Goal: Task Accomplishment & Management: Manage account settings

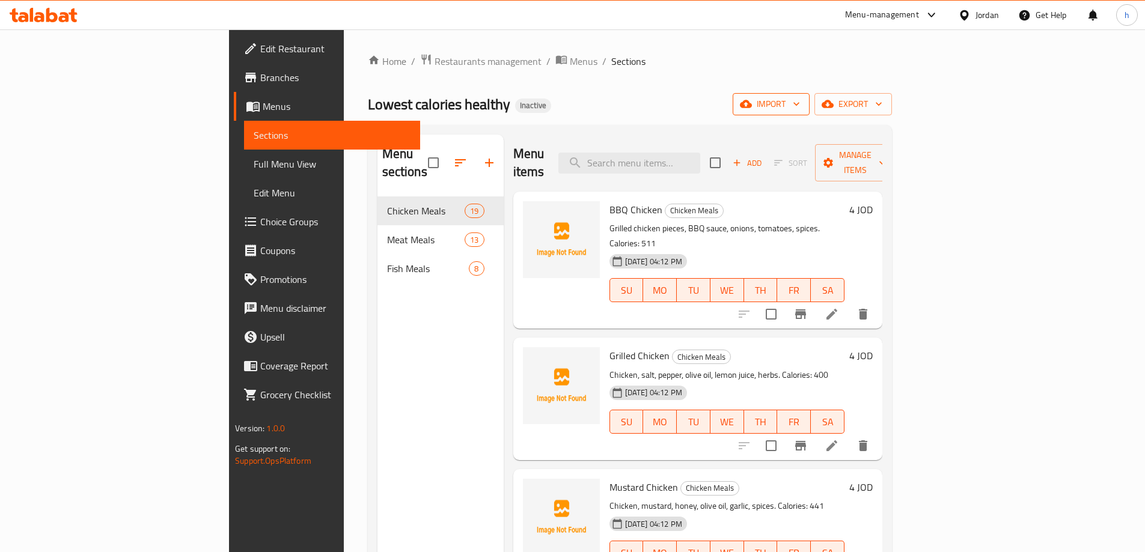
scroll to position [1202, 0]
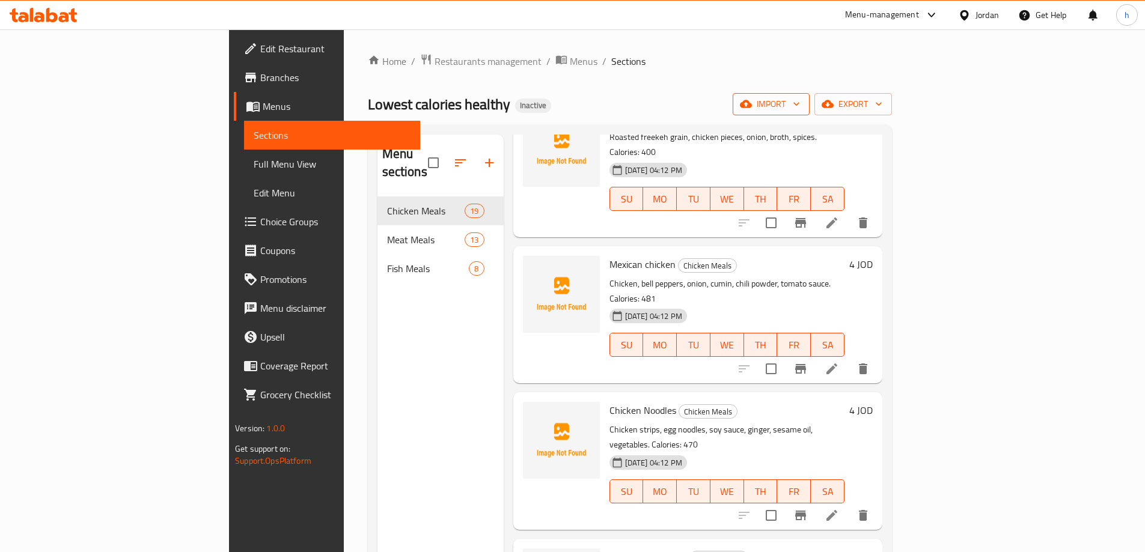
click at [752, 105] on icon "button" at bounding box center [746, 104] width 12 height 12
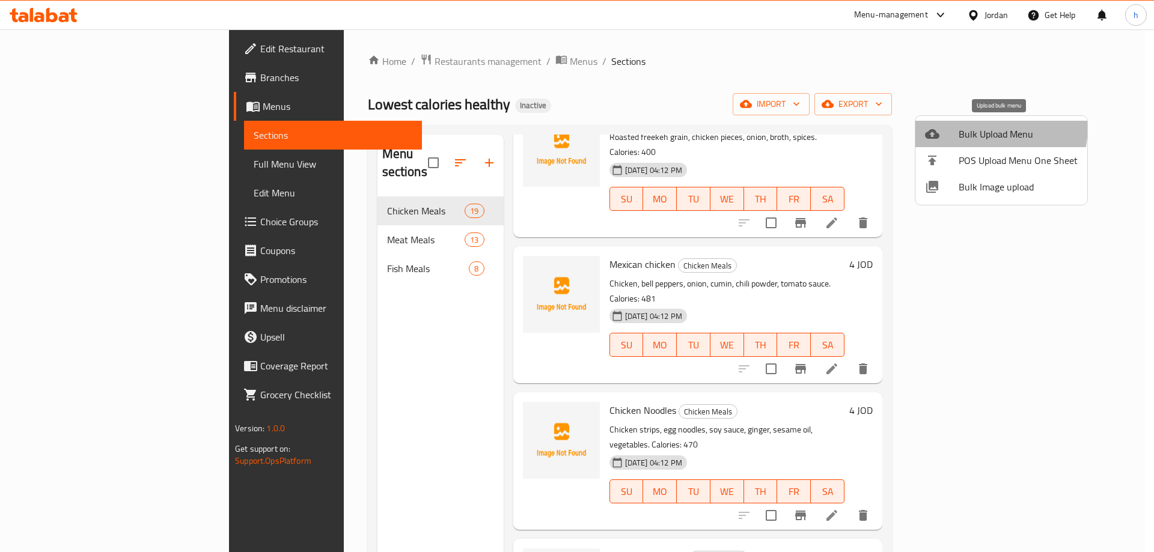
click at [952, 124] on li "Bulk Upload Menu" at bounding box center [1002, 134] width 172 height 26
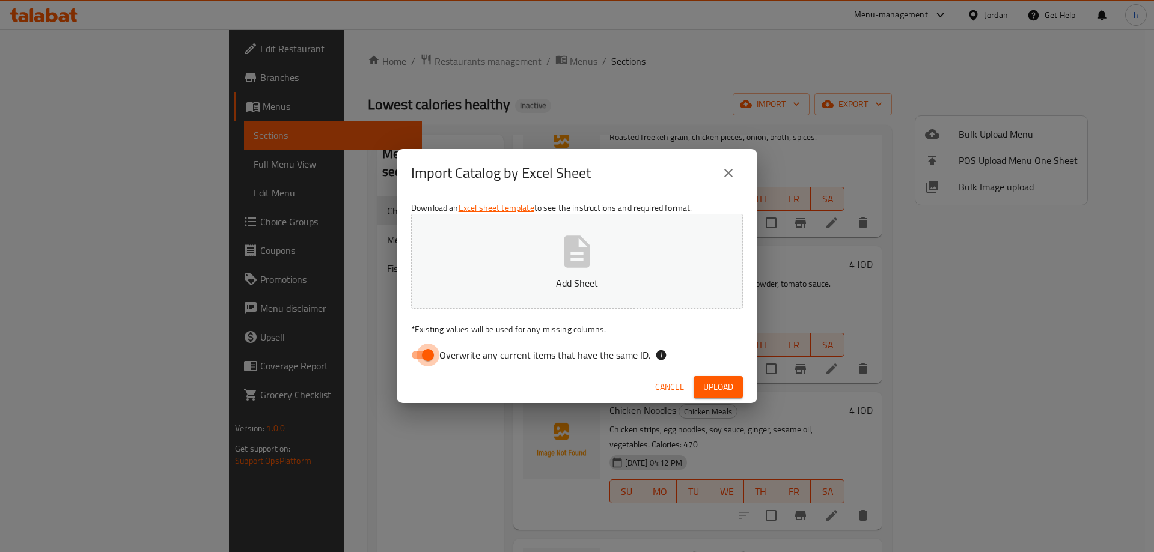
click at [420, 355] on input "Overwrite any current items that have the same ID." at bounding box center [428, 355] width 69 height 23
checkbox input "false"
click at [719, 385] on span "Upload" at bounding box center [718, 387] width 30 height 15
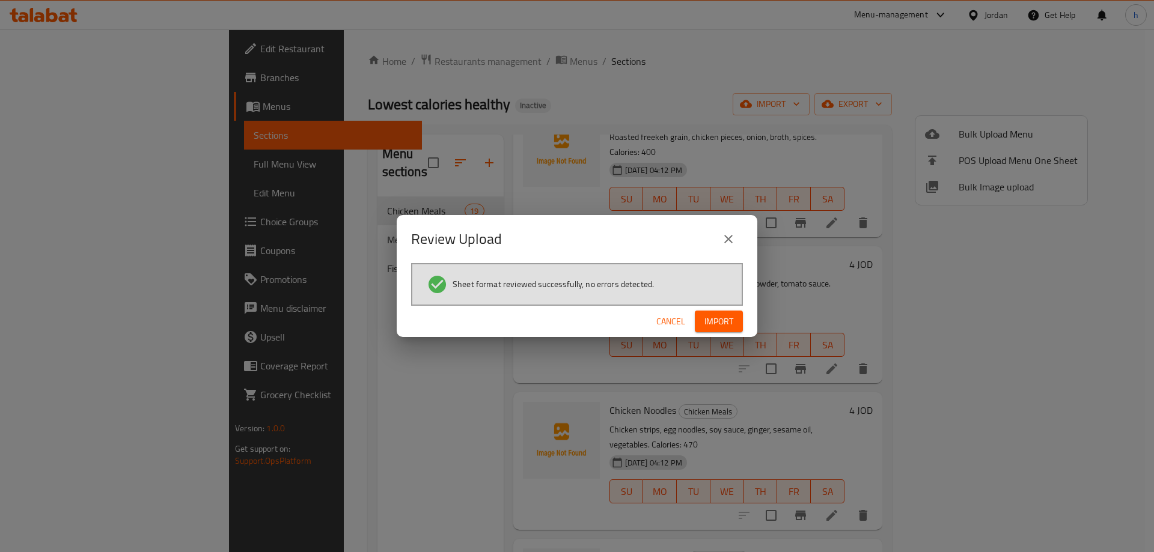
click at [714, 315] on span "Import" at bounding box center [719, 321] width 29 height 15
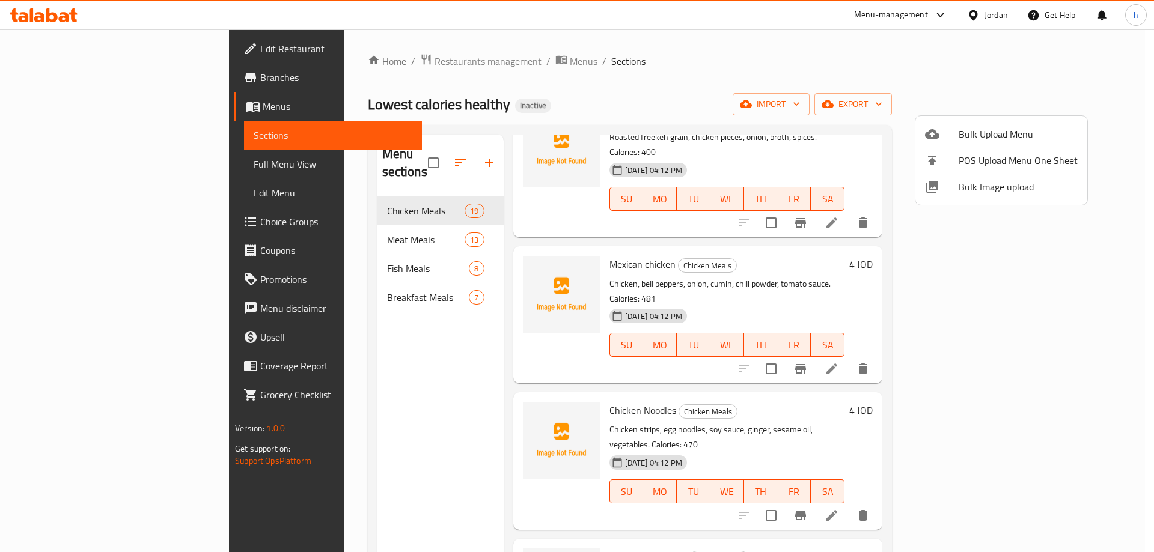
click at [329, 284] on div at bounding box center [577, 276] width 1154 height 552
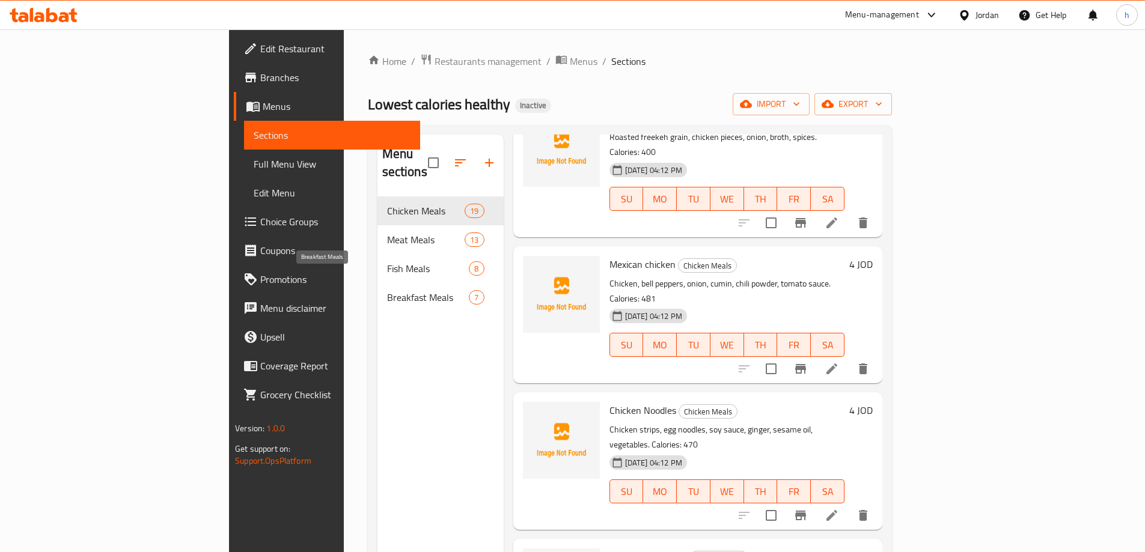
click at [387, 290] on span "Breakfast Meals" at bounding box center [428, 297] width 82 height 14
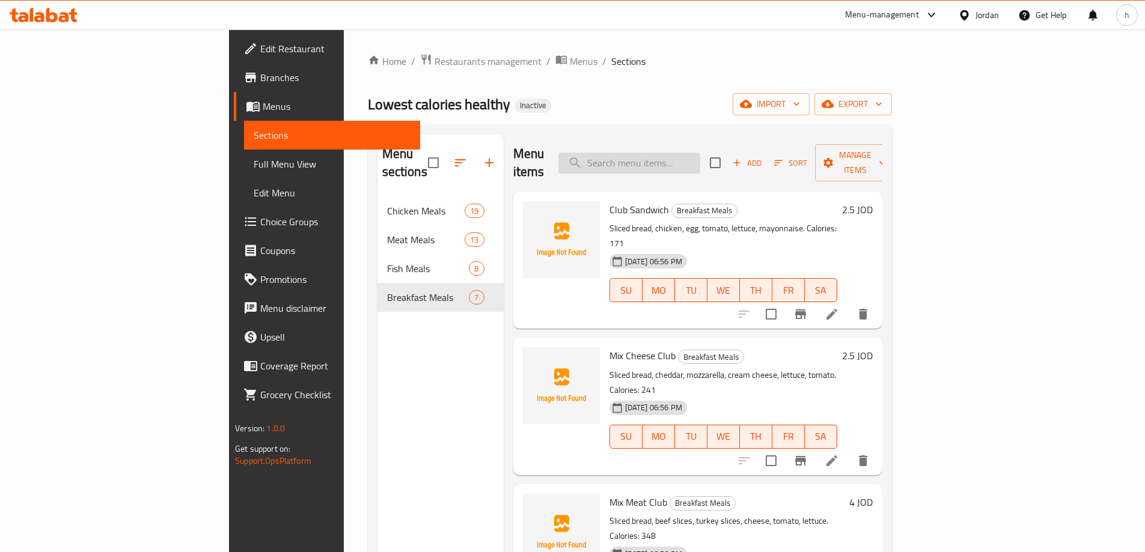
click at [700, 153] on input "search" at bounding box center [630, 163] width 142 height 21
paste input "Mix Meat Club"
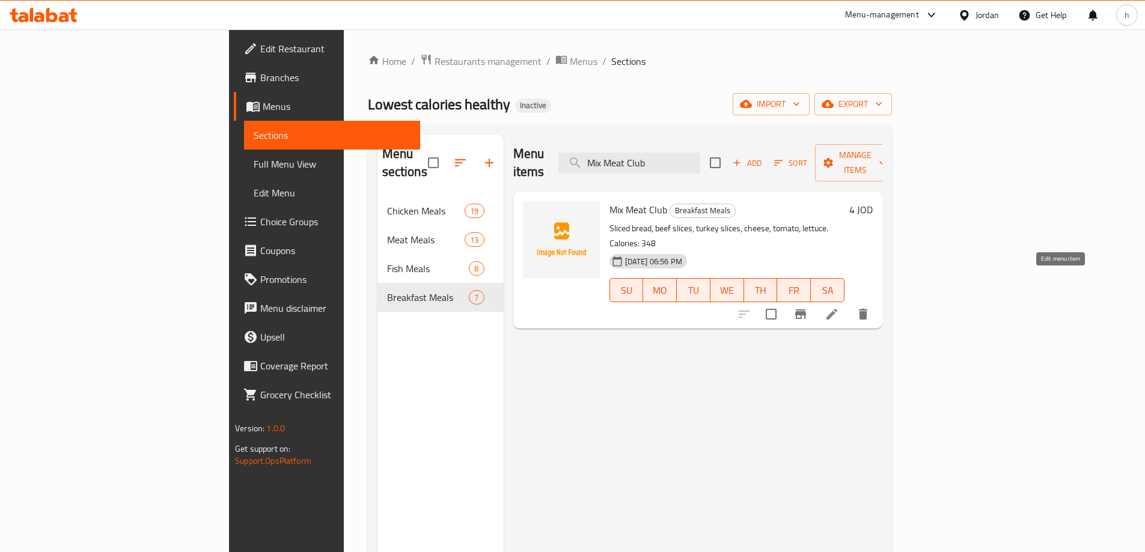
type input "Mix Meat Club"
click at [837, 309] on icon at bounding box center [832, 314] width 11 height 11
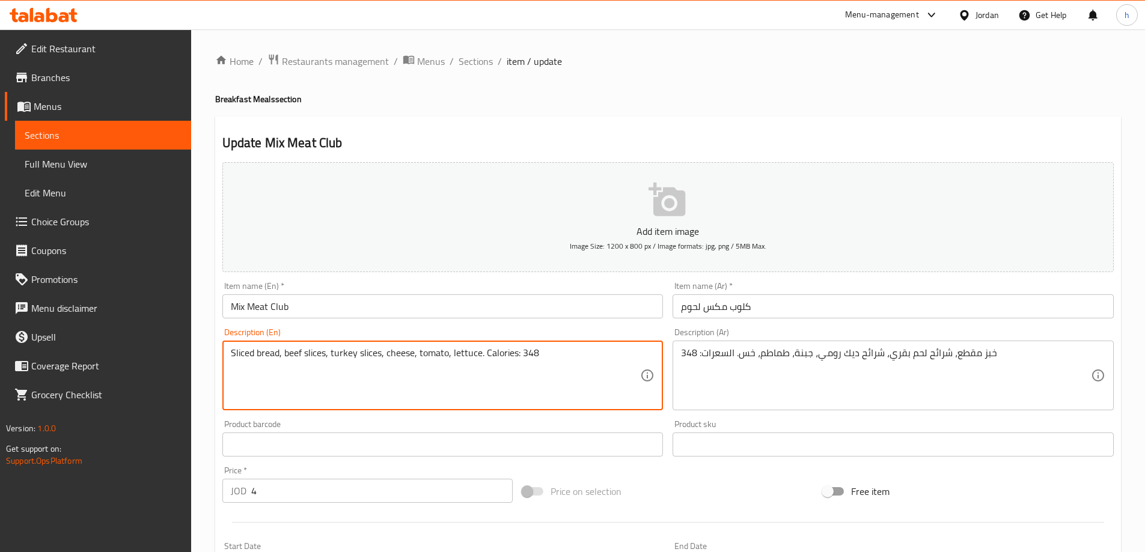
click at [343, 352] on textarea "Sliced bread, beef slices, turkey slices, cheese, tomato, lettuce. Calories: 348" at bounding box center [436, 375] width 410 height 57
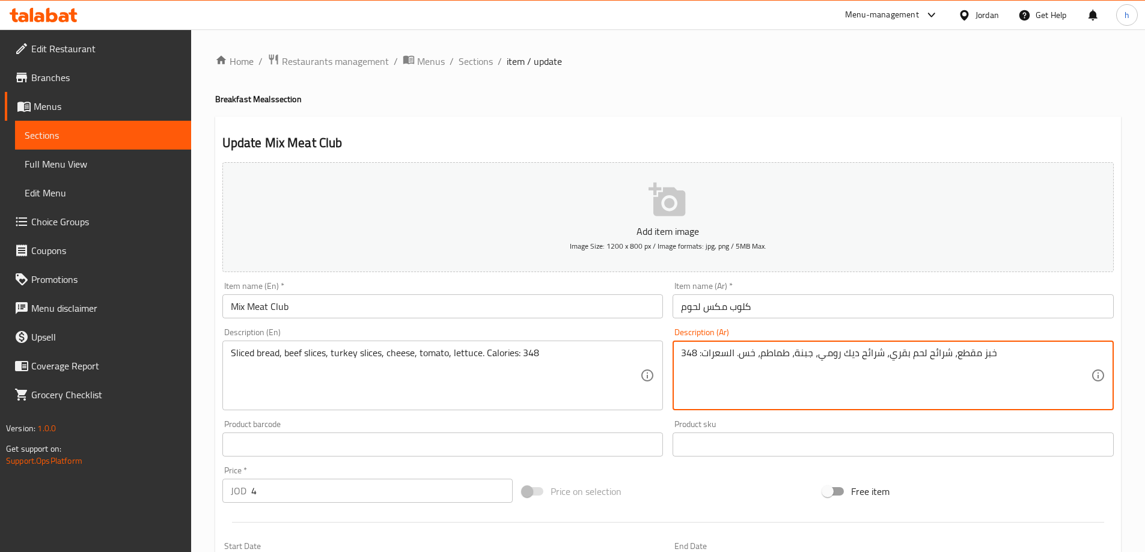
drag, startPoint x: 816, startPoint y: 355, endPoint x: 855, endPoint y: 358, distance: 39.2
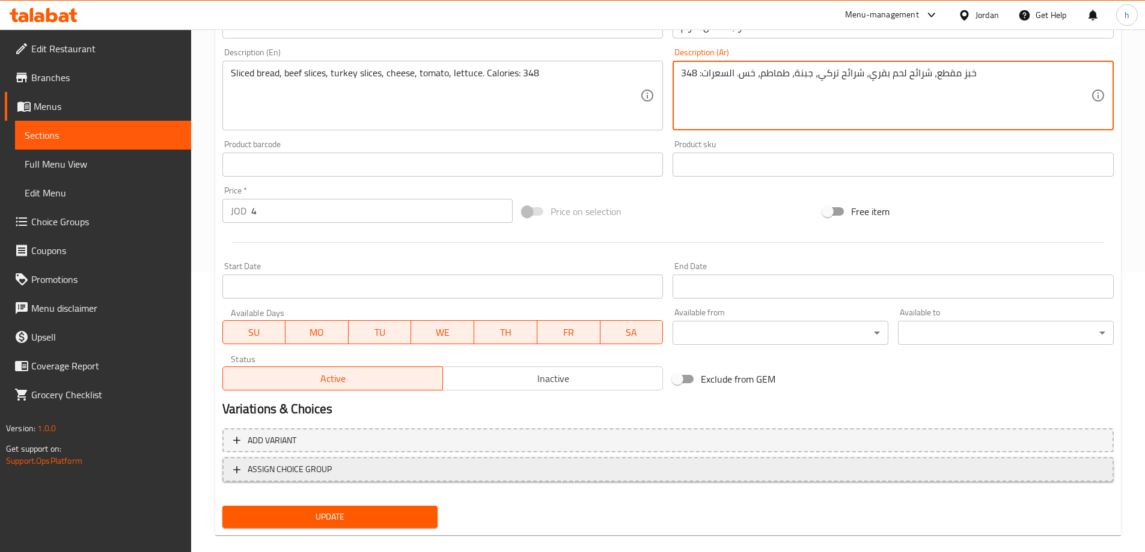
scroll to position [297, 0]
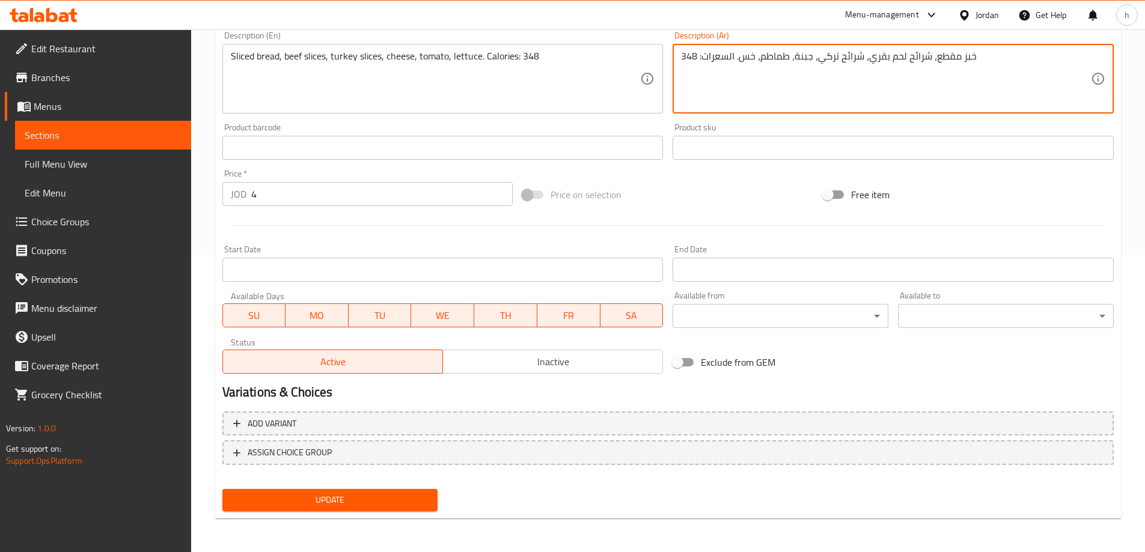
type textarea "خبز مقطع، شرائح لحم بقري، شرائح تركي، جبنة، طماطم، خس. السعرات: 348"
click at [385, 500] on span "Update" at bounding box center [330, 500] width 197 height 15
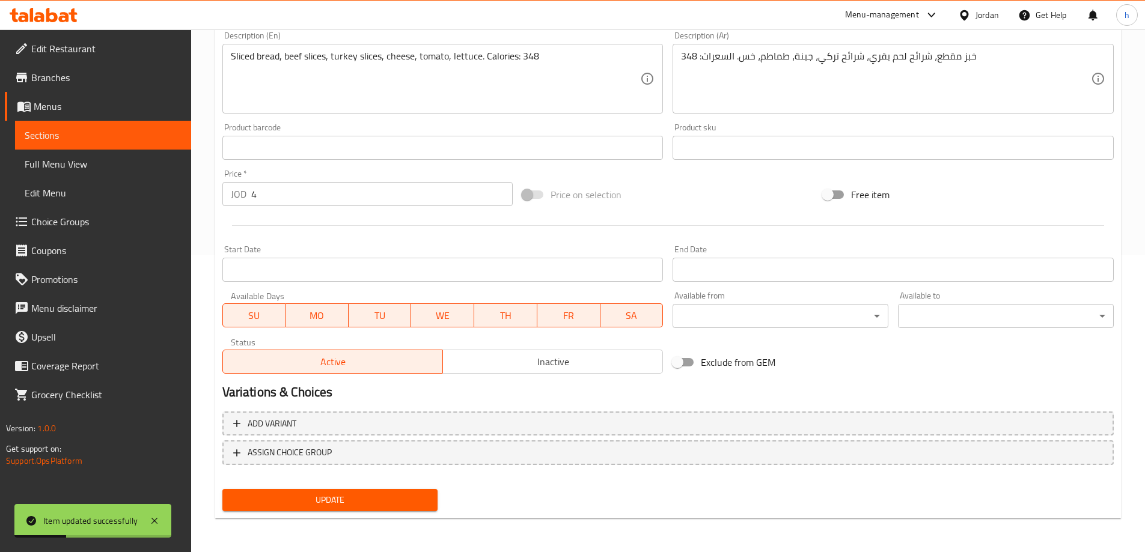
click at [123, 141] on span "Sections" at bounding box center [103, 135] width 157 height 14
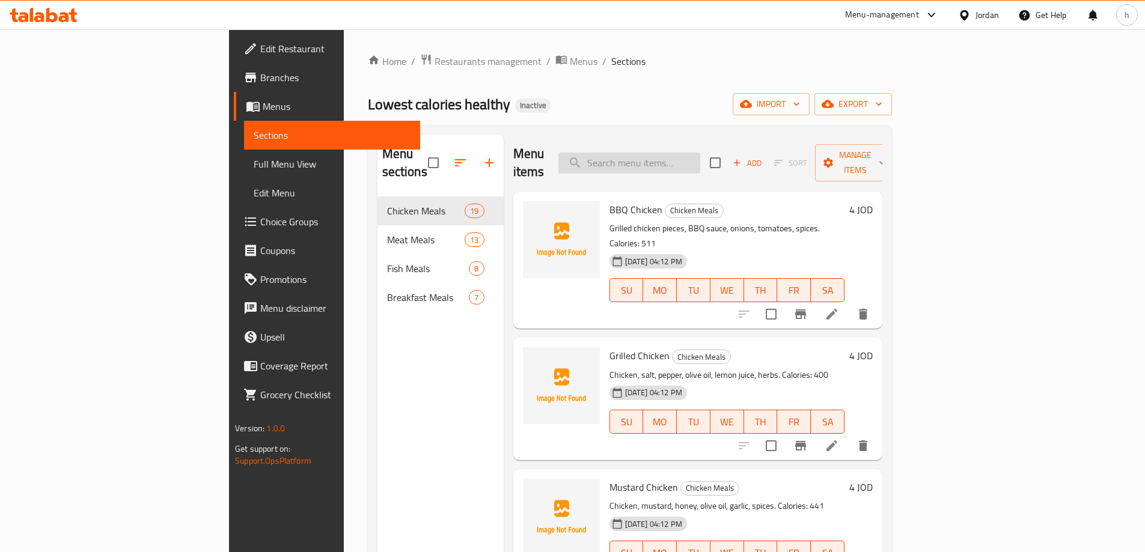
click at [675, 158] on input "search" at bounding box center [630, 163] width 142 height 21
paste input "Fajita"
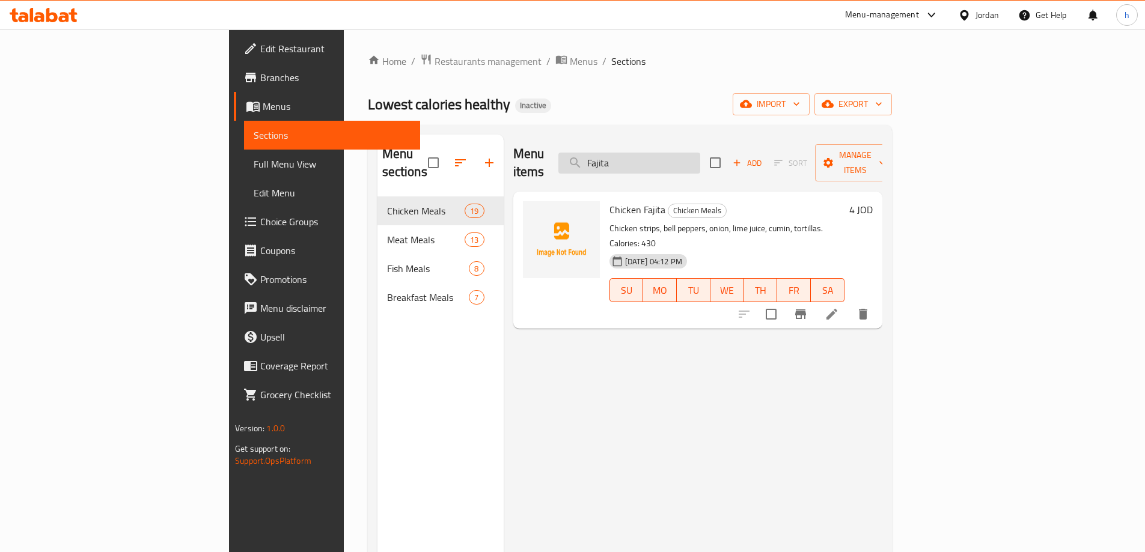
click at [681, 155] on input "Fajita" at bounding box center [630, 163] width 142 height 21
paste input "Chicken Avocado"
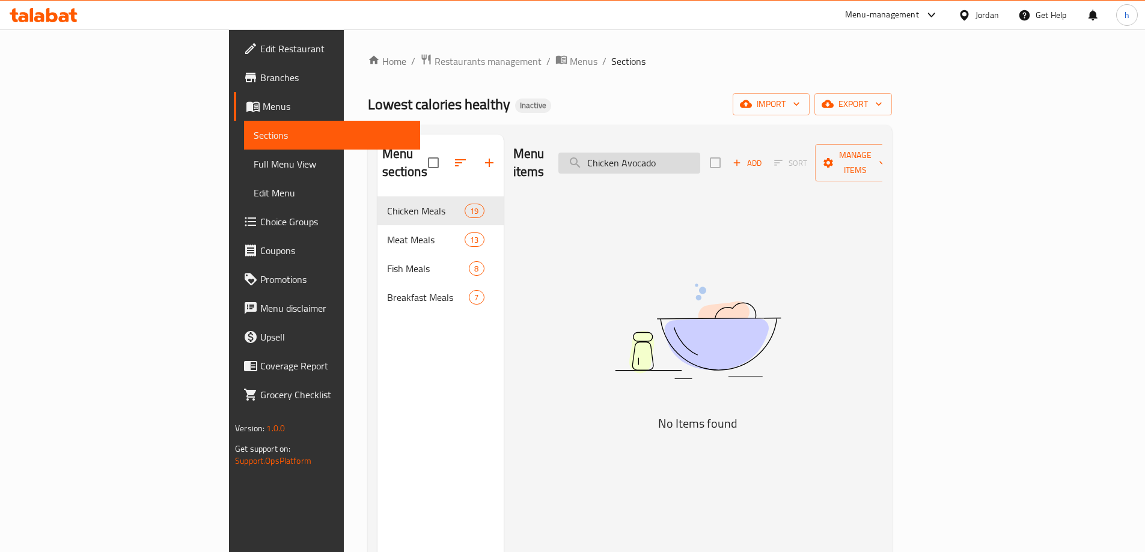
click at [700, 158] on input "Chicken Avocado" at bounding box center [630, 163] width 142 height 21
paste input "Meat Kebab"
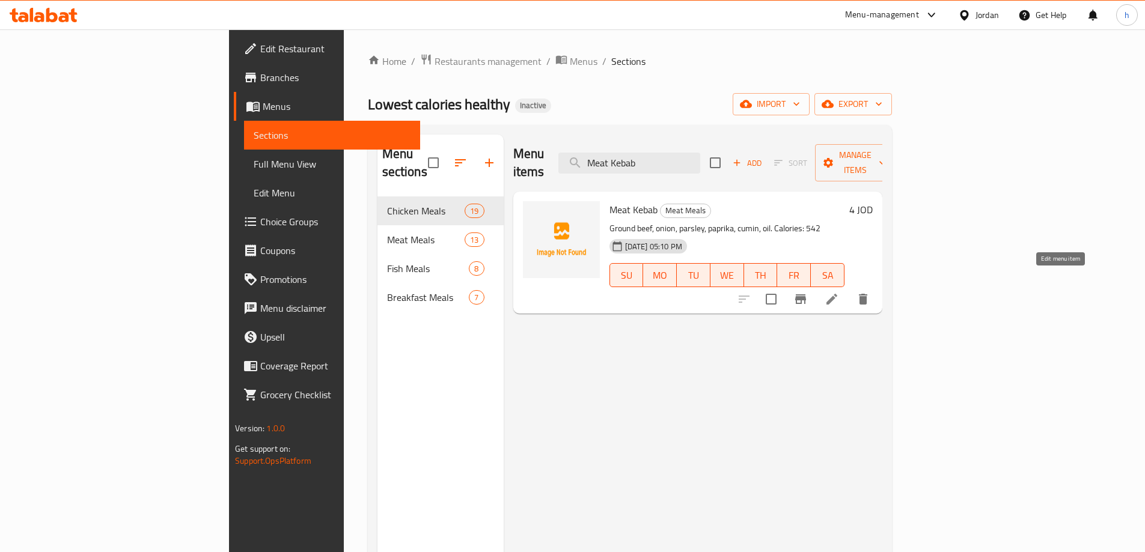
type input "Meat Kebab"
click at [839, 292] on icon at bounding box center [832, 299] width 14 height 14
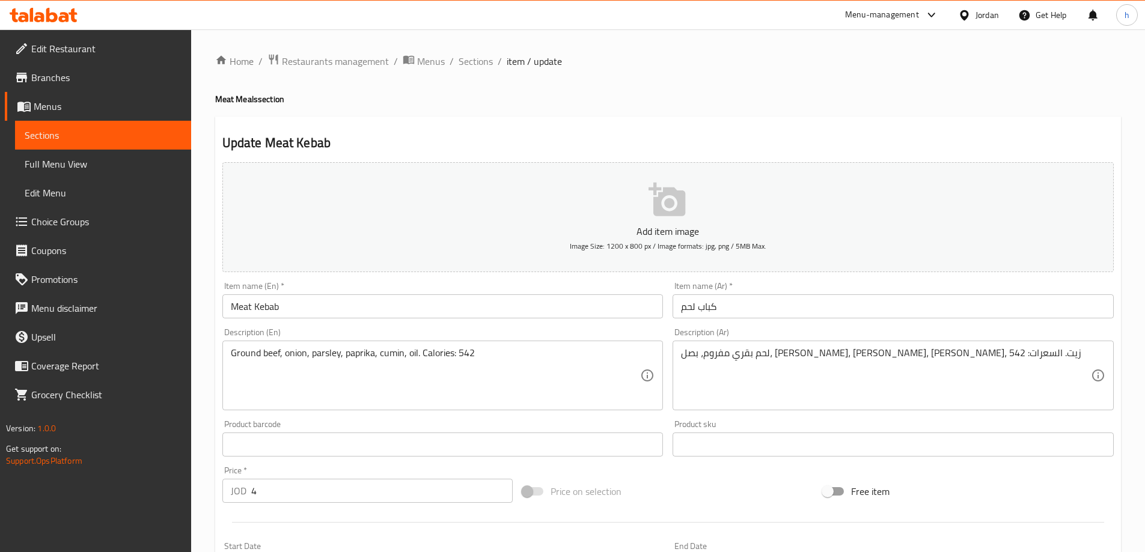
click at [320, 310] on input "Meat Kebab" at bounding box center [442, 307] width 441 height 24
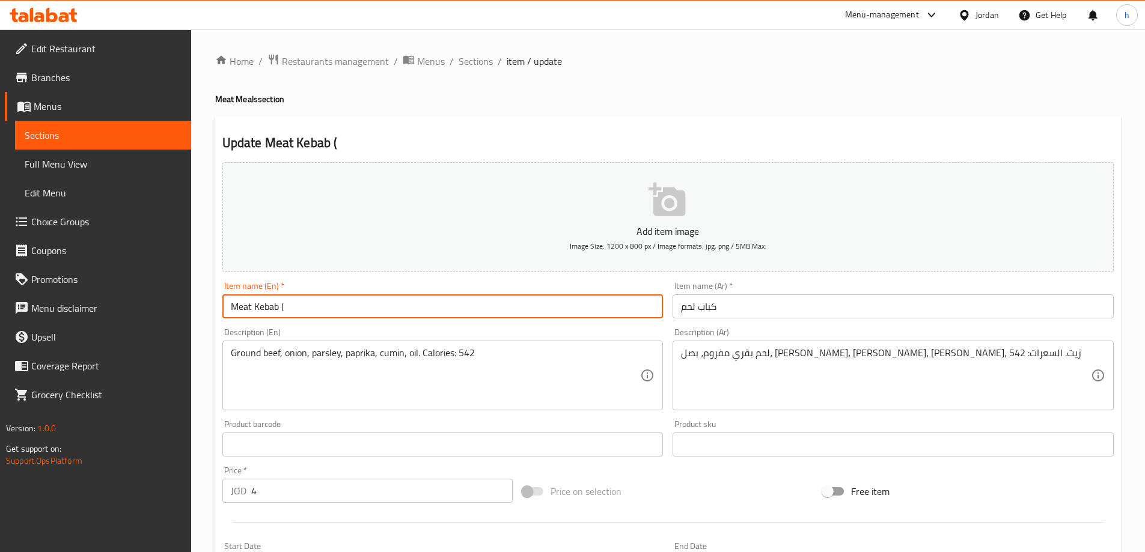
click at [242, 305] on input "Meat Kebab (" at bounding box center [442, 307] width 441 height 24
click at [292, 313] on input "Meat Kebab (" at bounding box center [442, 307] width 441 height 24
paste input "Meat"
type input "Meat Kebab (Meat Meals)"
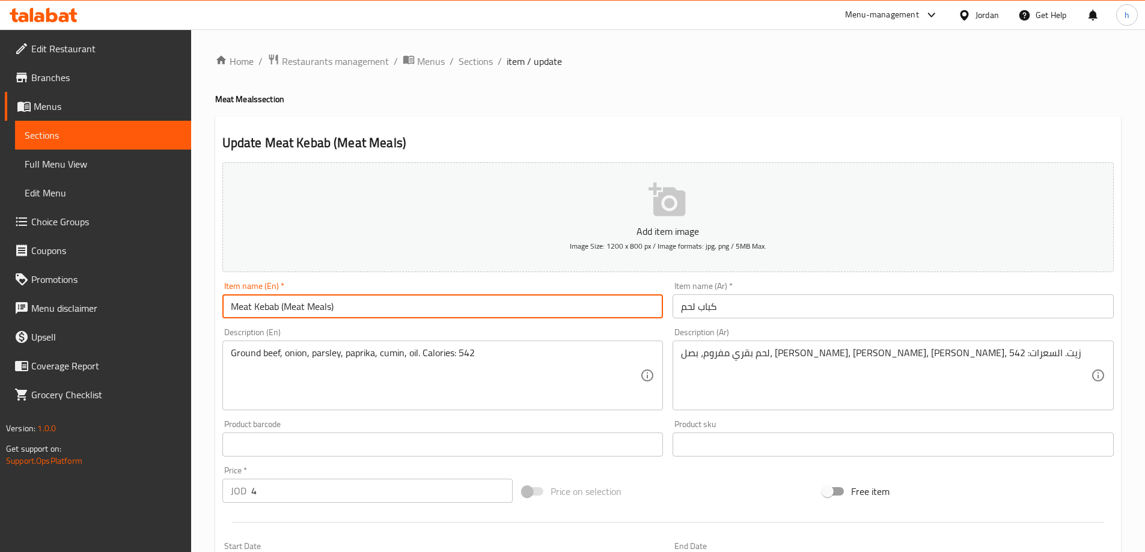
click at [681, 306] on input "كباب لحم" at bounding box center [893, 307] width 441 height 24
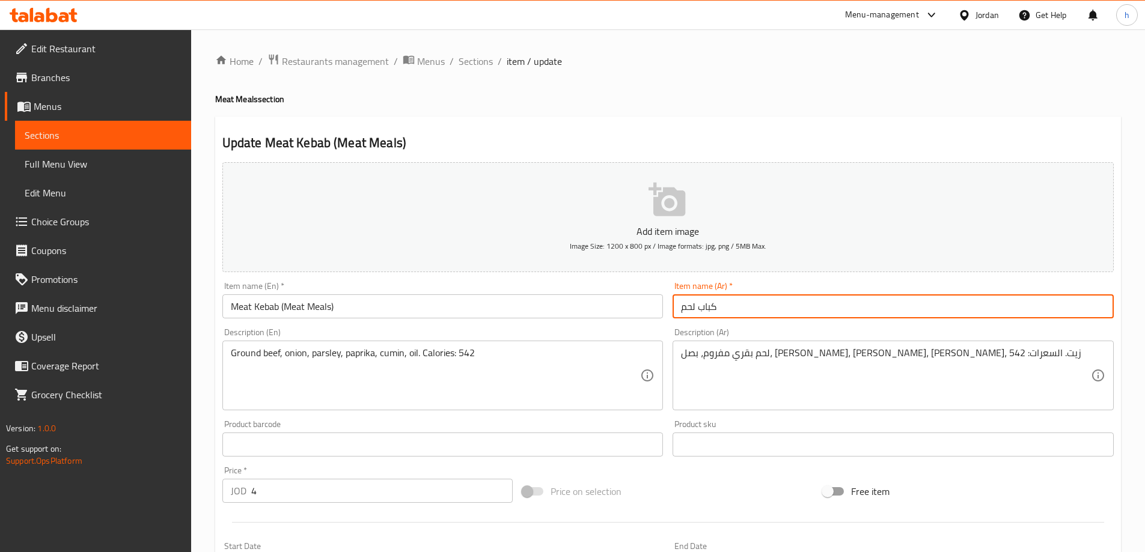
click at [724, 307] on input "كباب لحم" at bounding box center [893, 307] width 441 height 24
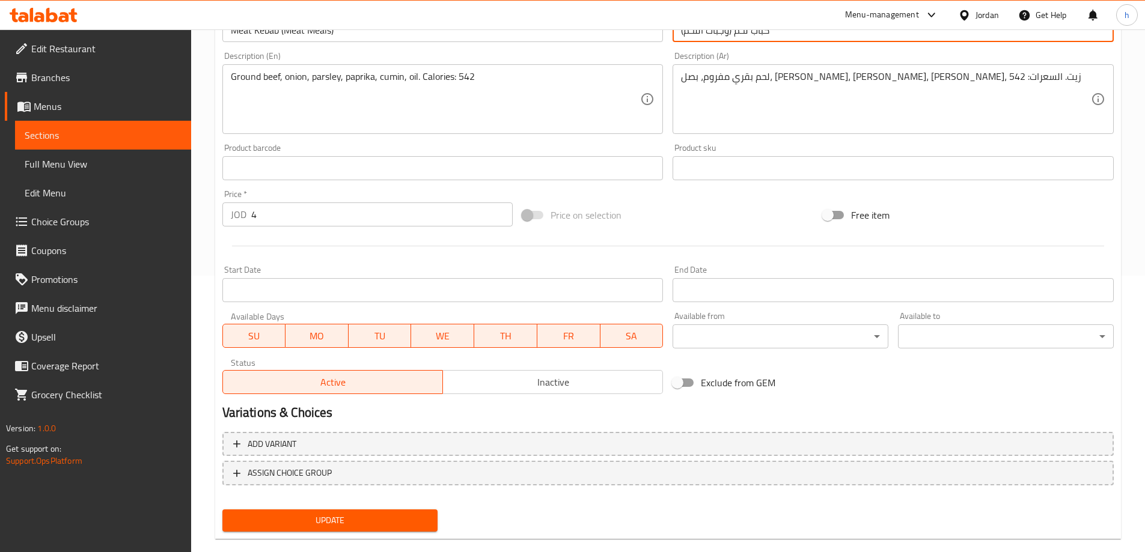
scroll to position [297, 0]
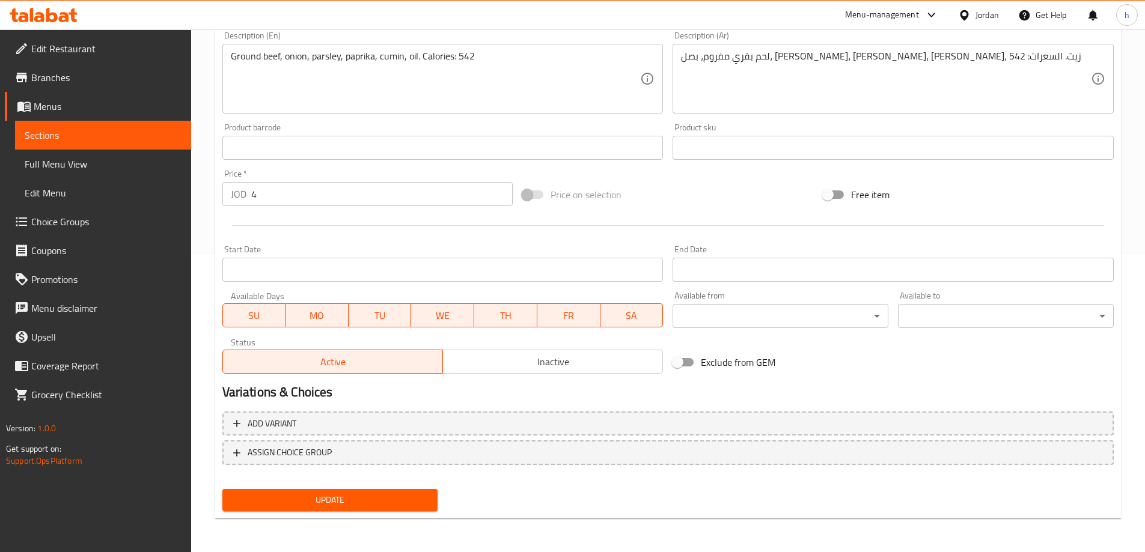
type input "كباب لحم (وجبات اللحم)"
click at [385, 498] on span "Update" at bounding box center [330, 500] width 197 height 15
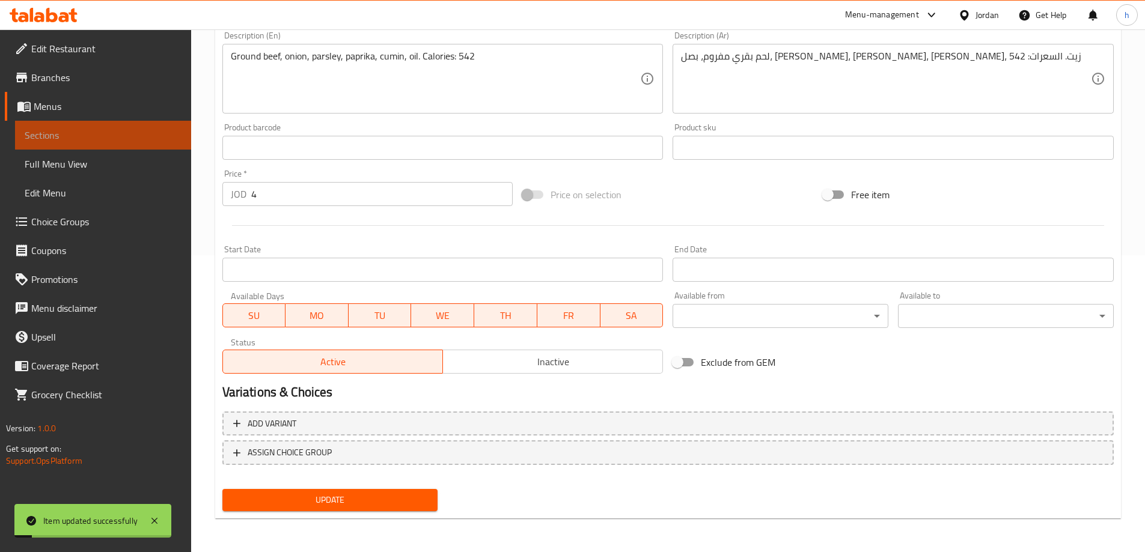
click at [75, 141] on span "Sections" at bounding box center [103, 135] width 157 height 14
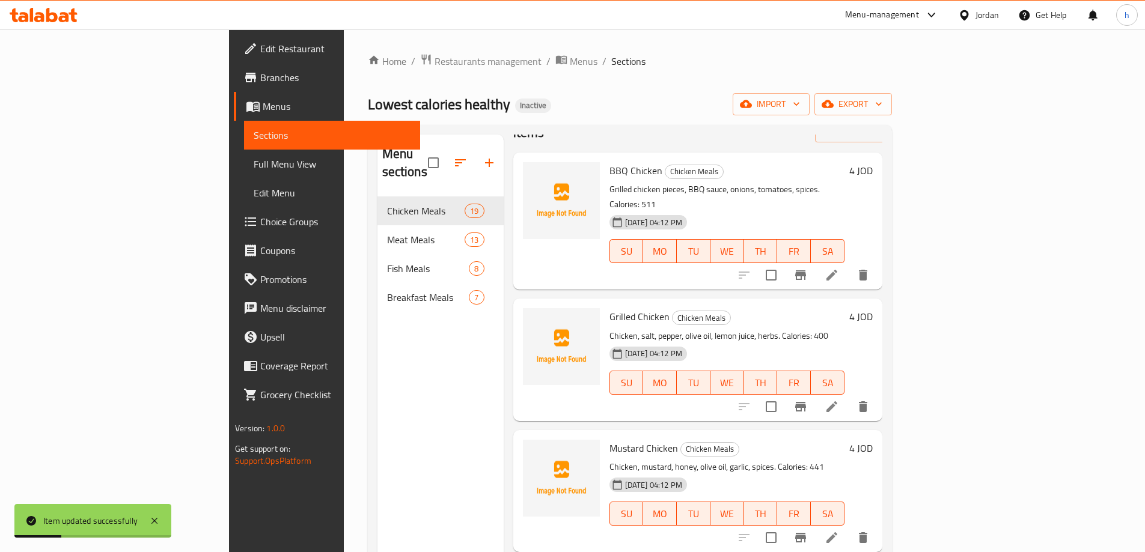
scroll to position [60, 0]
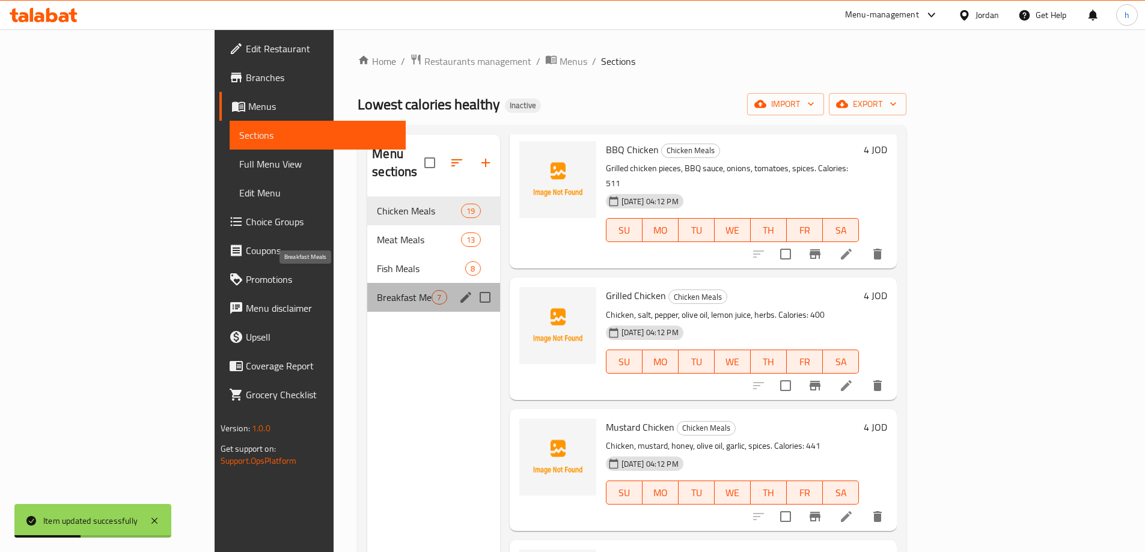
click at [377, 290] on span "Breakfast Meals" at bounding box center [404, 297] width 55 height 14
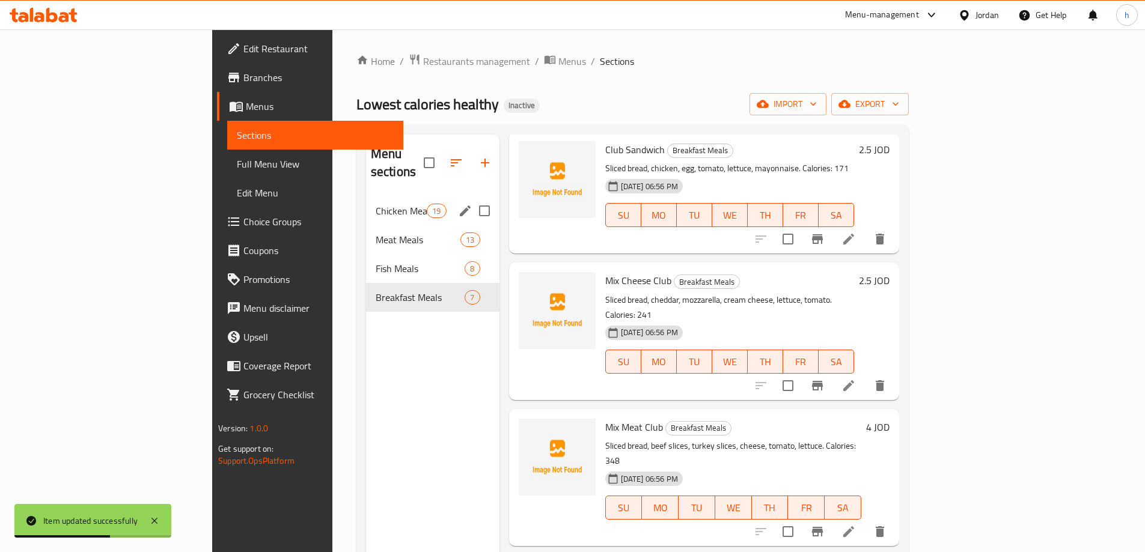
click at [366, 197] on div "Chicken Meals 19" at bounding box center [432, 211] width 133 height 29
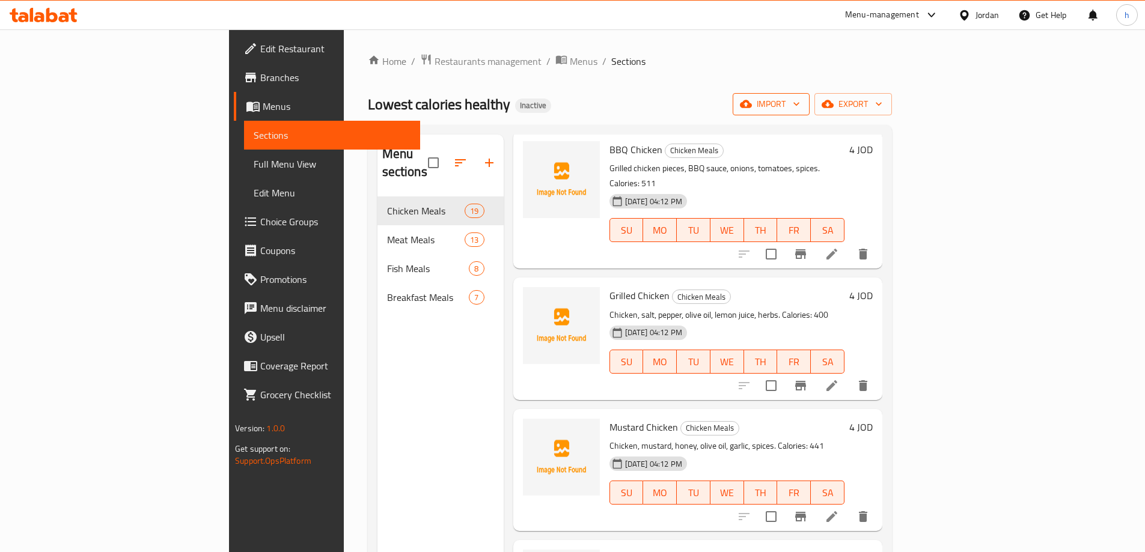
click at [800, 104] on span "import" at bounding box center [771, 104] width 58 height 15
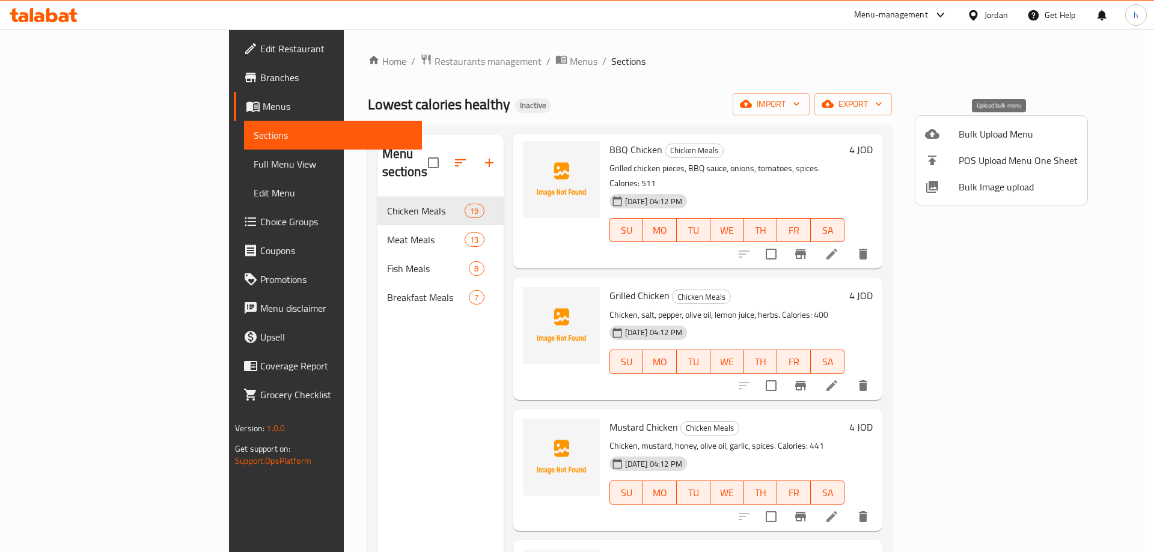
click at [954, 139] on div at bounding box center [942, 134] width 34 height 14
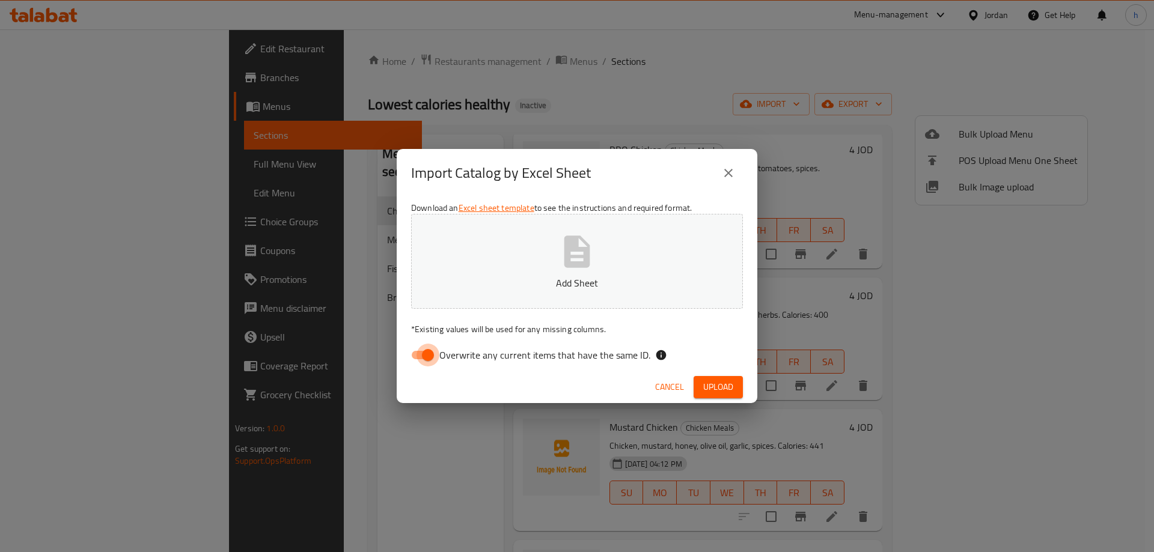
click at [430, 353] on input "Overwrite any current items that have the same ID." at bounding box center [428, 355] width 69 height 23
checkbox input "false"
click at [712, 391] on span "Upload" at bounding box center [718, 387] width 30 height 15
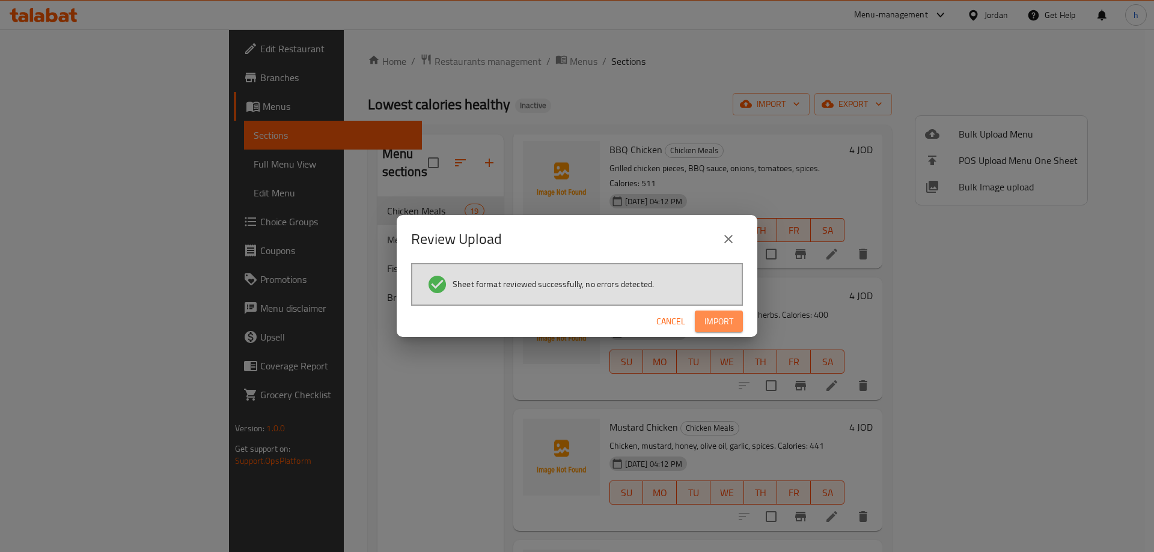
click at [706, 319] on span "Import" at bounding box center [719, 321] width 29 height 15
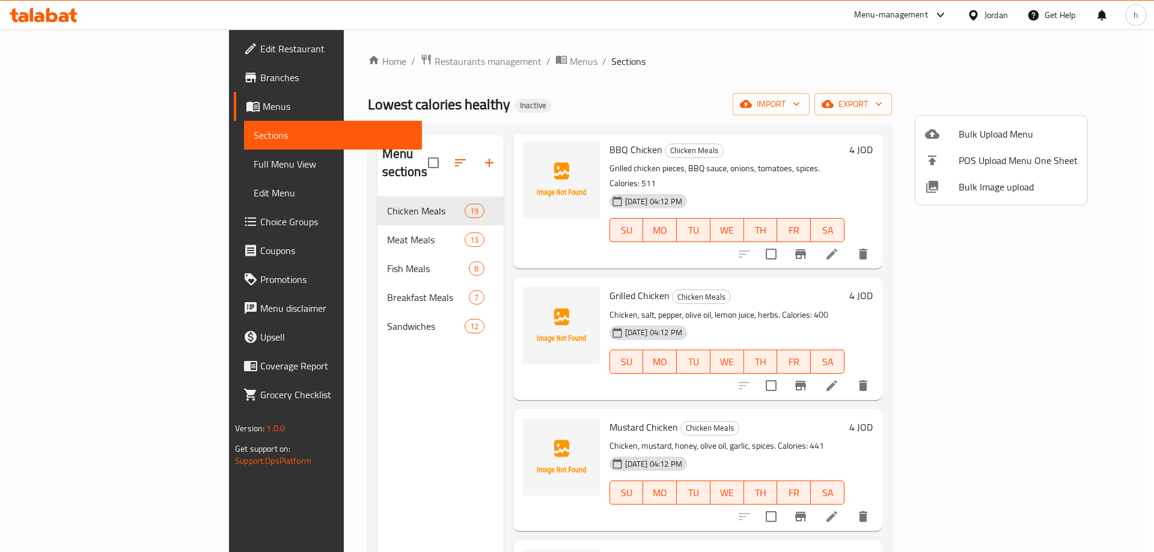
click at [740, 85] on div at bounding box center [577, 276] width 1154 height 552
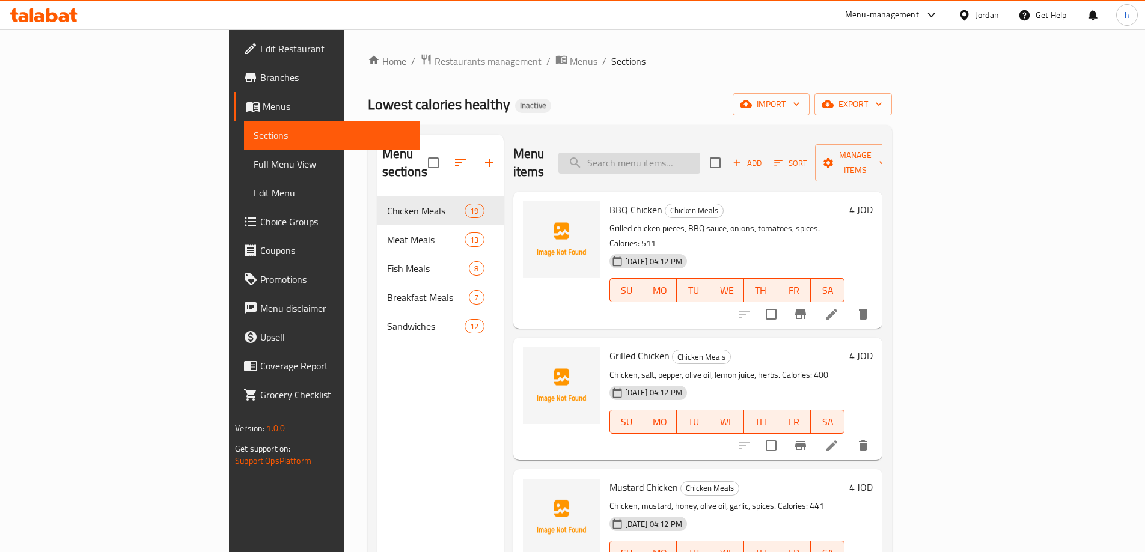
click at [700, 153] on input "search" at bounding box center [630, 163] width 142 height 21
paste input "Halloumi and Turkish"
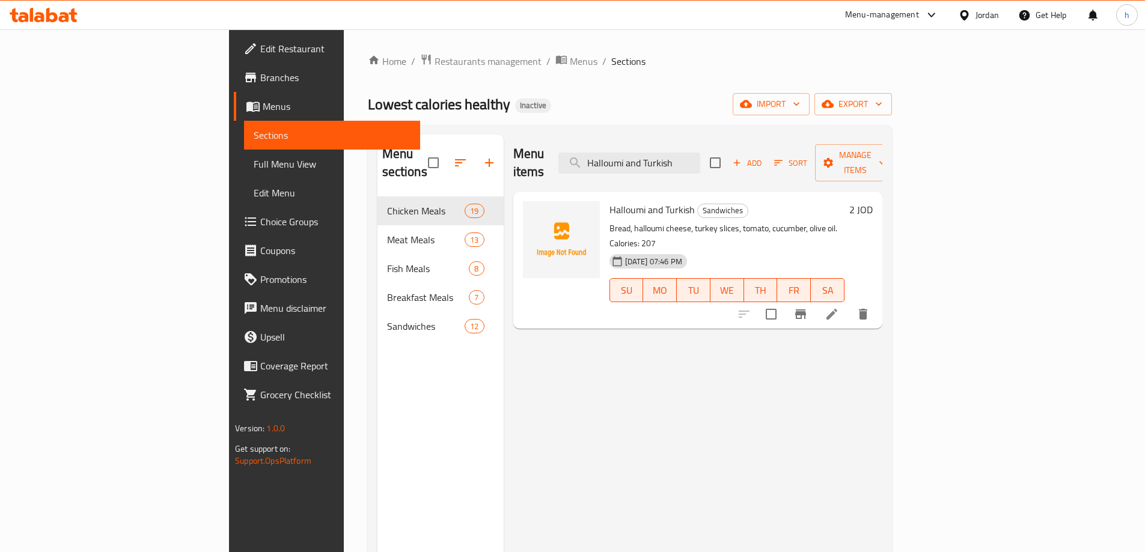
type input "Halloumi and Turkish"
click at [839, 307] on icon at bounding box center [832, 314] width 14 height 14
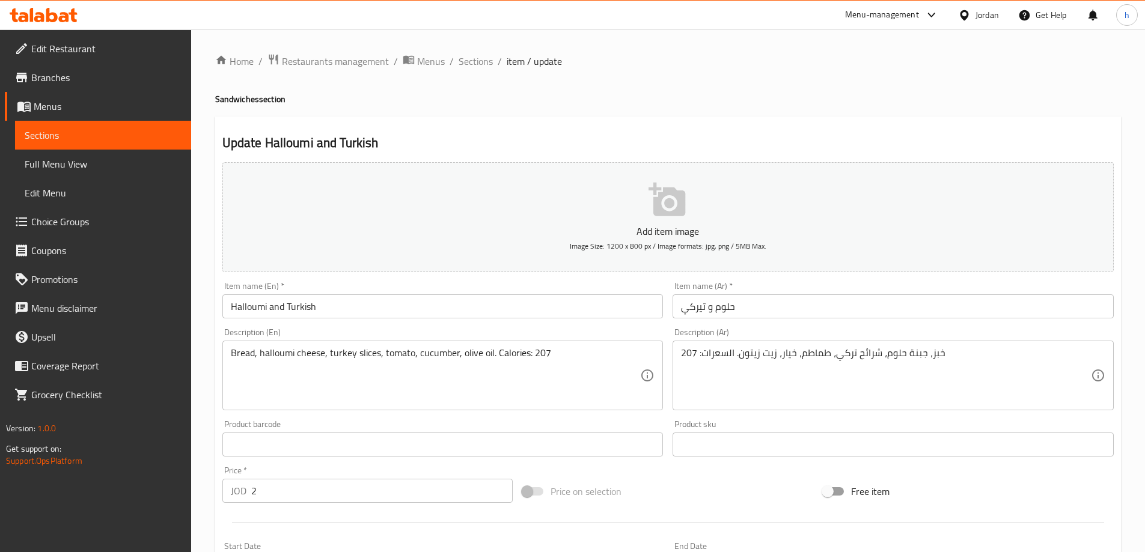
click at [305, 310] on input "Halloumi and Turkish" at bounding box center [442, 307] width 441 height 24
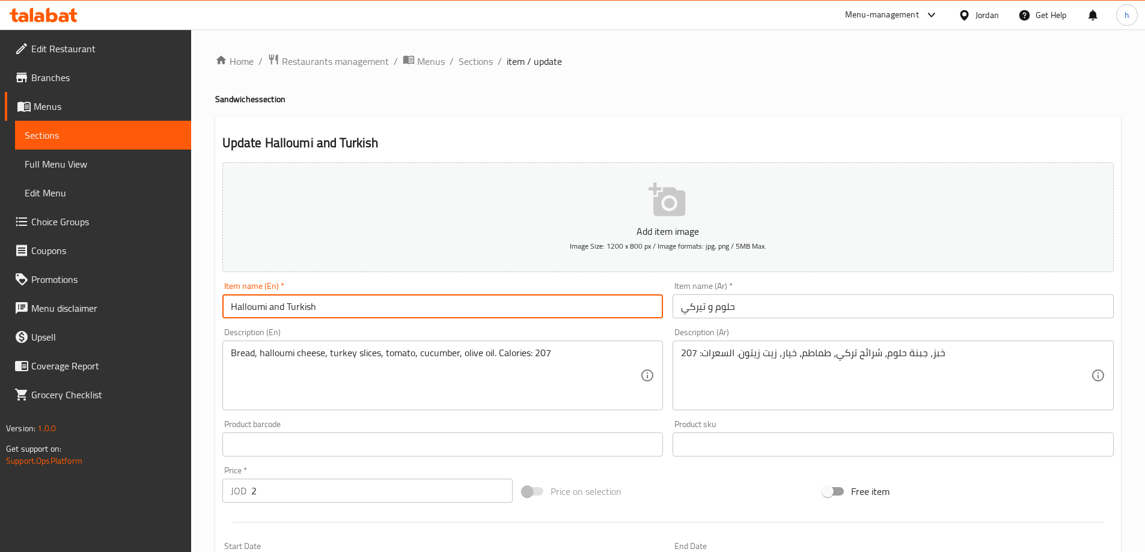
paste input "ey"
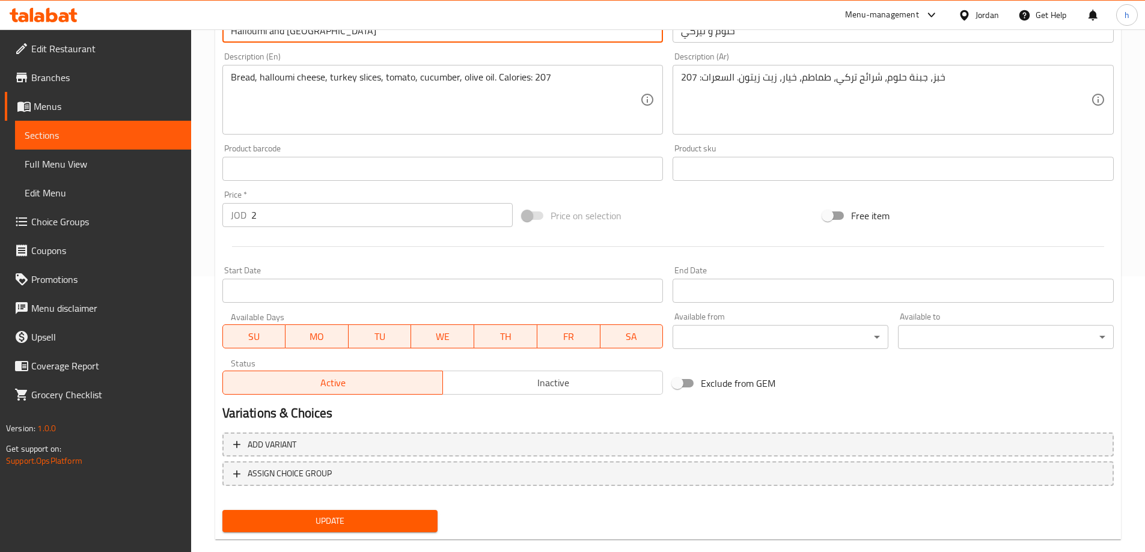
scroll to position [297, 0]
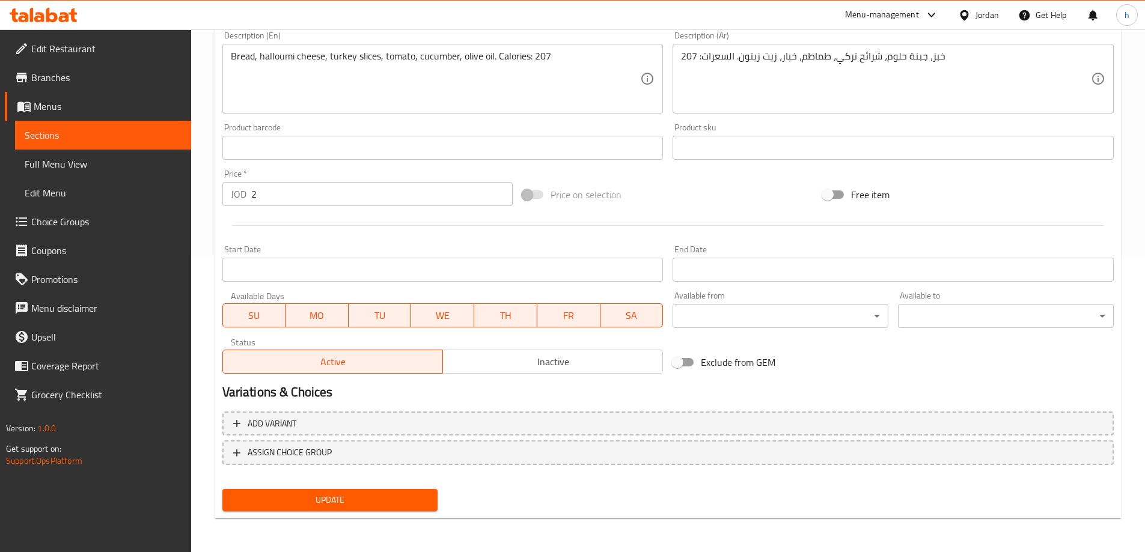
type input "Halloumi and [GEOGRAPHIC_DATA]"
click at [301, 496] on span "Update" at bounding box center [330, 500] width 197 height 15
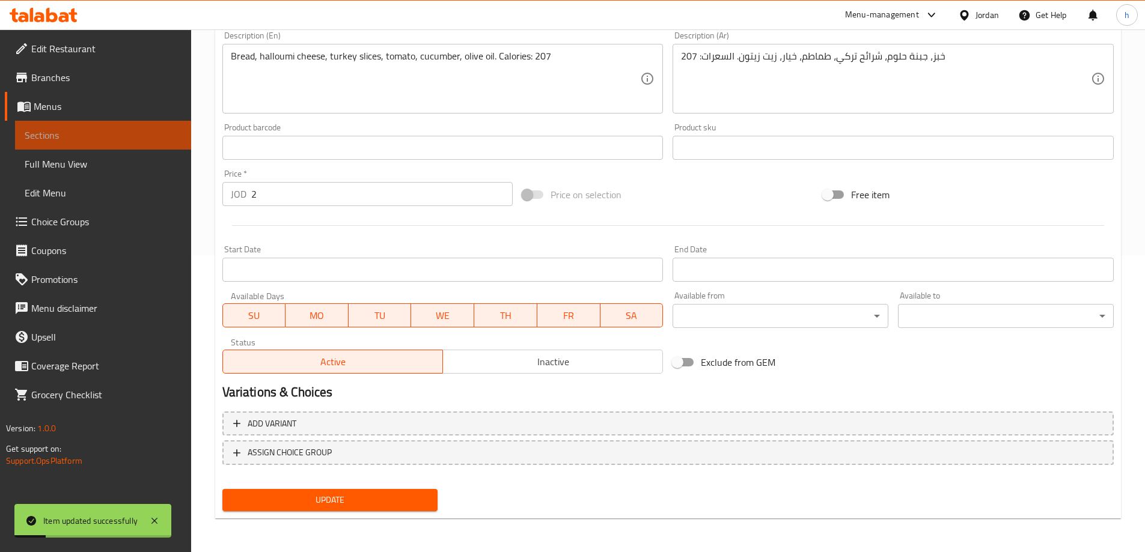
click at [129, 127] on link "Sections" at bounding box center [103, 135] width 176 height 29
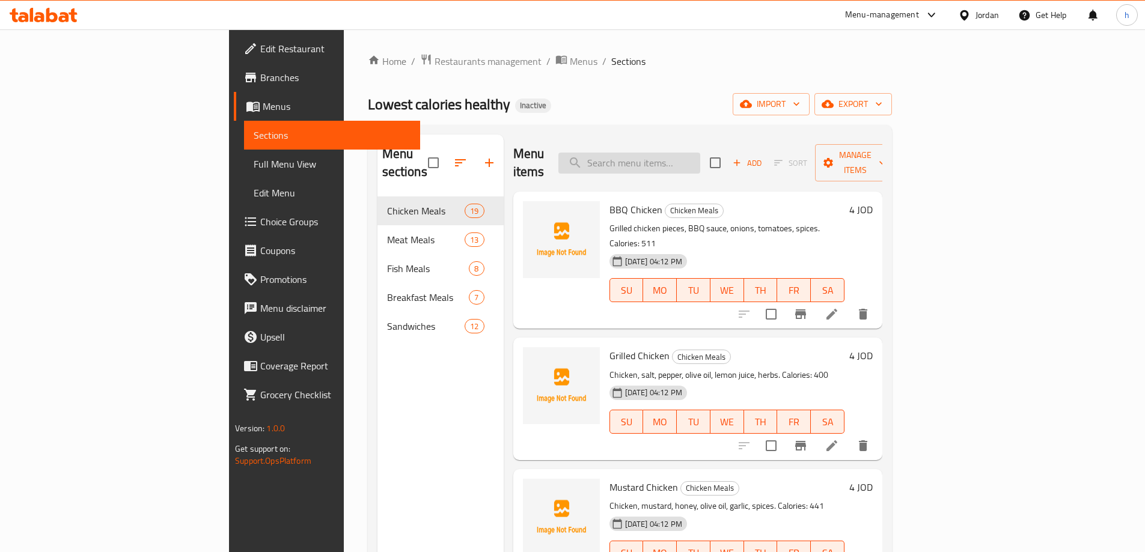
click at [685, 153] on input "search" at bounding box center [630, 163] width 142 height 21
paste input "Egg and Sausage"
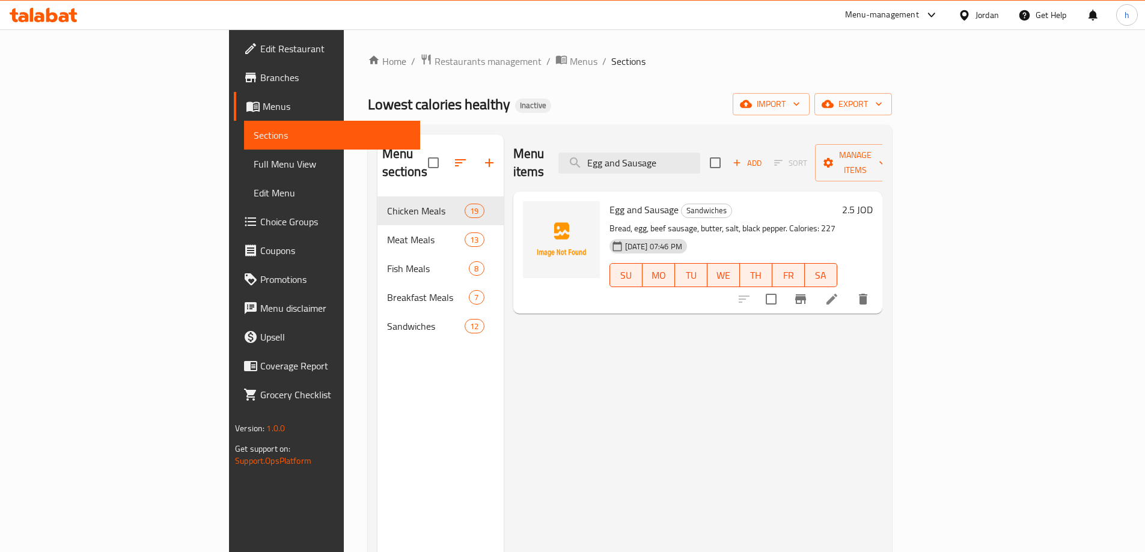
type input "Egg and Sausage"
click at [839, 292] on icon at bounding box center [832, 299] width 14 height 14
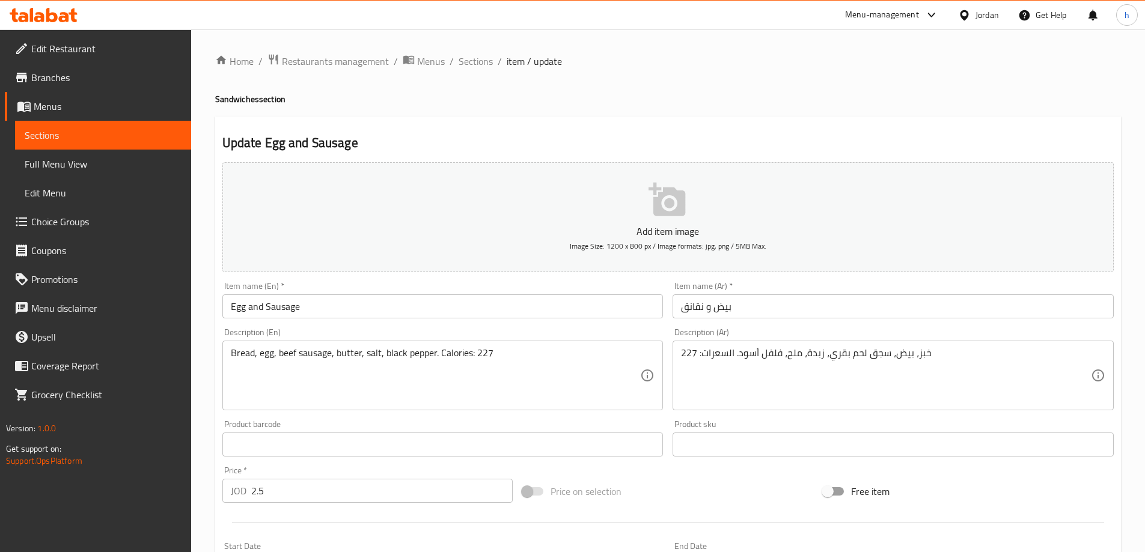
click at [877, 355] on textarea "خبز، بيض، سجق لحم بقري، زبدة، ملح، فلفل أسود. السعرات: 227" at bounding box center [886, 375] width 410 height 57
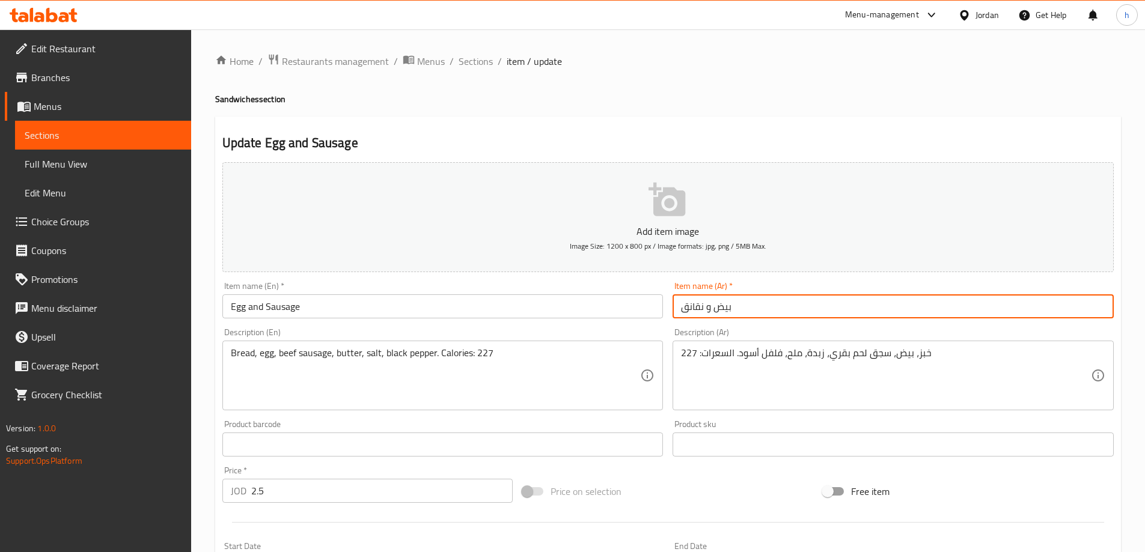
click at [685, 305] on input "بيض و نقانق" at bounding box center [893, 307] width 441 height 24
click at [692, 308] on input "بيض و نقانق" at bounding box center [893, 307] width 441 height 24
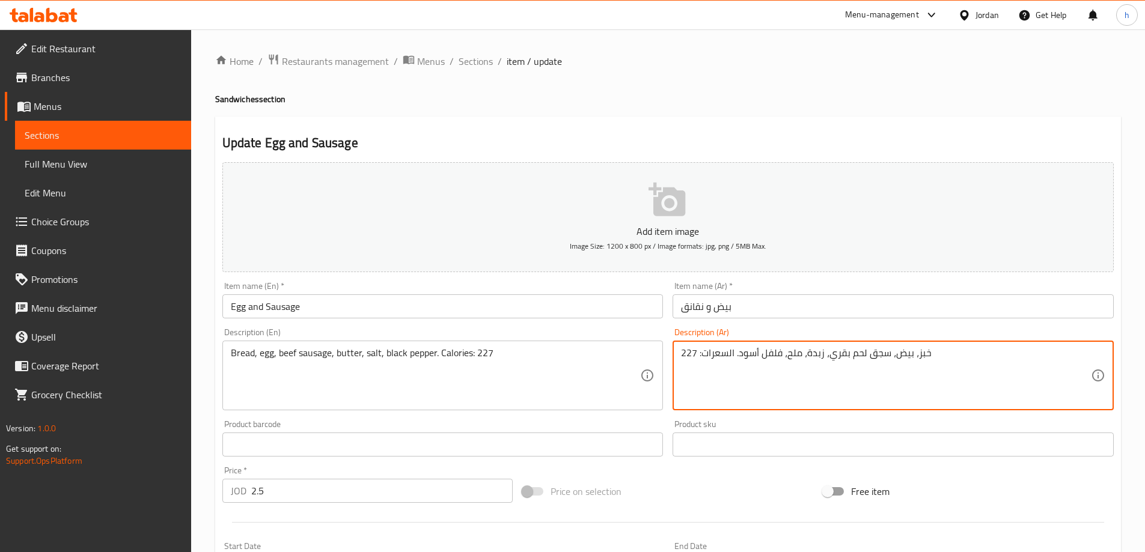
click at [875, 354] on textarea "خبز، بيض، سجق لحم بقري، زبدة، ملح، فلفل أسود. السعرات: 227" at bounding box center [886, 375] width 410 height 57
paste textarea "نقانق"
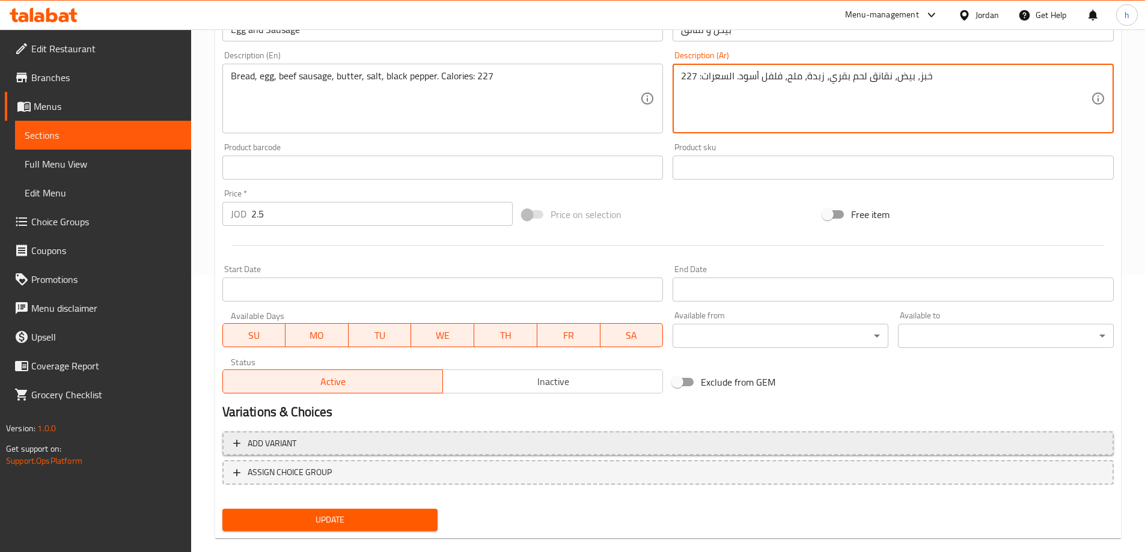
scroll to position [297, 0]
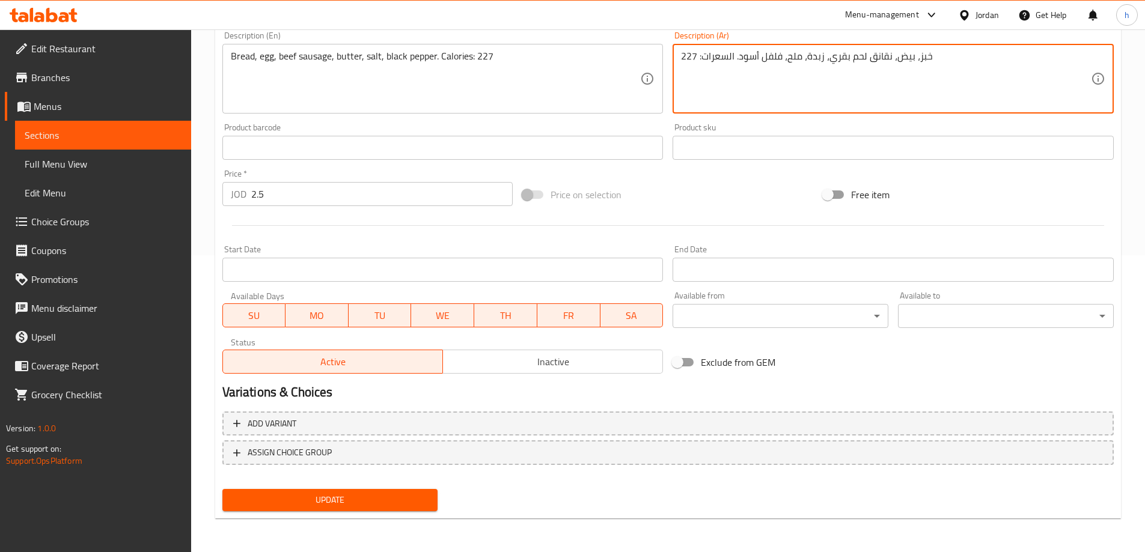
type textarea "خبز، بيض، نقانق لحم بقري، زبدة، ملح، فلفل أسود. السعرات: 227"
click at [339, 500] on span "Update" at bounding box center [330, 500] width 197 height 15
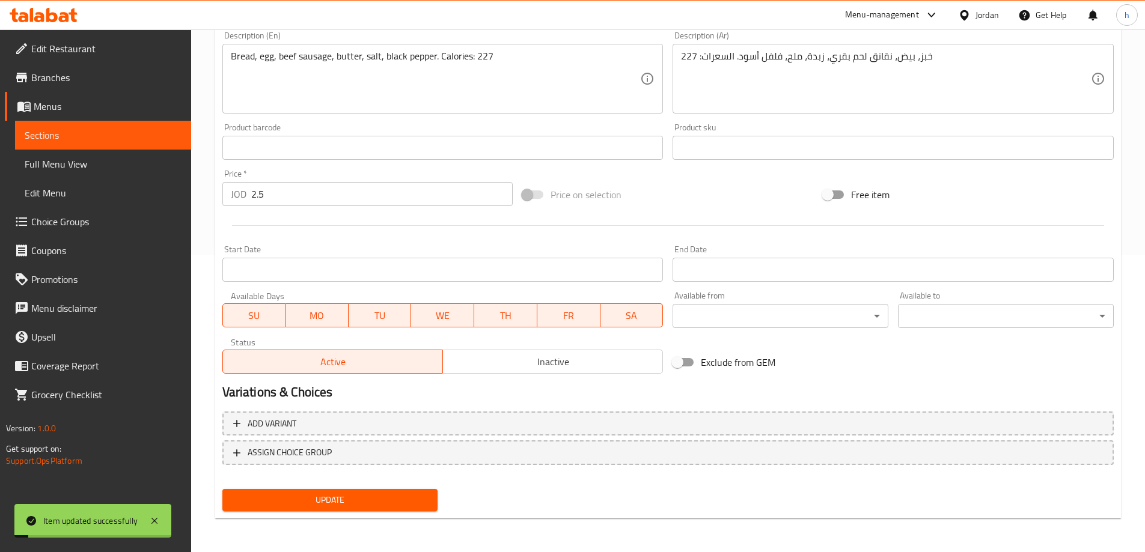
click at [118, 138] on span "Sections" at bounding box center [103, 135] width 157 height 14
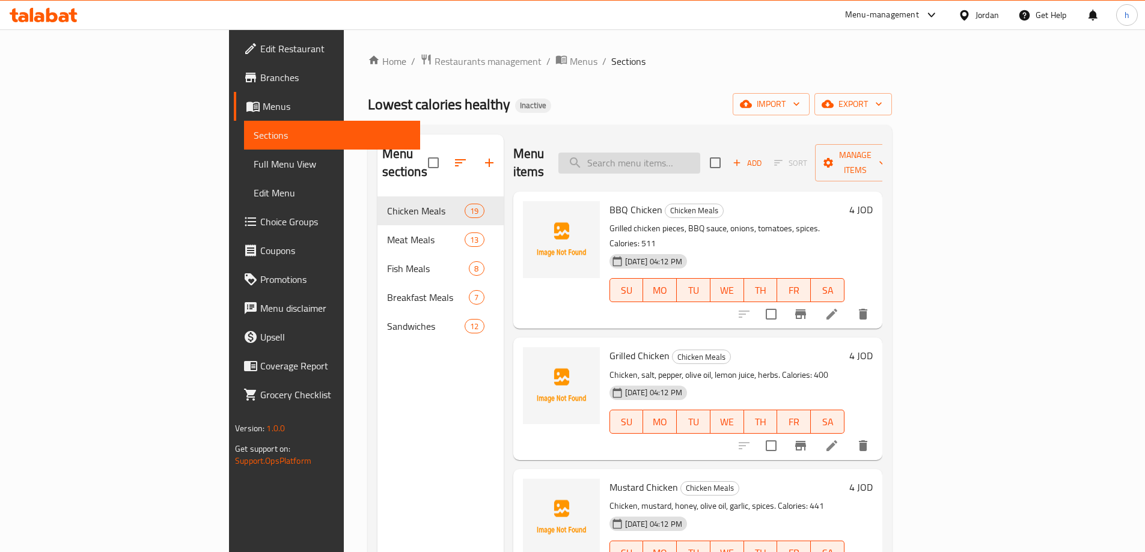
click at [681, 156] on input "search" at bounding box center [630, 163] width 142 height 21
paste input "Mixed Cheese"
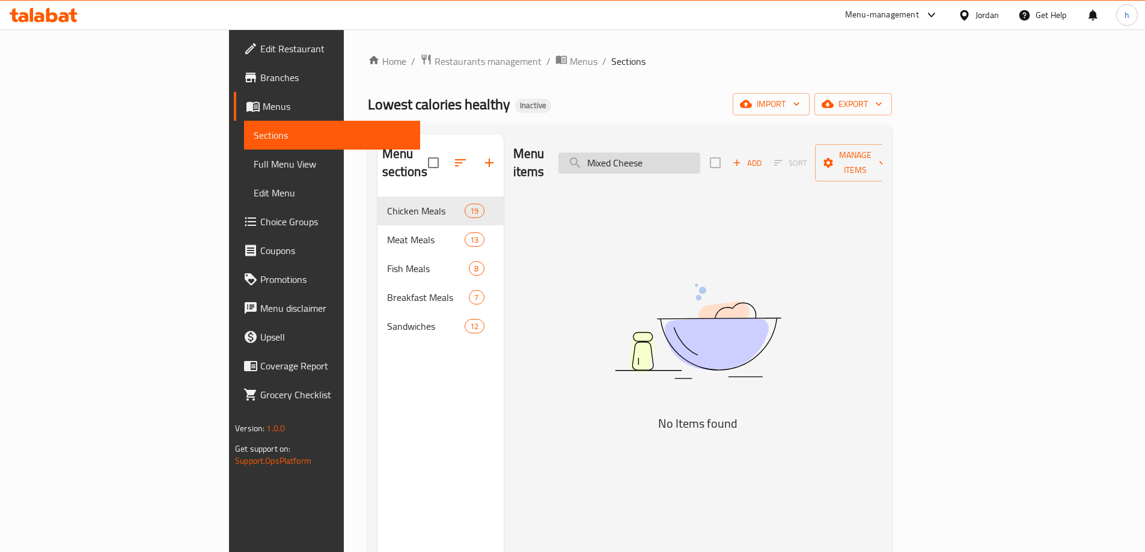
click at [694, 154] on input "Mixed Cheese" at bounding box center [630, 163] width 142 height 21
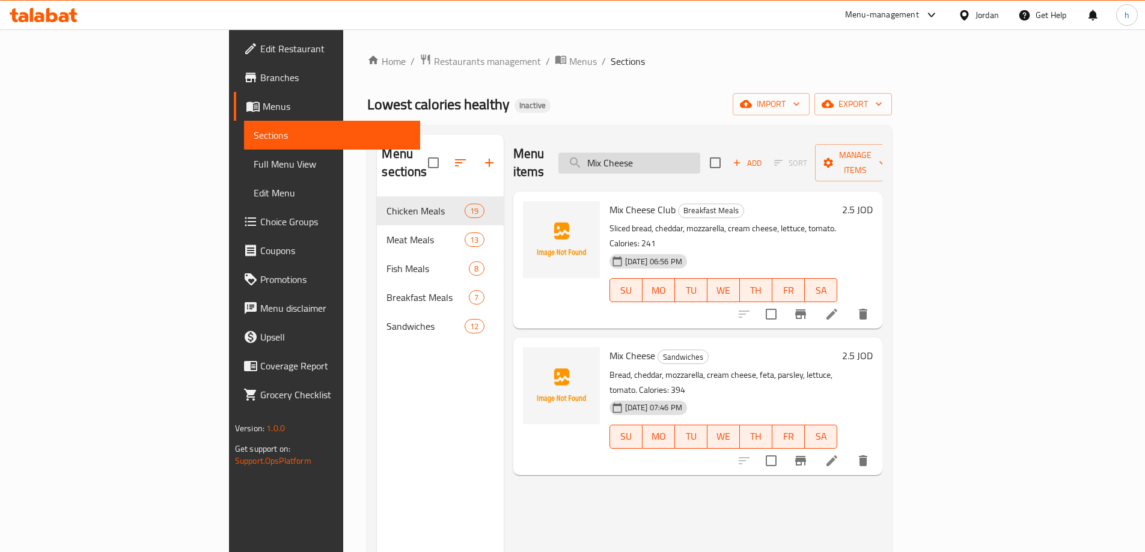
click at [700, 155] on input "Mix Cheese" at bounding box center [630, 163] width 142 height 21
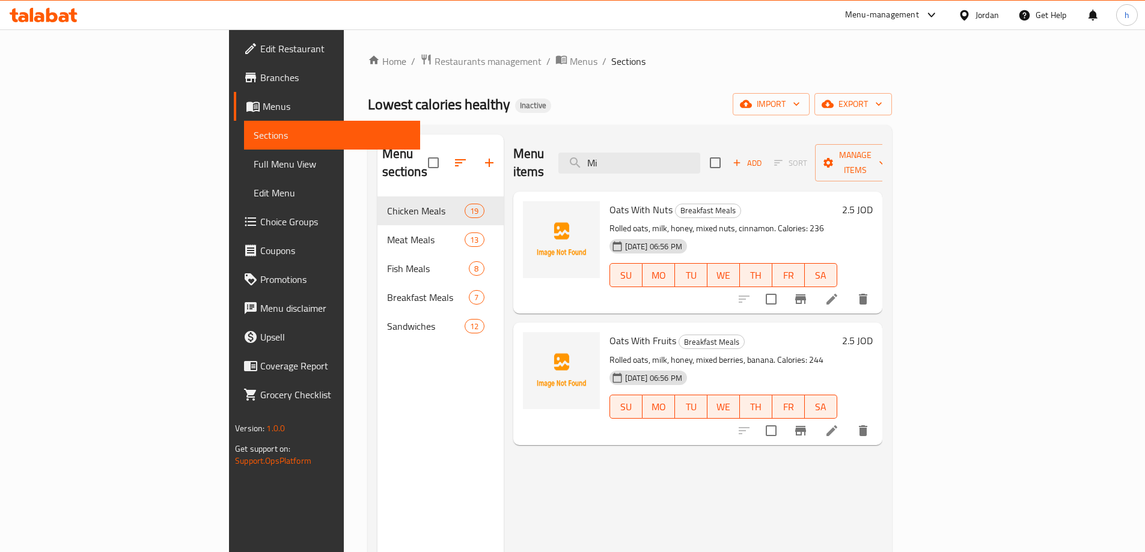
type input "M"
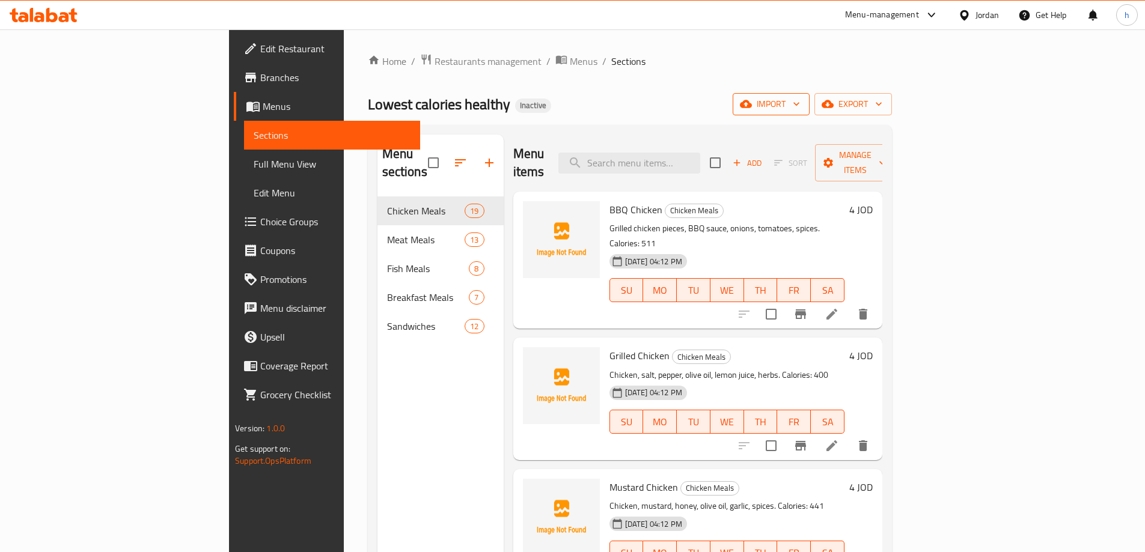
click at [800, 105] on span "import" at bounding box center [771, 104] width 58 height 15
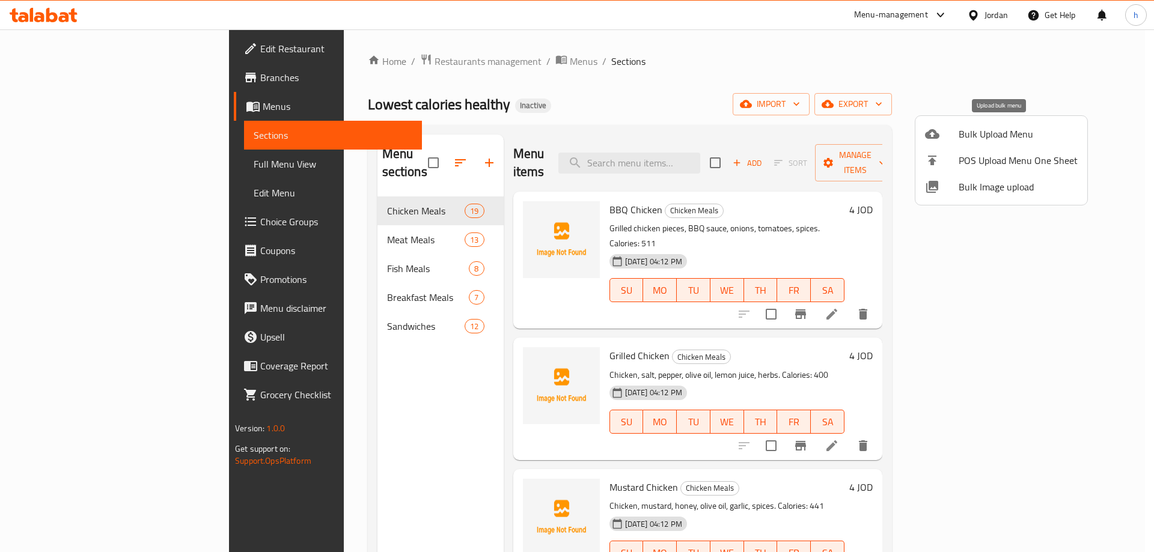
click at [981, 134] on span "Bulk Upload Menu" at bounding box center [1018, 134] width 119 height 14
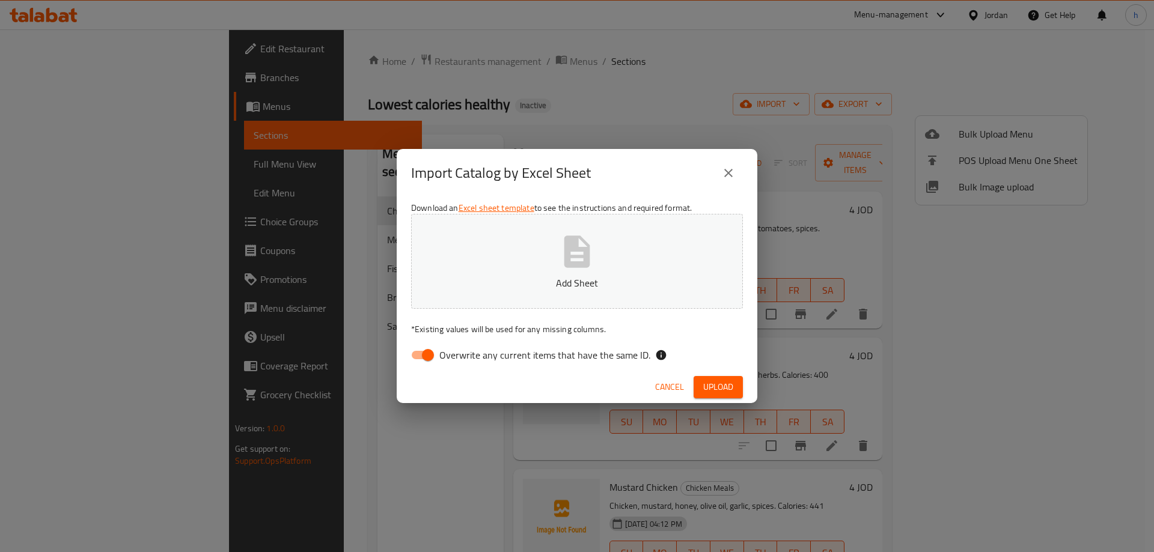
click at [428, 353] on input "Overwrite any current items that have the same ID." at bounding box center [428, 355] width 69 height 23
checkbox input "false"
click at [724, 387] on span "Upload" at bounding box center [718, 387] width 30 height 15
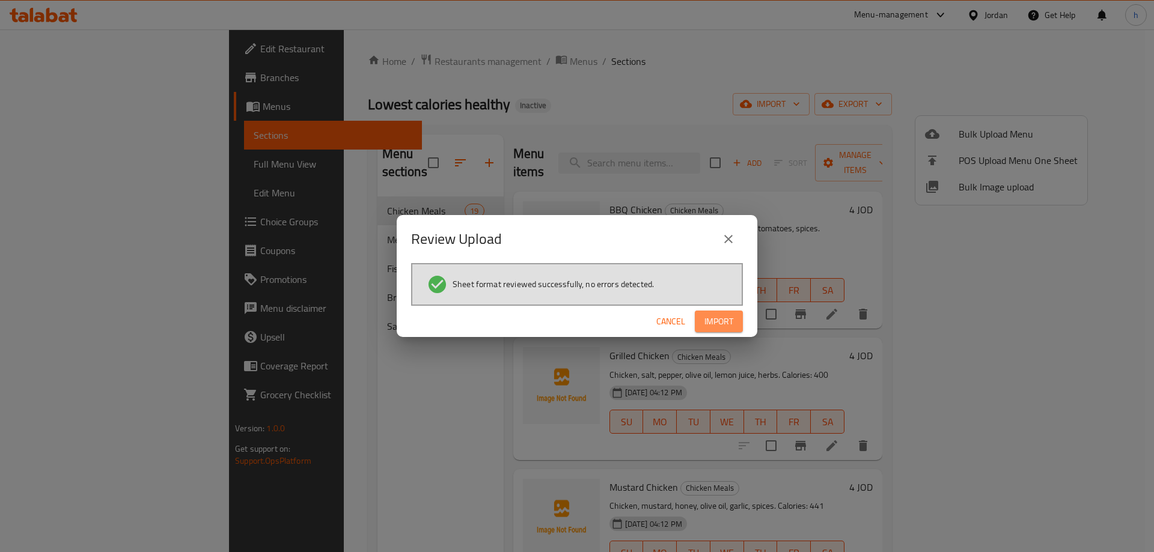
click at [721, 322] on span "Import" at bounding box center [719, 321] width 29 height 15
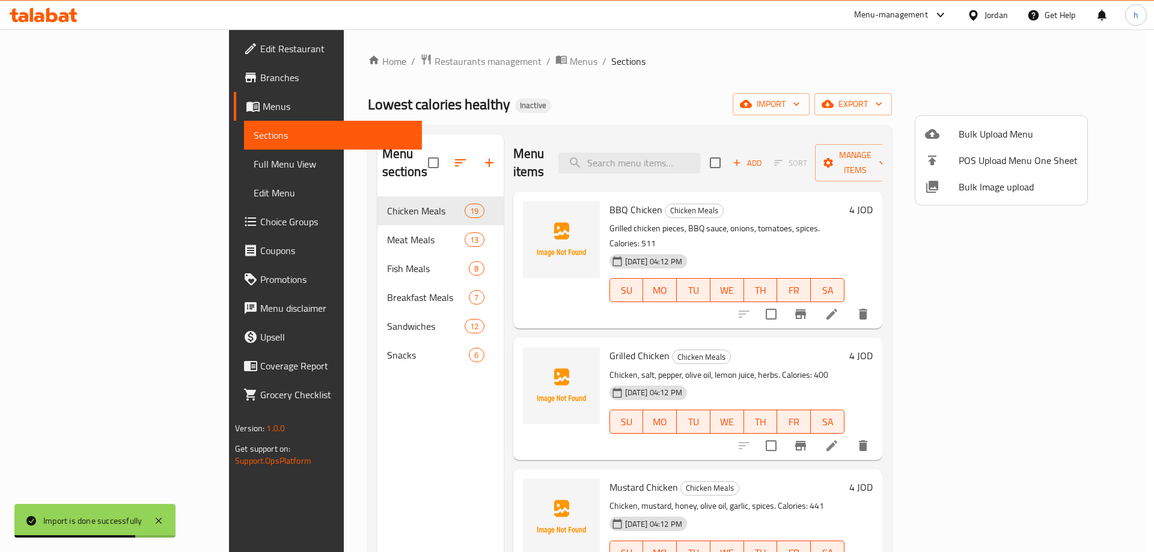
click at [256, 339] on div at bounding box center [577, 276] width 1154 height 552
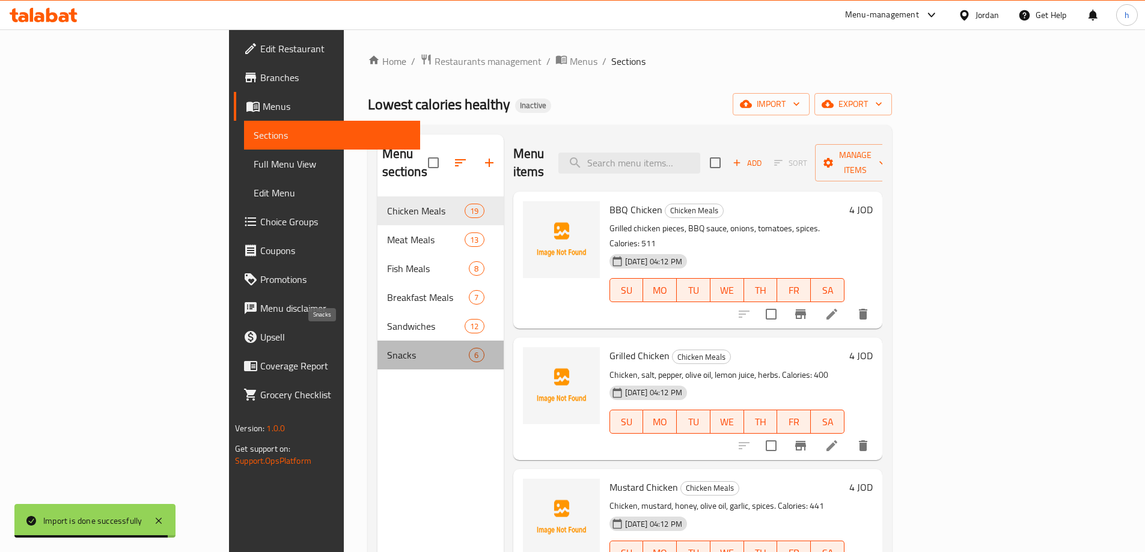
click at [387, 348] on span "Snacks" at bounding box center [428, 355] width 82 height 14
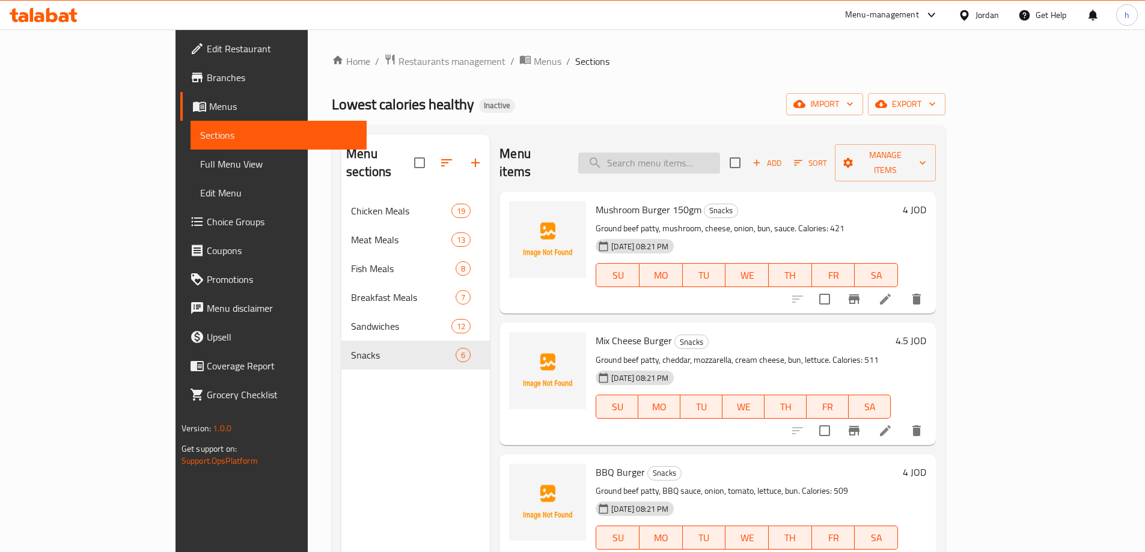
click at [673, 156] on input "search" at bounding box center [649, 163] width 142 height 21
paste input "Zinger"
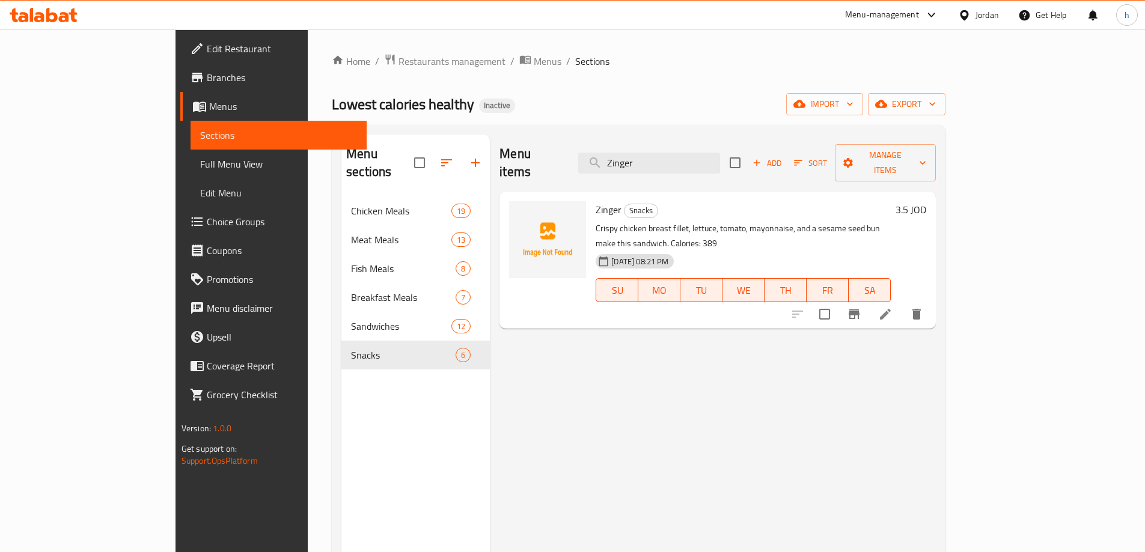
type input "Zinger"
click at [902, 304] on li at bounding box center [886, 315] width 34 height 22
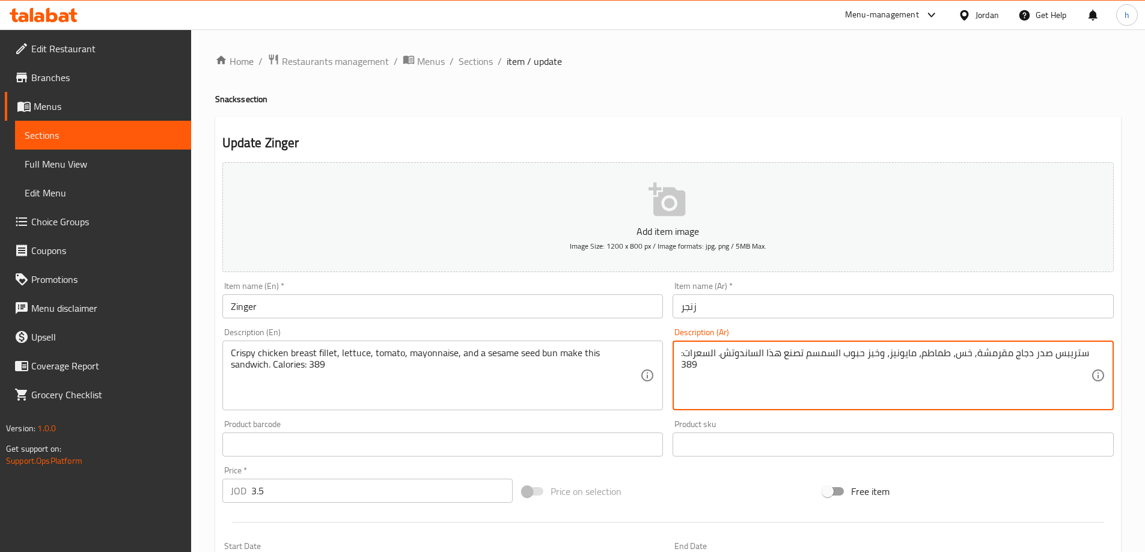
drag, startPoint x: 1051, startPoint y: 355, endPoint x: 1098, endPoint y: 355, distance: 47.5
click at [1098, 355] on div "ستريبس صدر دجاج مقرمشة, خس، طماطم، مايونيز، وخبز حبوب السمسم تصنع هذا الساندوتش…" at bounding box center [893, 376] width 441 height 70
click at [1080, 354] on textarea "ستريبس صدر دجاج مقرمشة, خس، طماطم، مايونيز، وخبز حبوب السمسم تصنع هذا الساندوتش…" at bounding box center [886, 375] width 410 height 57
click at [993, 353] on textarea "فيليه صدر دجاج مقرمشة, خس، طماطم، مايونيز، وخبز حبوب السمسم تصنع هذا الساندوتش.…" at bounding box center [886, 375] width 410 height 57
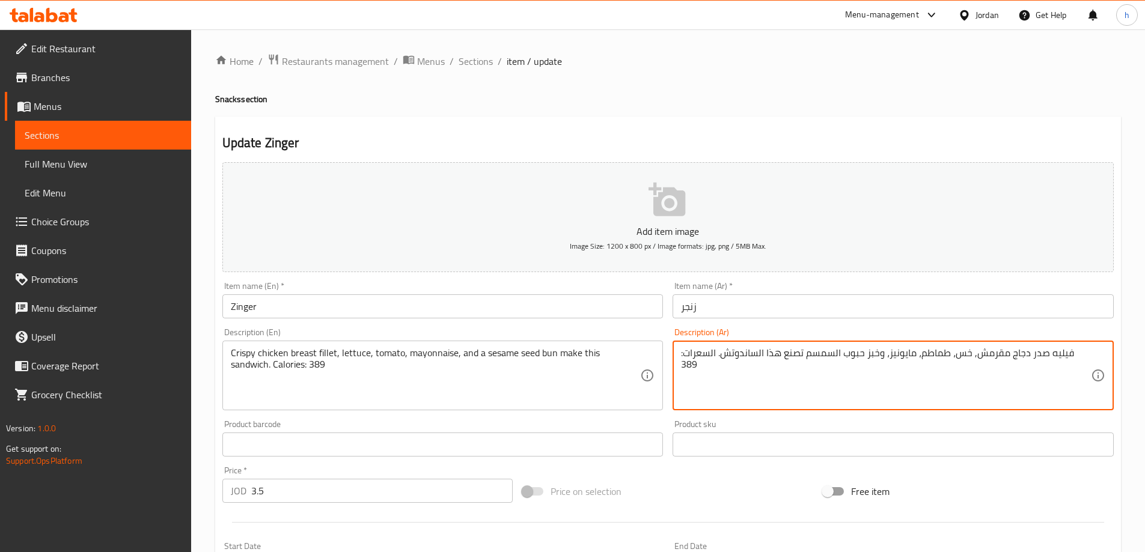
click at [888, 355] on textarea "فيليه صدر دجاج مقرمش, خس، طماطم، مايونيز، وخبز حبوب السمسم تصنع هذا الساندوتش. …" at bounding box center [886, 375] width 410 height 57
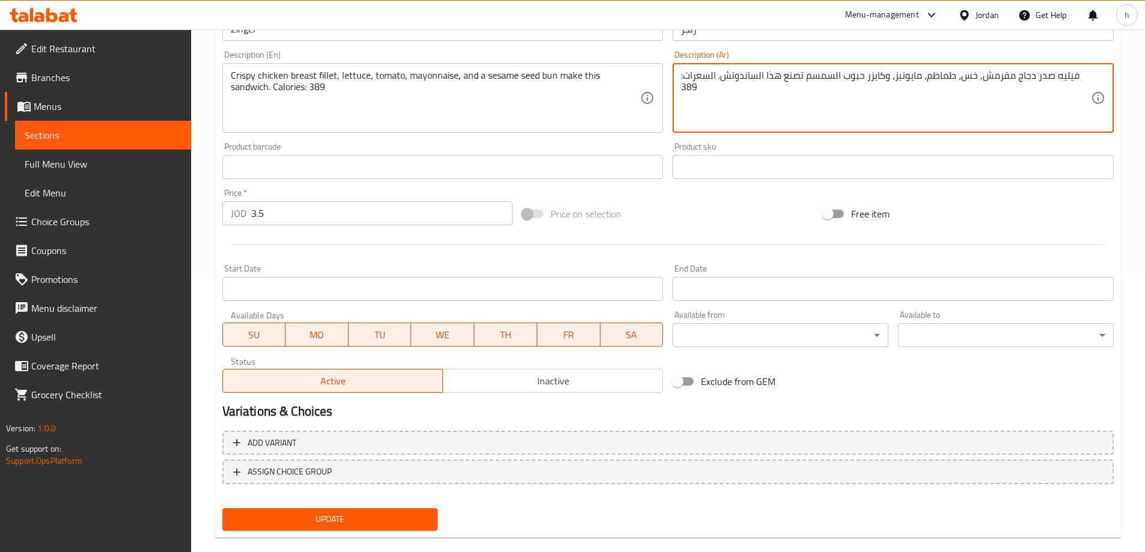
scroll to position [297, 0]
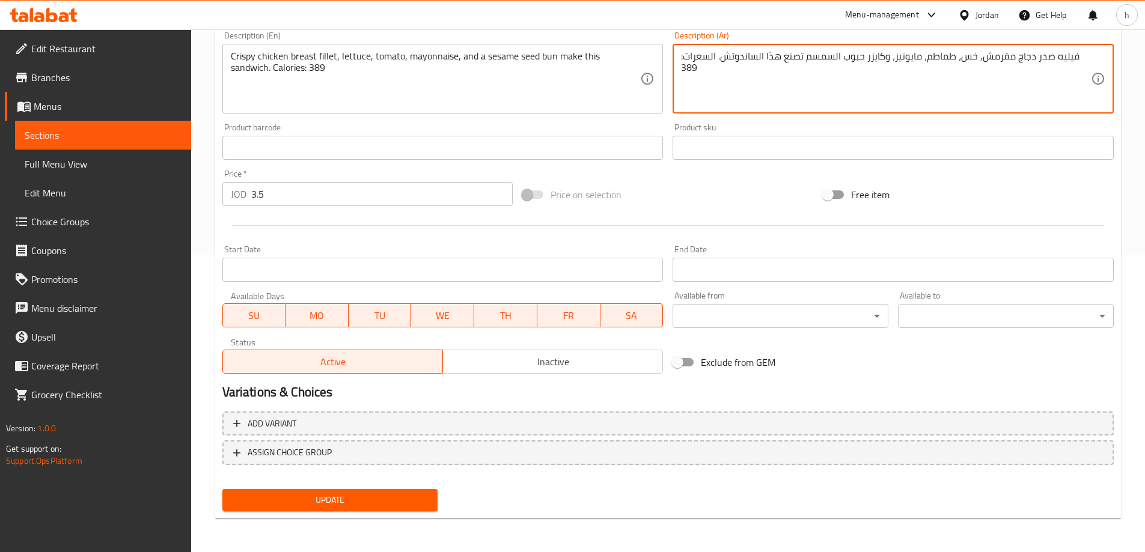
type textarea "فيليه صدر دجاج مقرمش, خس، طماطم، مايونيز، وكايزر حبوب السمسم تصنع هذا الساندوتش…"
click at [384, 498] on span "Update" at bounding box center [330, 500] width 197 height 15
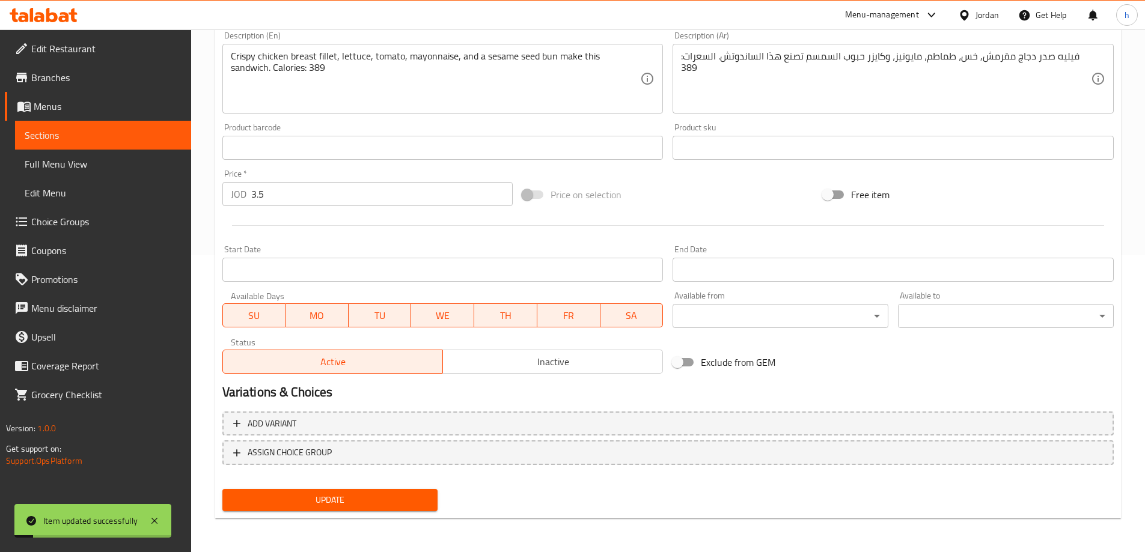
click at [105, 141] on span "Sections" at bounding box center [103, 135] width 157 height 14
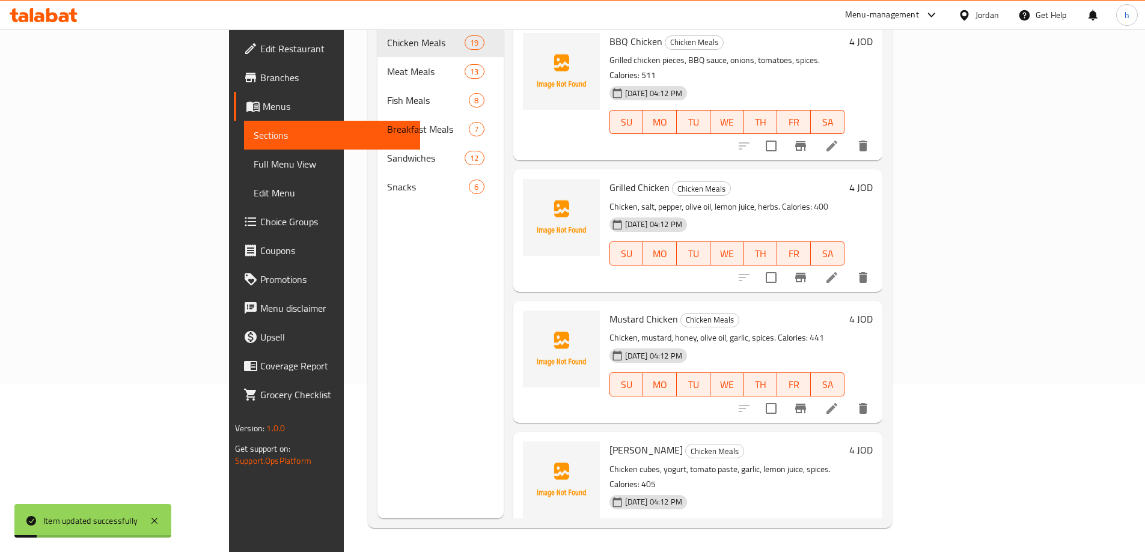
scroll to position [168, 0]
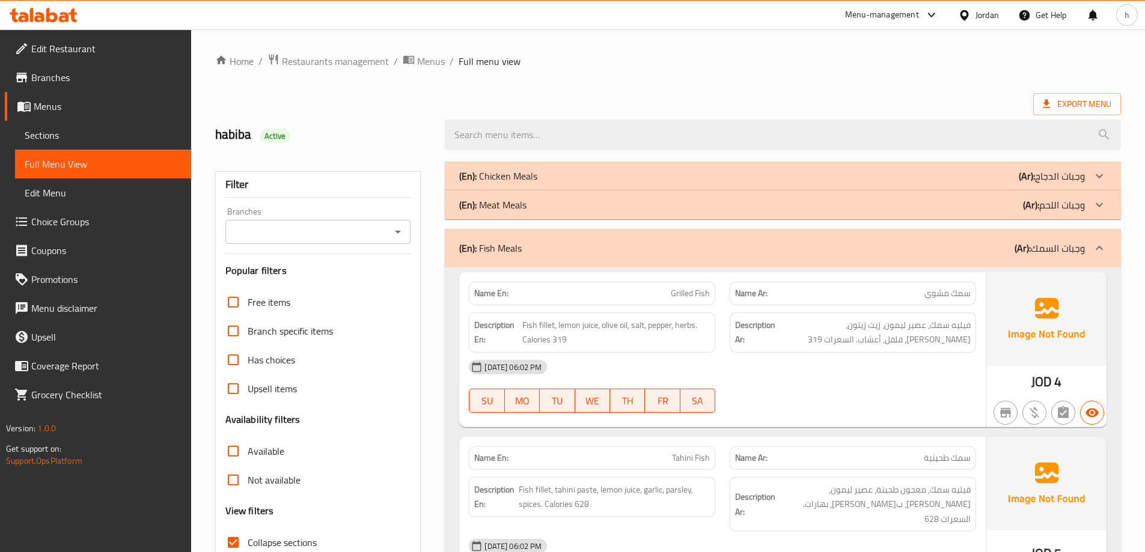
scroll to position [1076, 0]
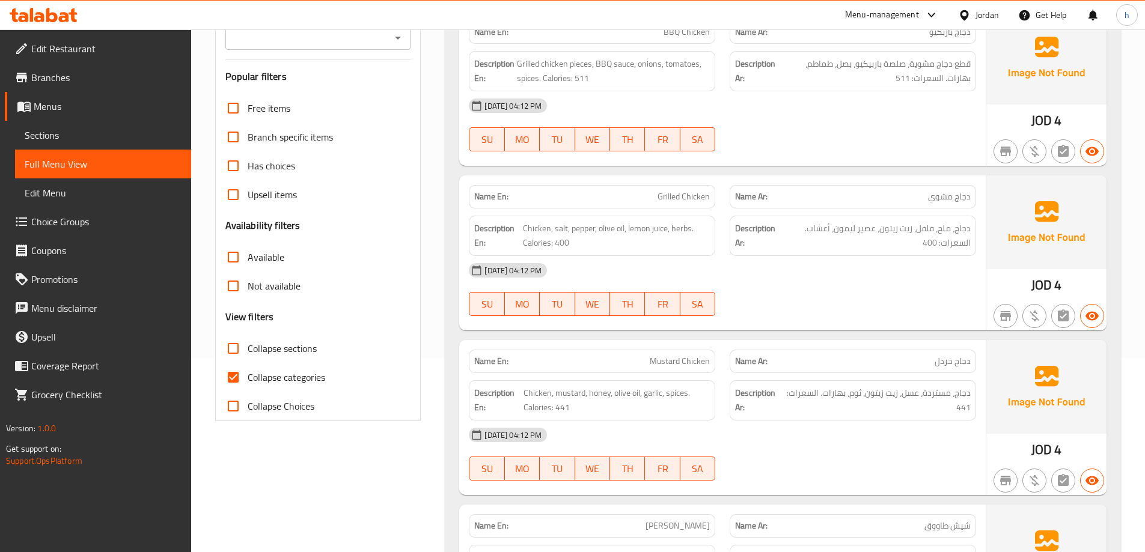
scroll to position [240, 0]
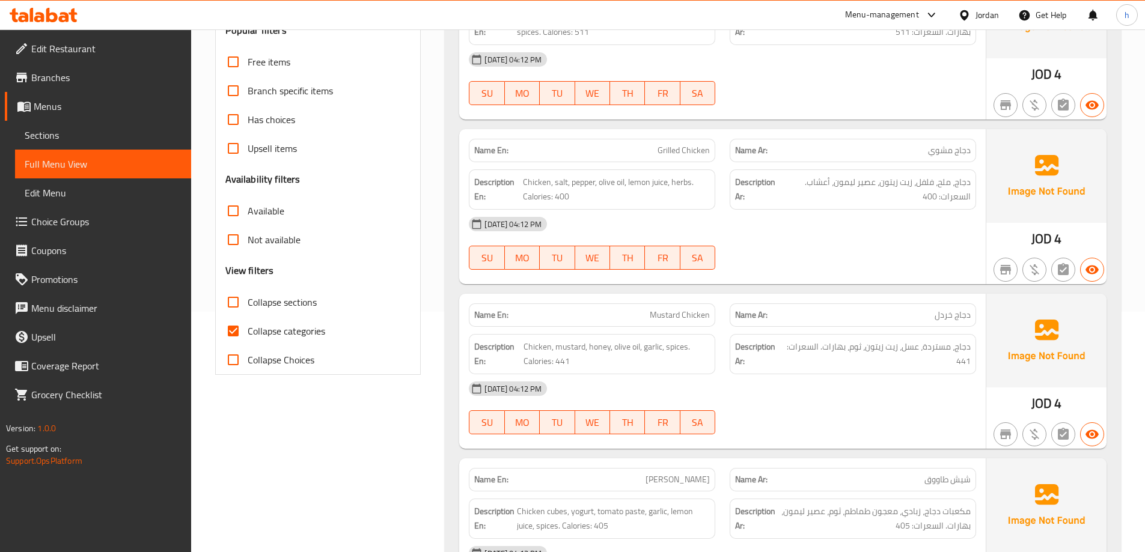
click at [236, 326] on input "Collapse categories" at bounding box center [233, 331] width 29 height 29
checkbox input "false"
click at [234, 305] on input "Collapse sections" at bounding box center [233, 302] width 29 height 29
checkbox input "true"
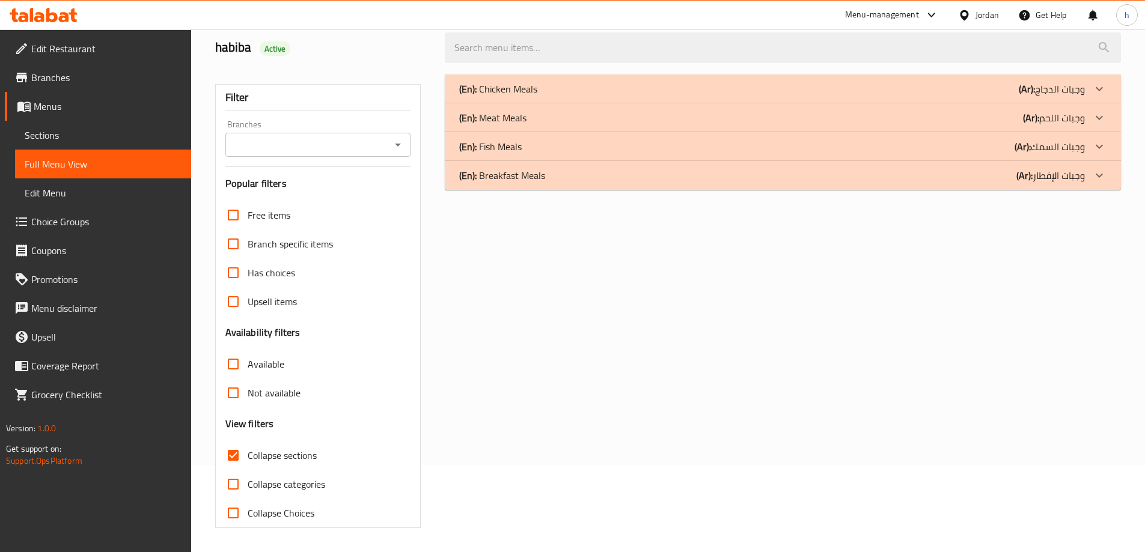
scroll to position [87, 0]
click at [880, 185] on div "(En): Breakfast Meals (Ar): وجبات الإفطار" at bounding box center [783, 175] width 676 height 29
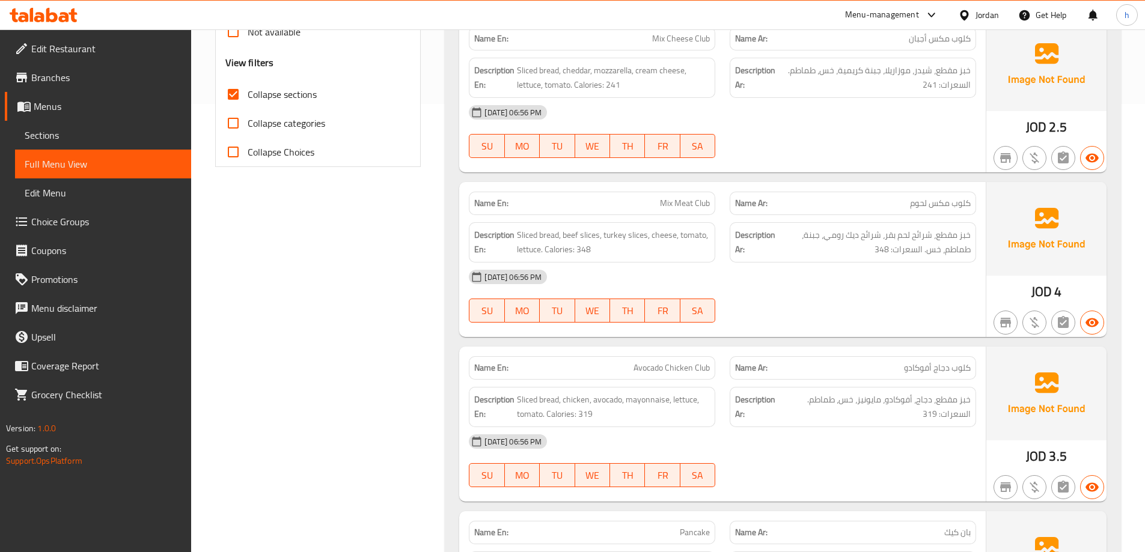
scroll to position [508, 0]
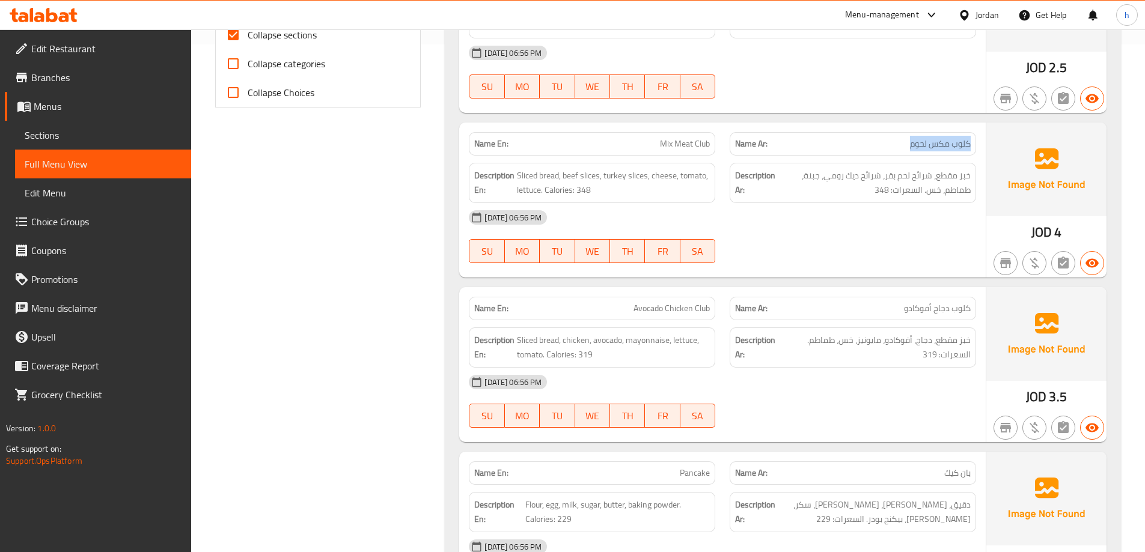
drag, startPoint x: 970, startPoint y: 142, endPoint x: 875, endPoint y: 145, distance: 95.1
click at [875, 145] on p "Name Ar: كلوب مكس لحوم" at bounding box center [853, 144] width 236 height 13
click at [871, 143] on p "Name Ar: كلوب مكس لحوم" at bounding box center [853, 144] width 236 height 13
drag, startPoint x: 969, startPoint y: 142, endPoint x: 812, endPoint y: 153, distance: 157.9
click at [812, 153] on div "Name Ar: كلوب مكس لحوم" at bounding box center [853, 143] width 246 height 23
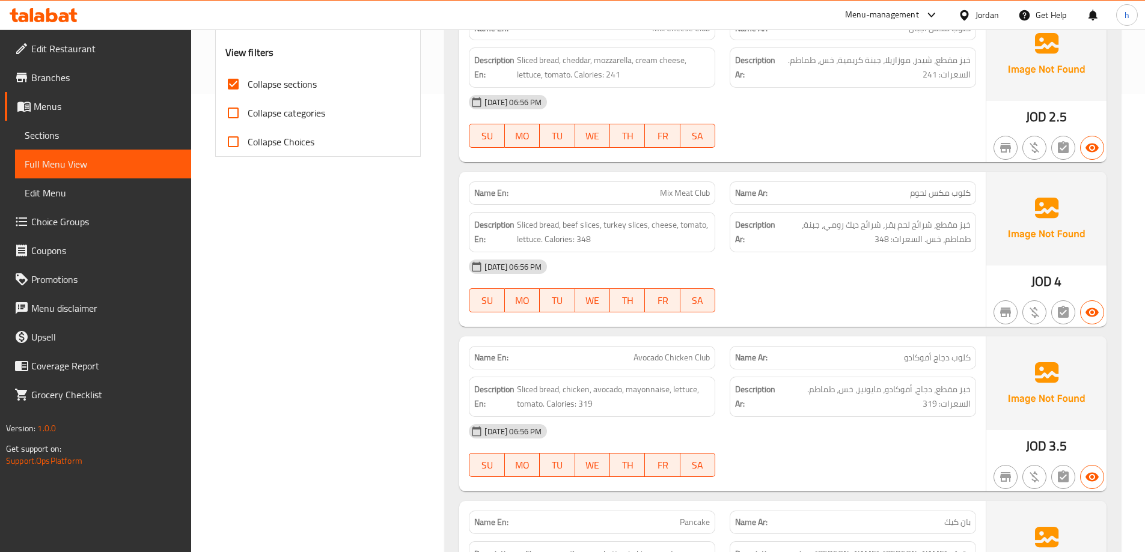
scroll to position [459, 0]
click at [680, 189] on span "Mix Meat Club" at bounding box center [685, 192] width 50 height 13
drag, startPoint x: 660, startPoint y: 192, endPoint x: 712, endPoint y: 198, distance: 52.0
click at [712, 198] on div "Name En: Mix Meat Club" at bounding box center [592, 192] width 246 height 23
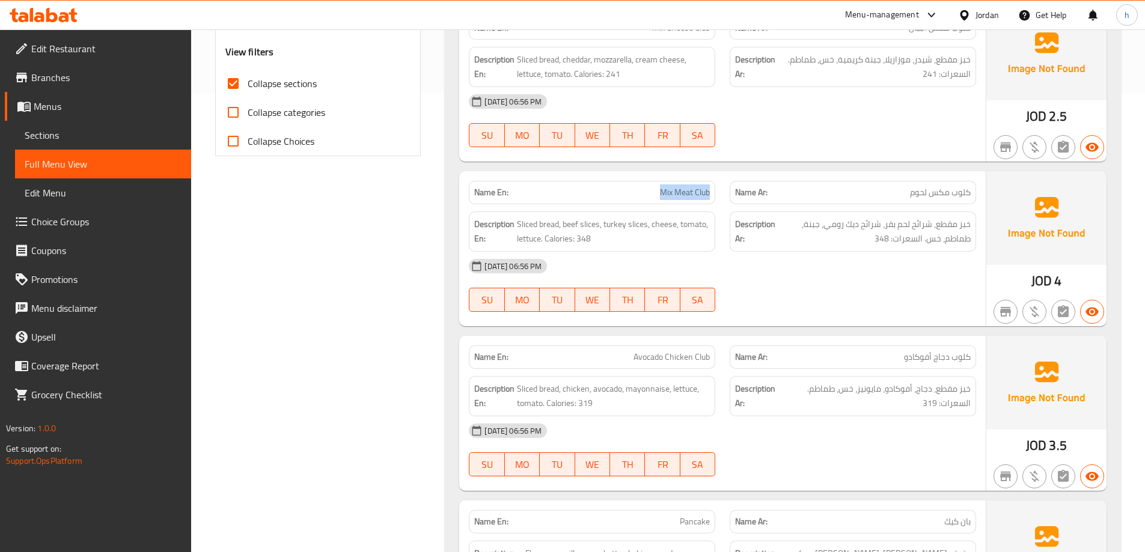
copy span "Mix Meat Club"
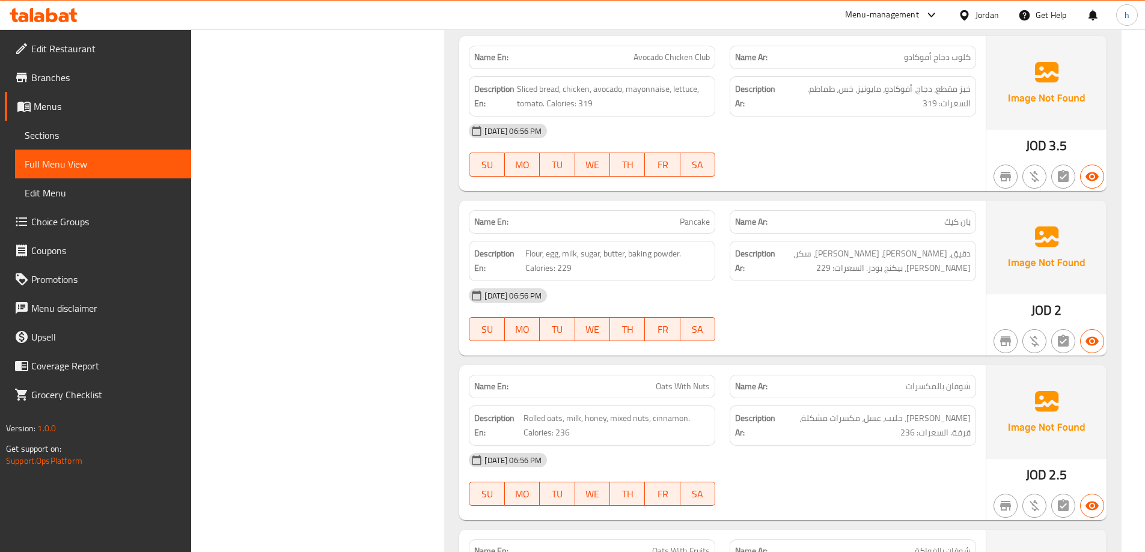
scroll to position [760, 0]
click at [882, 266] on span "دقيق، [PERSON_NAME]، [PERSON_NAME]، سكر، [PERSON_NAME]، بيكنج بودر. السعرات: 229" at bounding box center [874, 260] width 193 height 29
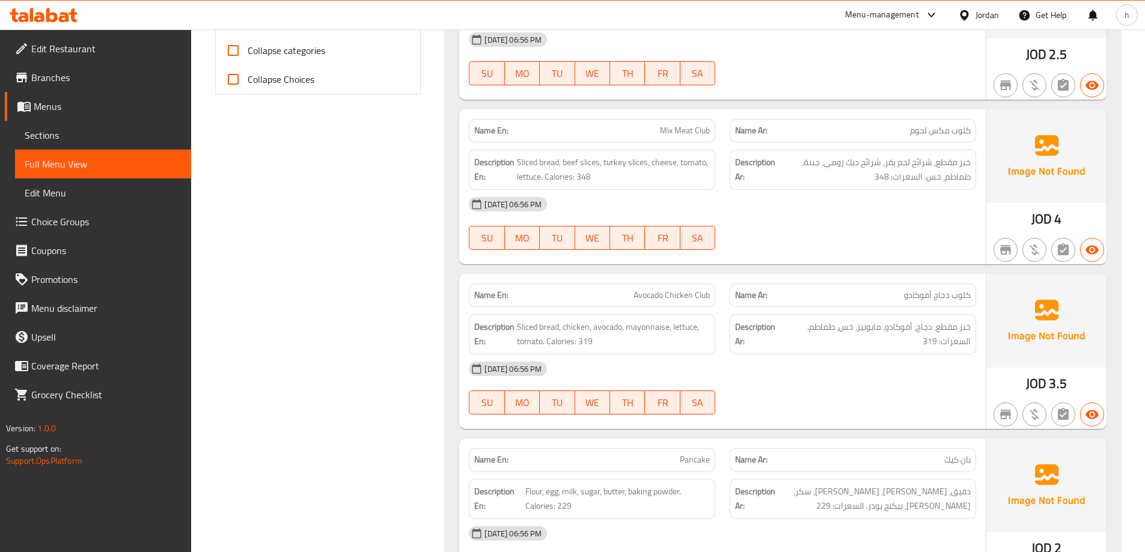
scroll to position [459, 0]
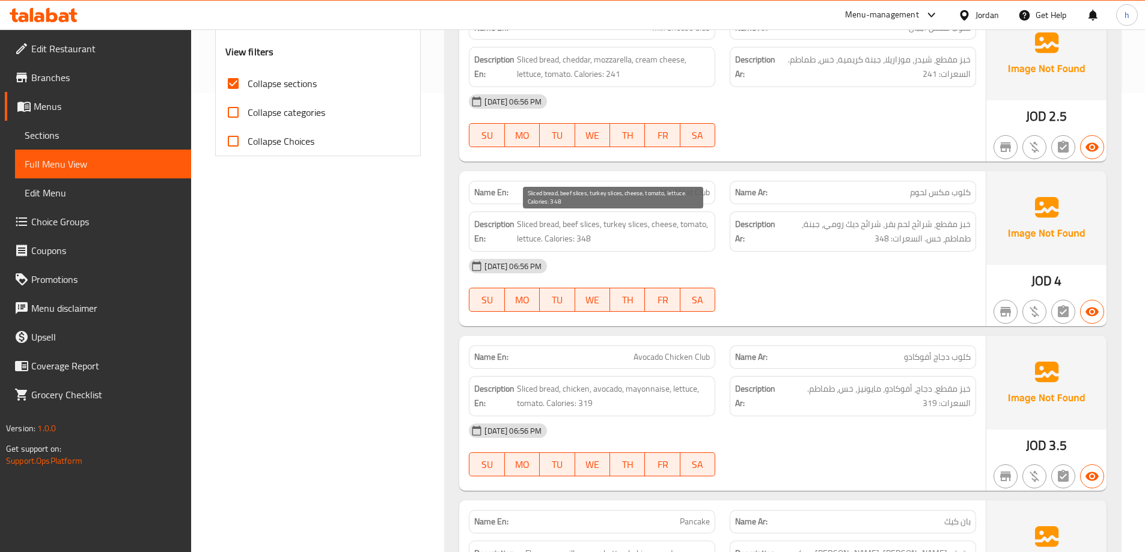
click at [589, 224] on span "Sliced bread, beef slices, turkey slices, cheese, tomato, lettuce. Calories: 348" at bounding box center [613, 231] width 193 height 29
copy span "slices"
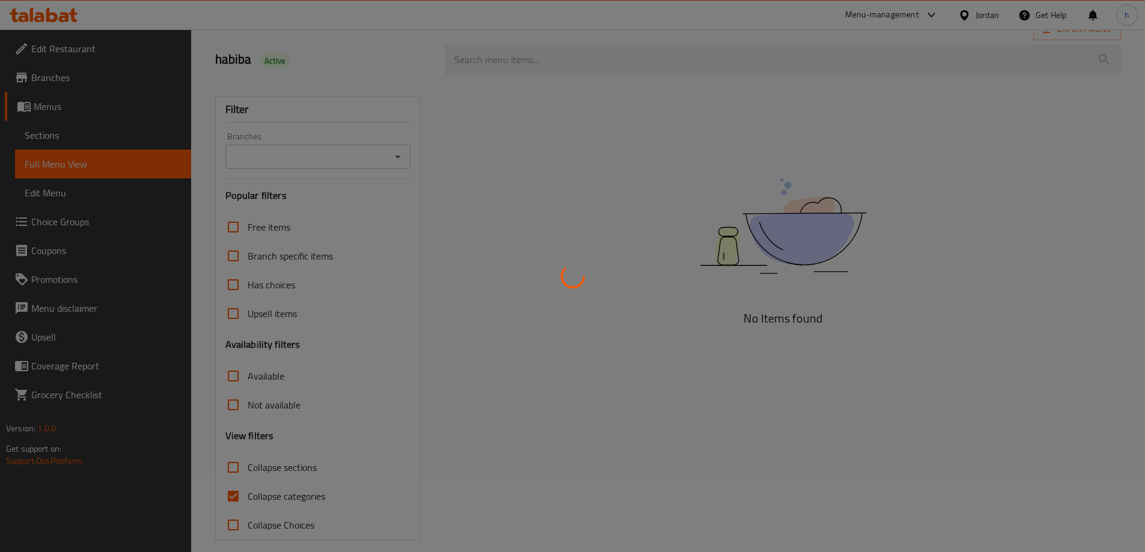
scroll to position [87, 0]
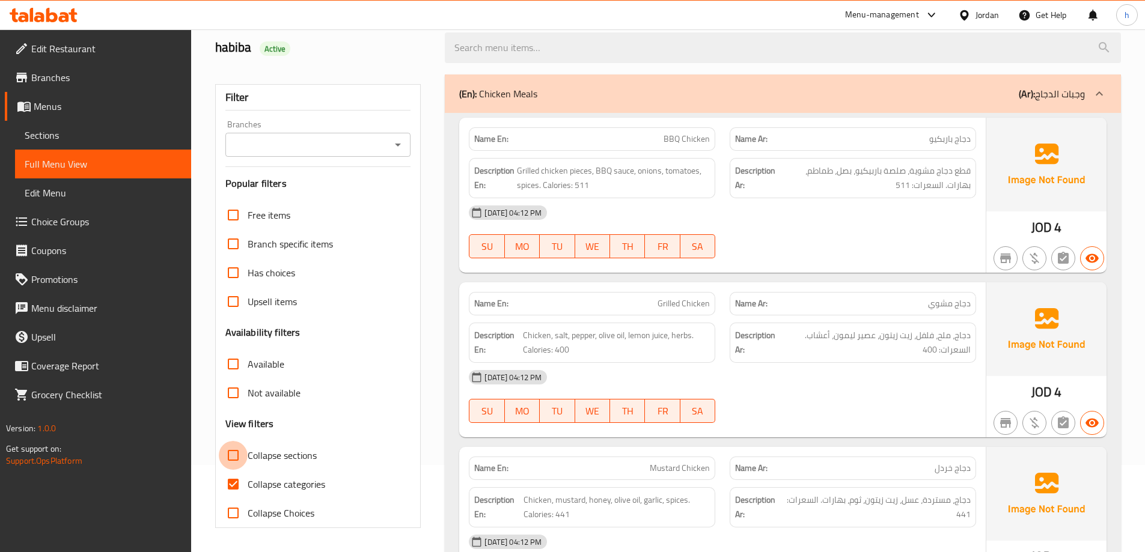
click at [231, 455] on input "Collapse sections" at bounding box center [233, 455] width 29 height 29
checkbox input "true"
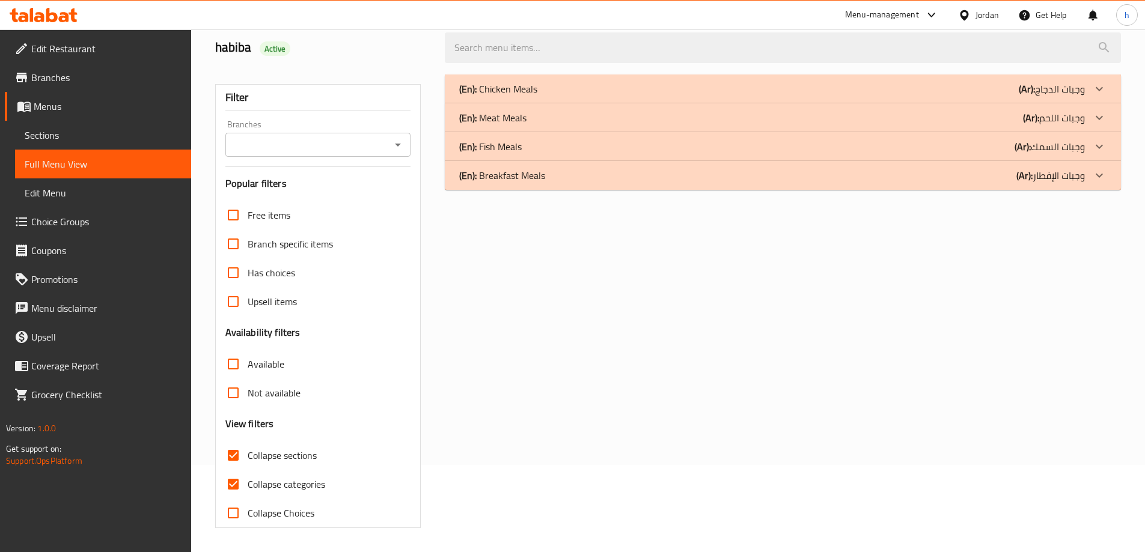
click at [233, 480] on input "Collapse categories" at bounding box center [233, 484] width 29 height 29
checkbox input "false"
click at [539, 180] on p "(En): Breakfast Meals" at bounding box center [502, 175] width 86 height 14
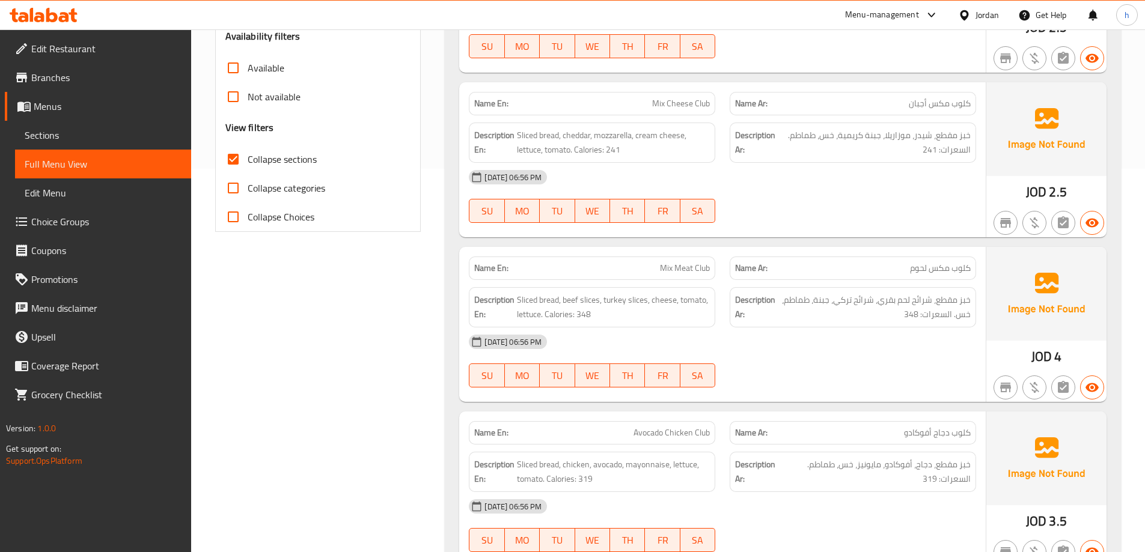
scroll to position [388, 0]
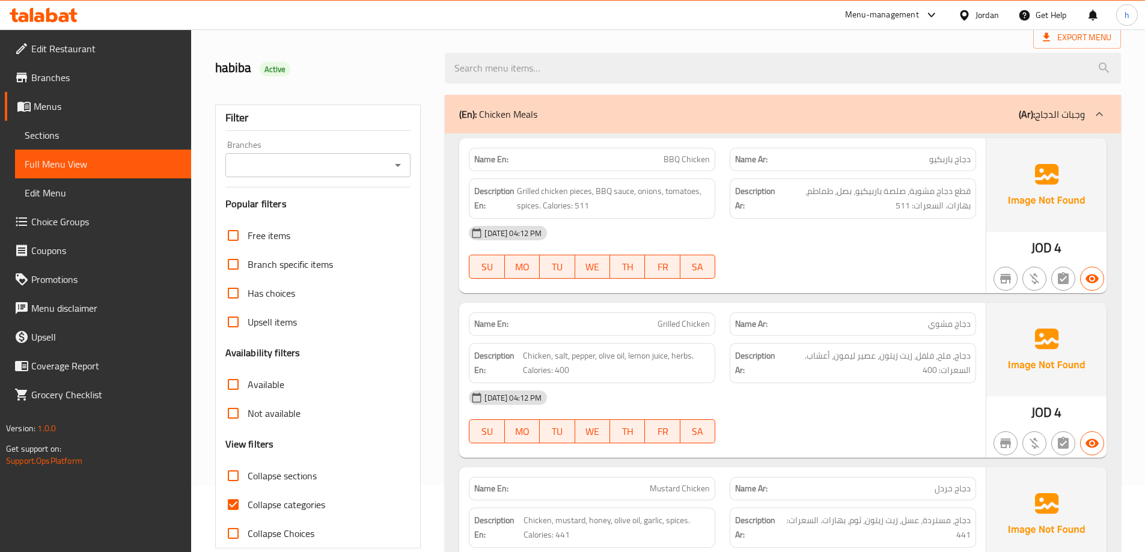
scroll to position [180, 0]
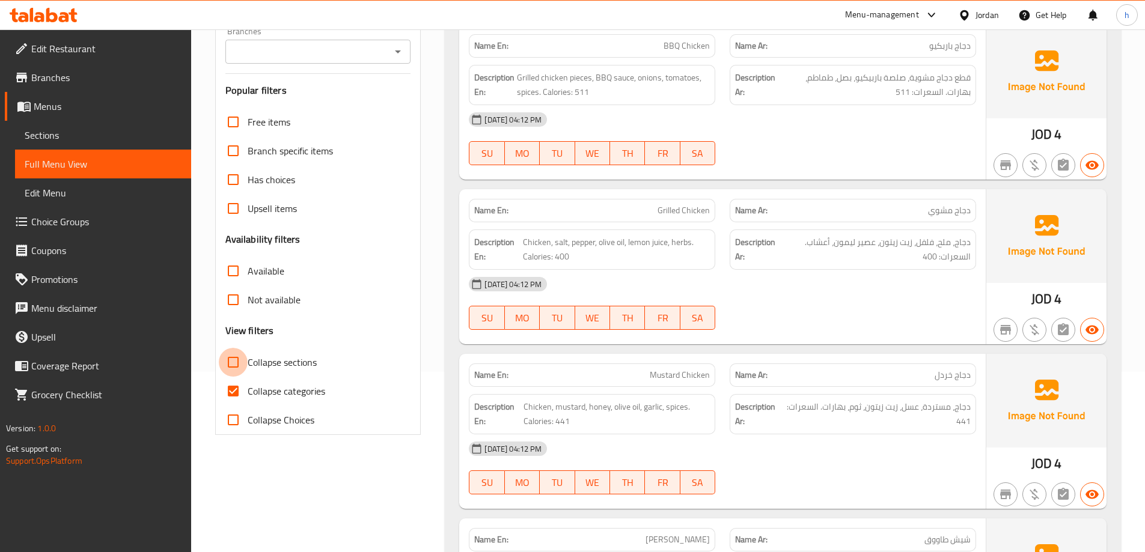
click at [237, 360] on input "Collapse sections" at bounding box center [233, 362] width 29 height 29
checkbox input "true"
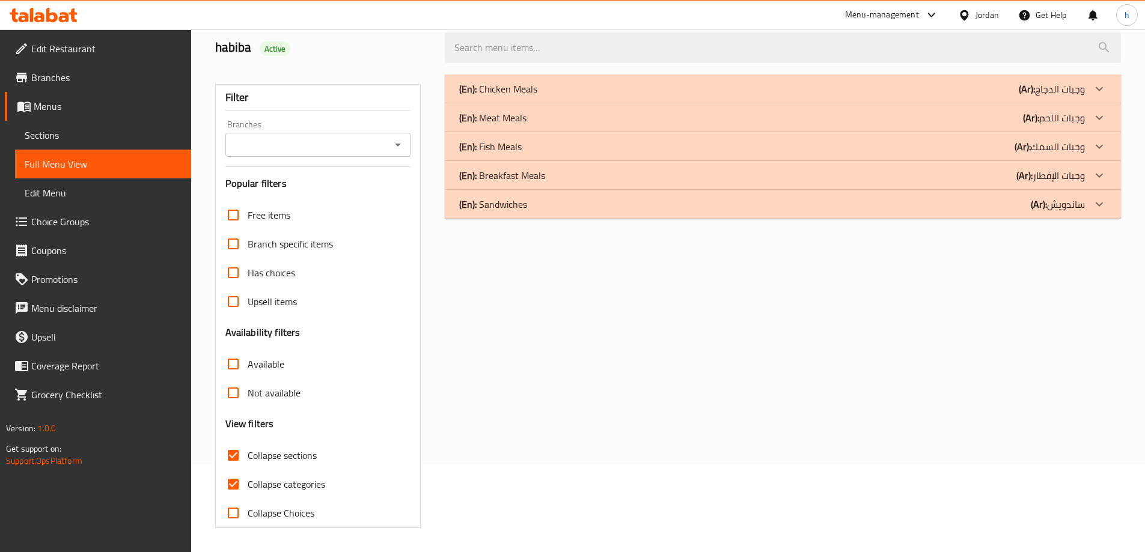
scroll to position [87, 0]
click at [237, 485] on input "Collapse categories" at bounding box center [233, 484] width 29 height 29
checkbox input "false"
click at [517, 210] on p "(En): Sandwiches" at bounding box center [493, 204] width 68 height 14
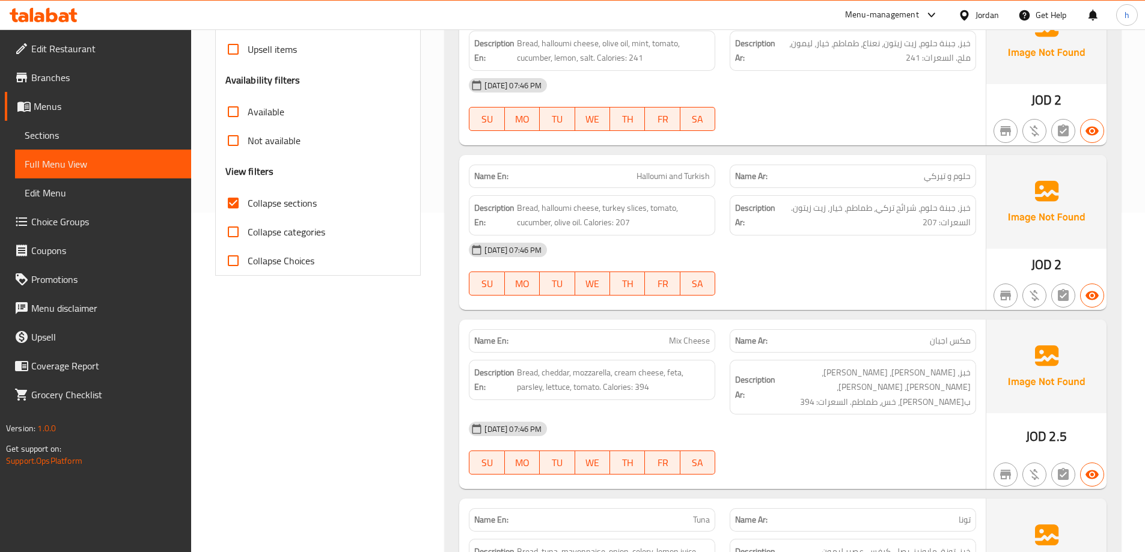
scroll to position [328, 0]
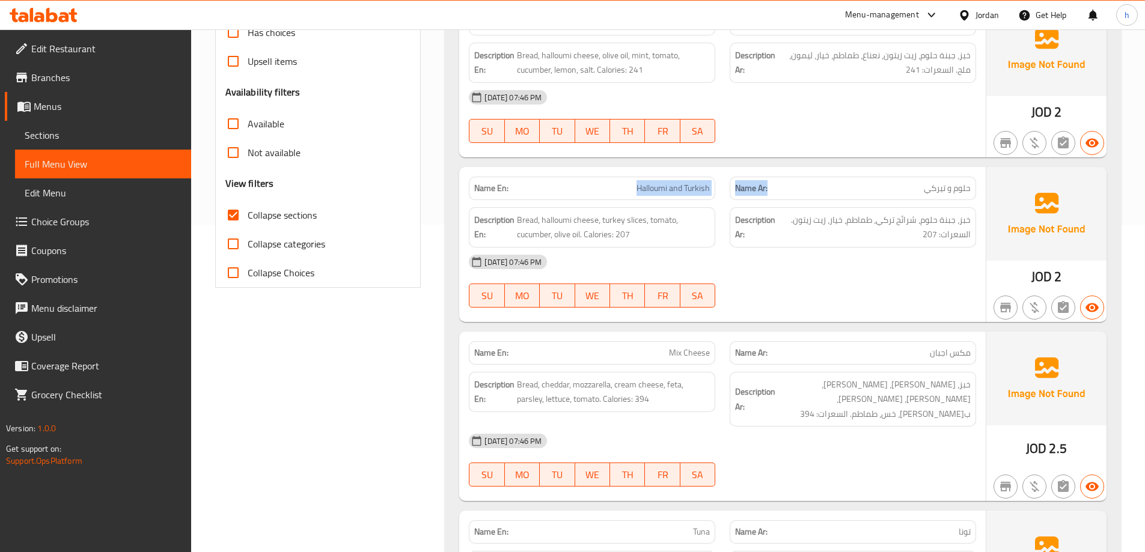
drag, startPoint x: 637, startPoint y: 189, endPoint x: 797, endPoint y: 181, distance: 160.1
click at [797, 181] on div "Name En: Halloumi and Turkish Name Ar: حلوم و تيركي" at bounding box center [723, 189] width 522 height 38
drag, startPoint x: 628, startPoint y: 186, endPoint x: 637, endPoint y: 187, distance: 8.5
click at [629, 186] on p "Name En: Halloumi and Turkish" at bounding box center [592, 188] width 236 height 13
click at [629, 187] on p "Name En: Halloumi and Turkish" at bounding box center [592, 188] width 236 height 13
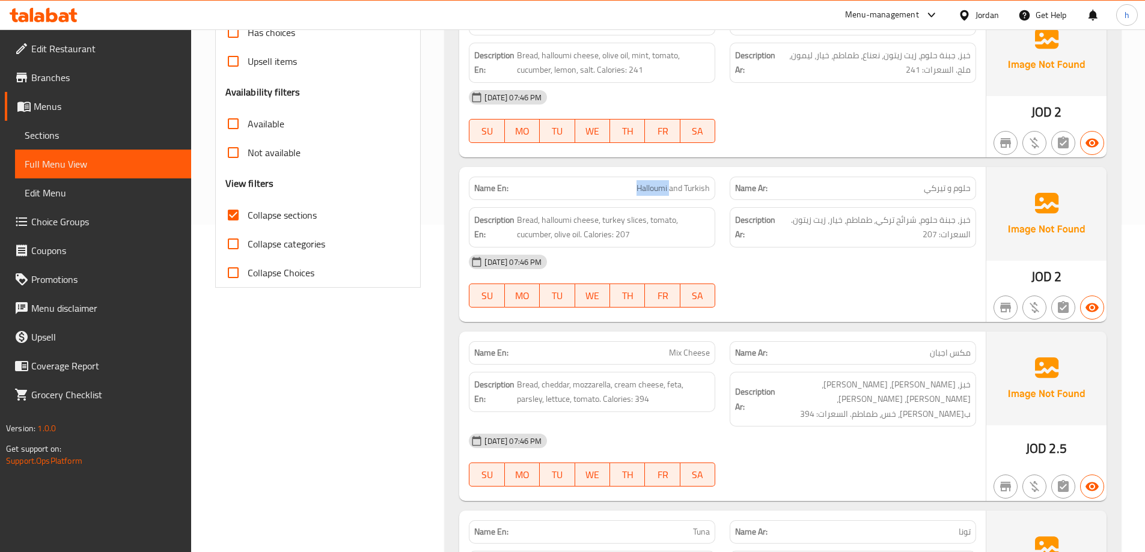
click at [631, 188] on p "Name En: Halloumi and Turkish" at bounding box center [592, 188] width 236 height 13
drag, startPoint x: 709, startPoint y: 188, endPoint x: 610, endPoint y: 191, distance: 98.6
click at [611, 189] on p "Name En: Halloumi and Turkish" at bounding box center [592, 188] width 236 height 13
copy span "Halloumi and Turkish"
click at [650, 190] on span "Halloumi and Turkish" at bounding box center [673, 188] width 73 height 13
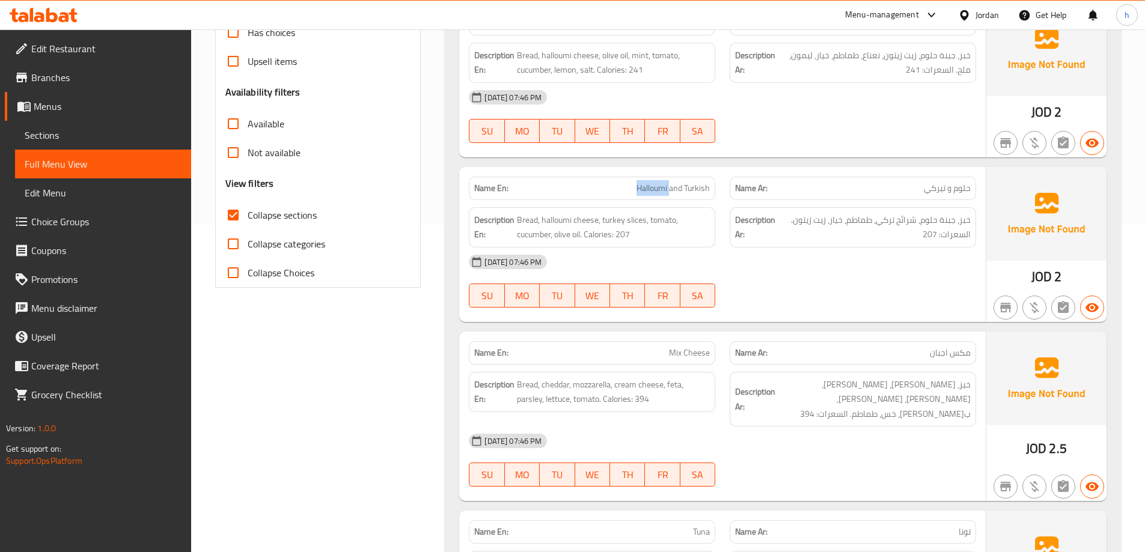
click at [650, 190] on span "Halloumi and Turkish" at bounding box center [673, 188] width 73 height 13
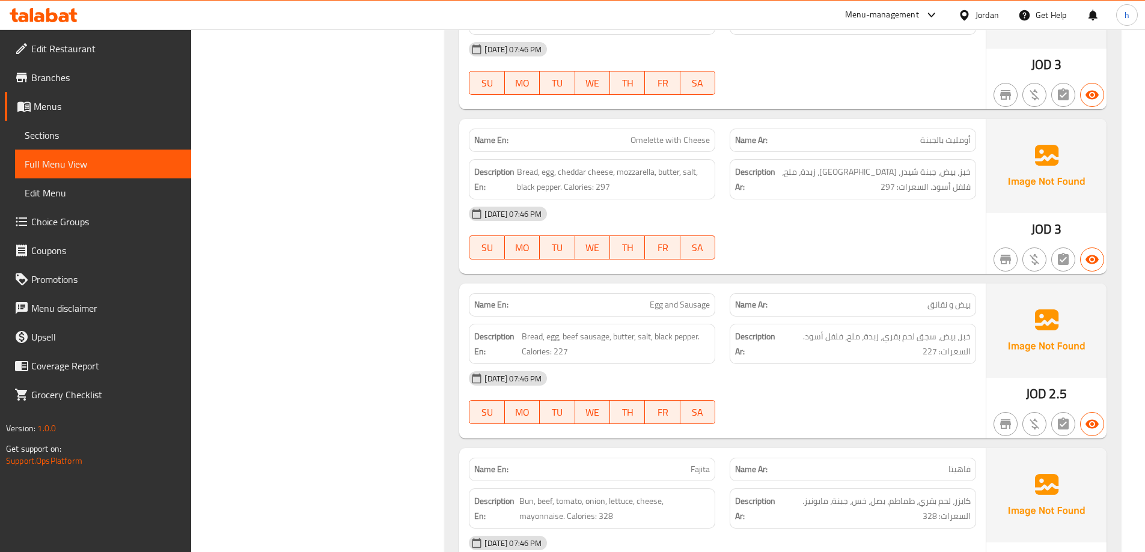
scroll to position [1109, 0]
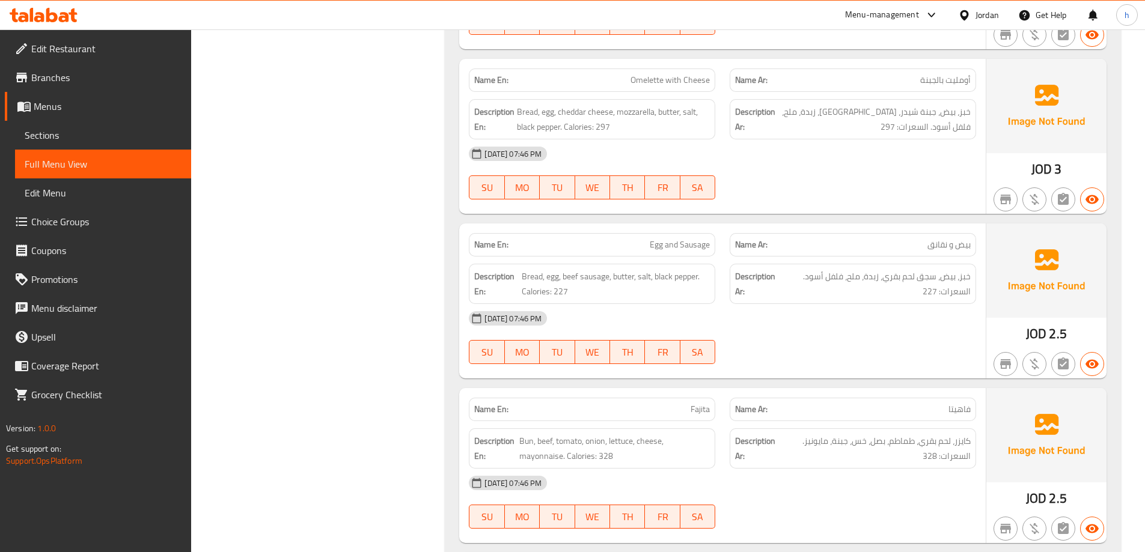
click at [678, 239] on span "Egg and Sausage" at bounding box center [680, 245] width 60 height 13
copy span "Egg and Sausage"
click at [754, 307] on div "15-10-2025 07:46 PM" at bounding box center [723, 318] width 522 height 29
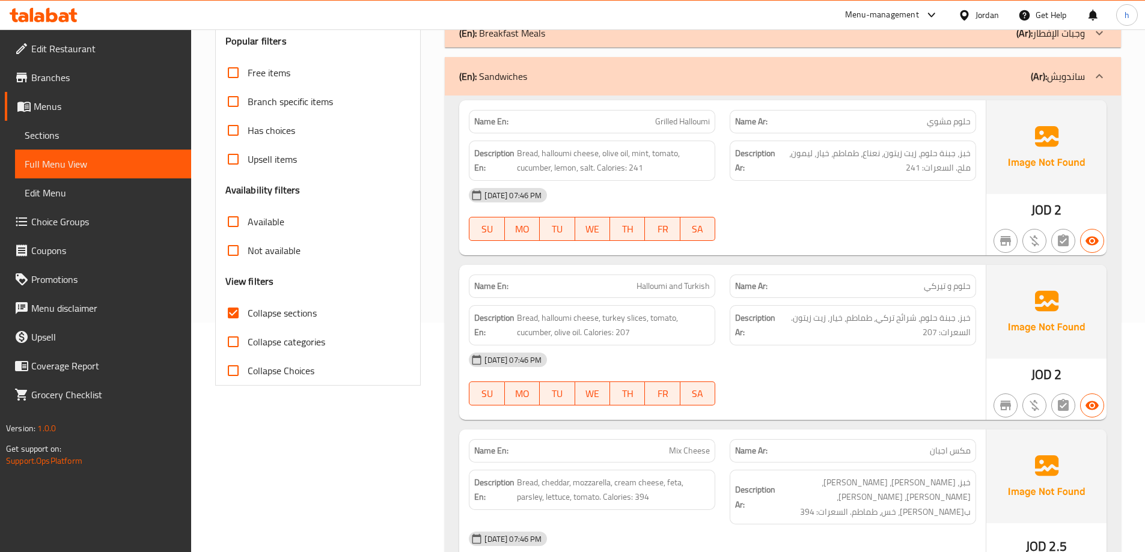
scroll to position [0, 0]
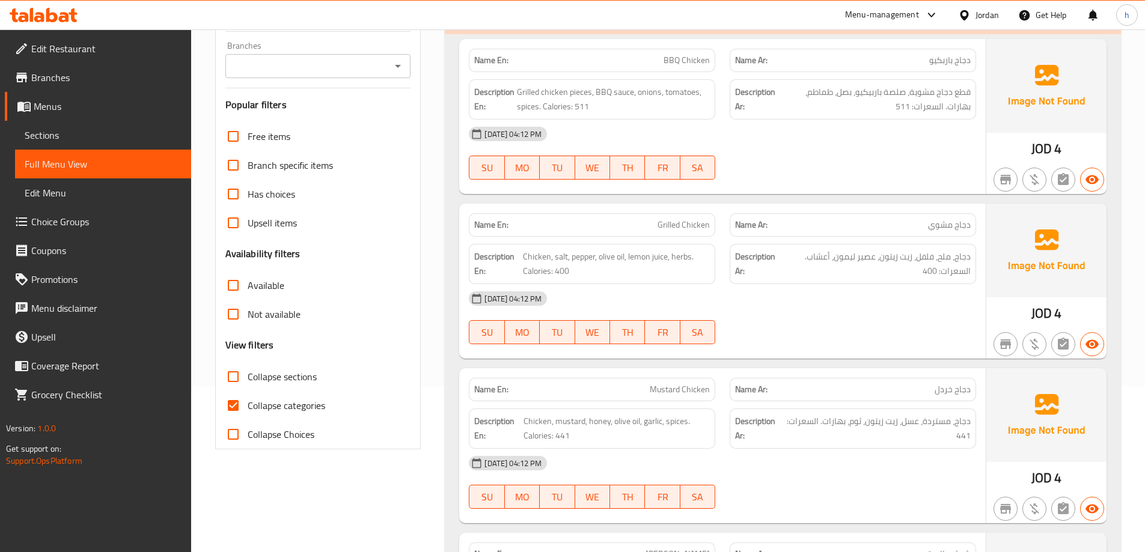
scroll to position [180, 0]
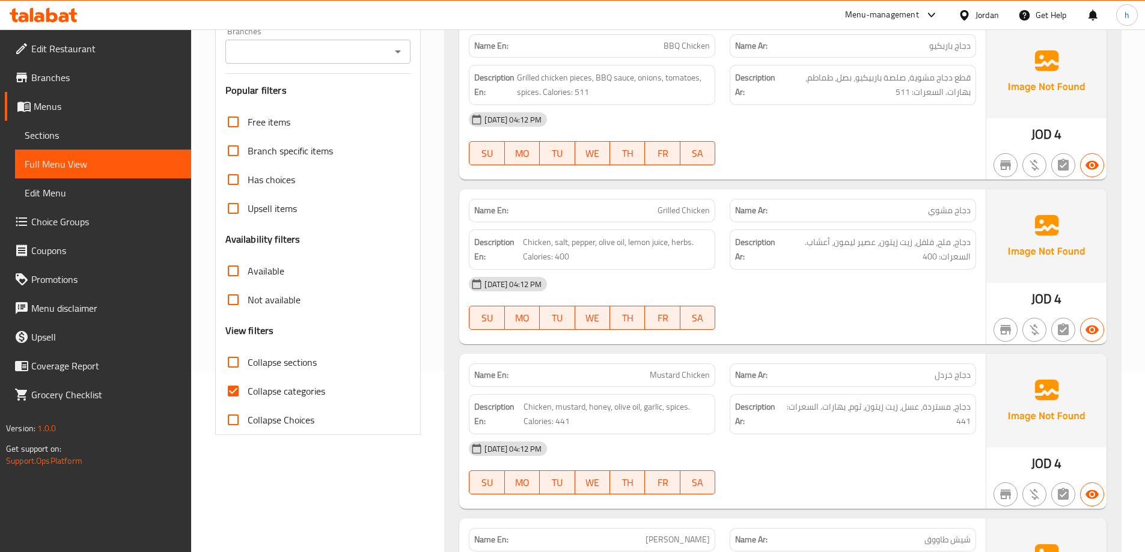
click at [231, 363] on input "Collapse sections" at bounding box center [233, 362] width 29 height 29
checkbox input "true"
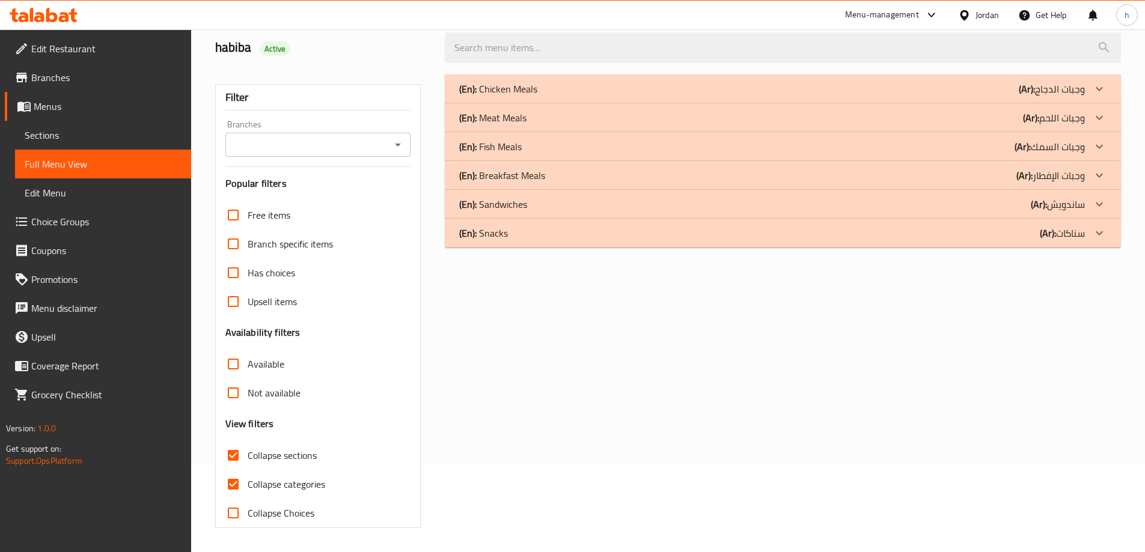
click at [235, 470] on input "Collapse categories" at bounding box center [233, 484] width 29 height 29
checkbox input "false"
click at [502, 231] on p "(En): Snacks" at bounding box center [483, 233] width 49 height 14
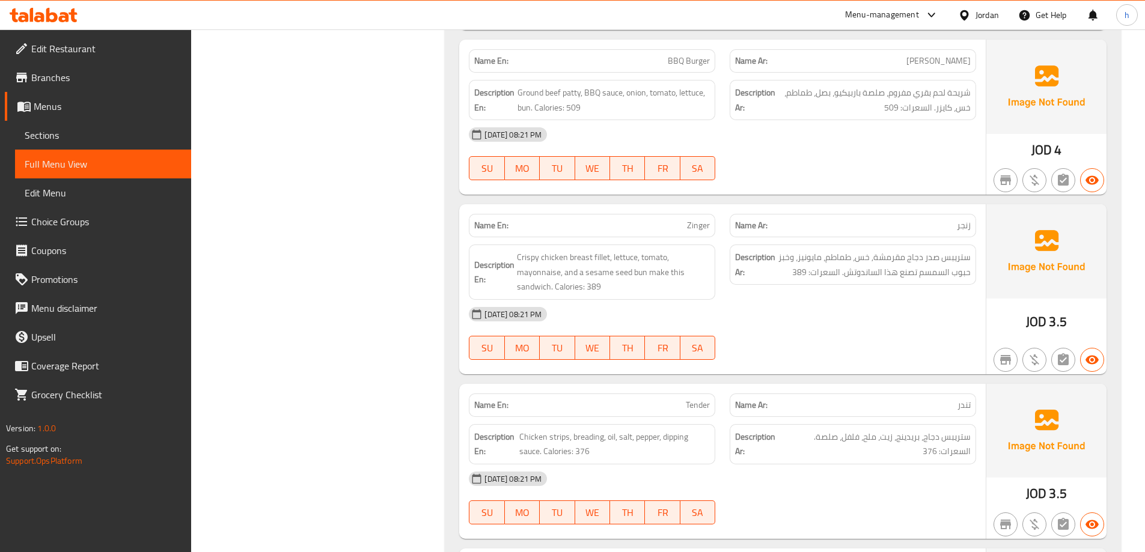
scroll to position [667, 0]
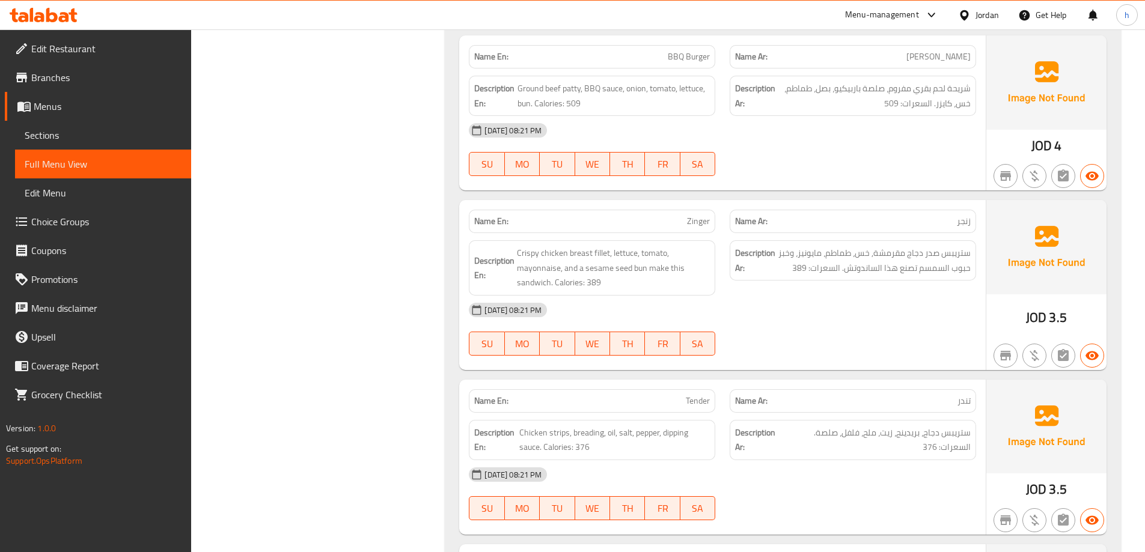
click at [701, 215] on span "Zinger" at bounding box center [698, 221] width 23 height 13
copy span "Zinger"
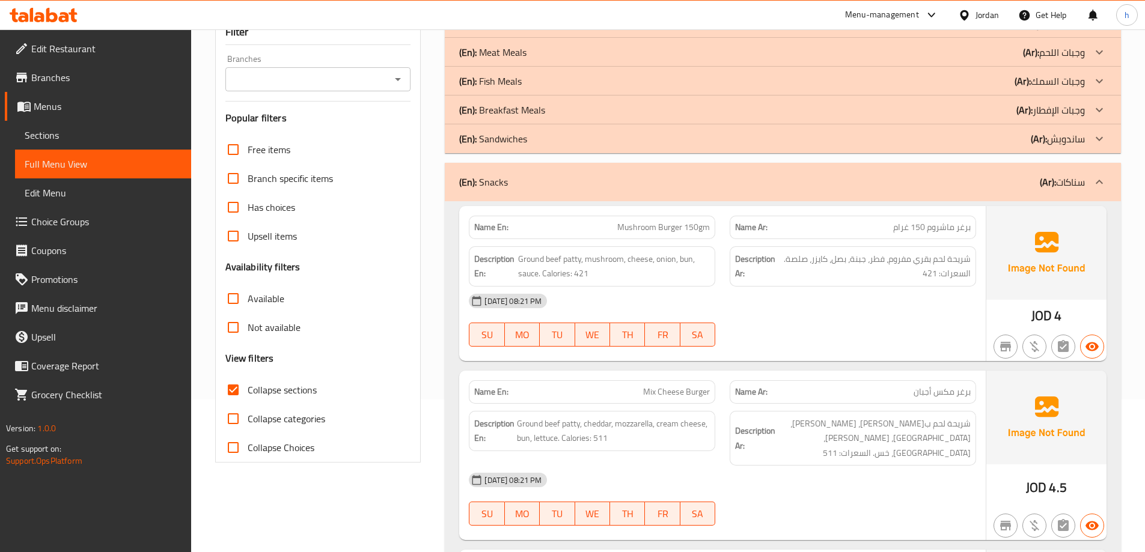
scroll to position [126, 0]
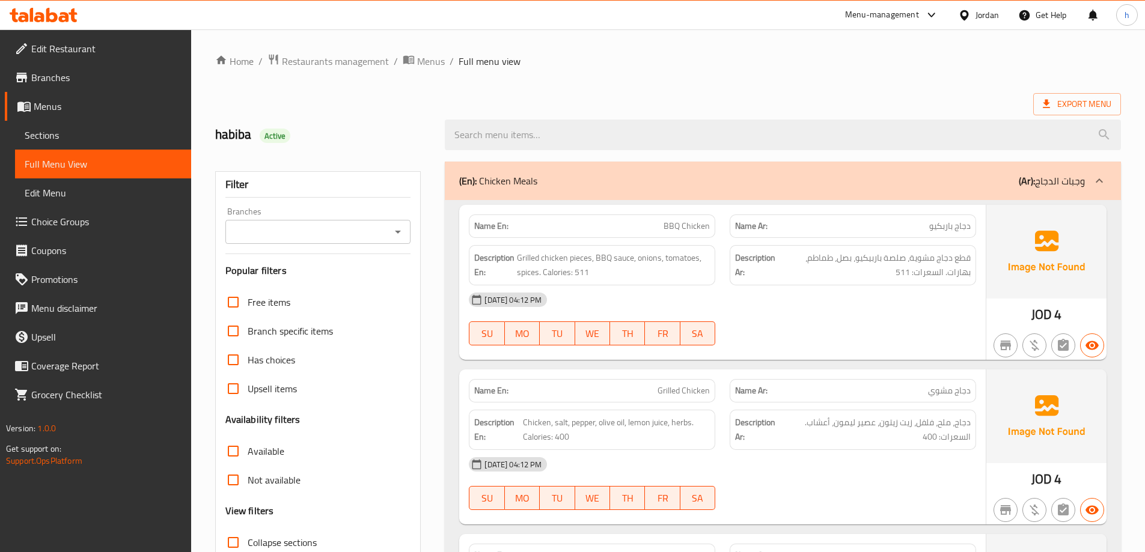
click at [405, 125] on div "habiba Active" at bounding box center [323, 135] width 230 height 54
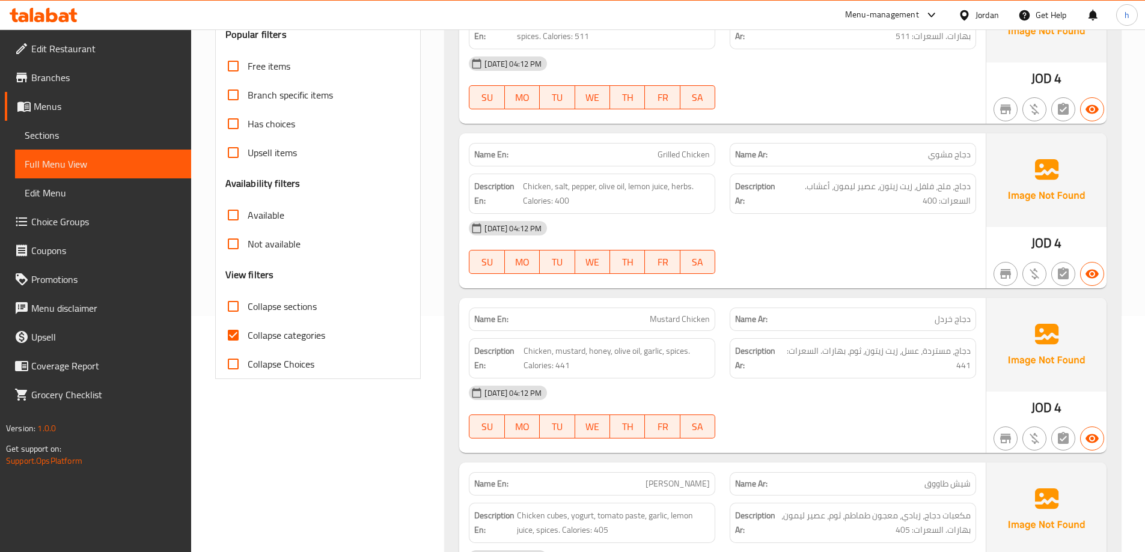
scroll to position [240, 0]
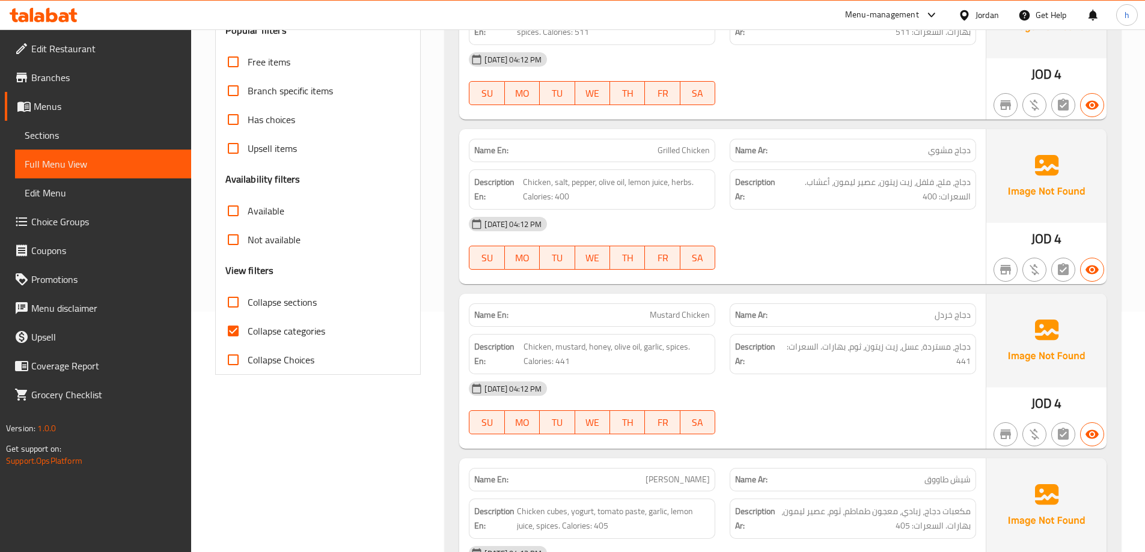
click at [244, 328] on input "Collapse categories" at bounding box center [233, 331] width 29 height 29
checkbox input "false"
click at [235, 304] on input "Collapse sections" at bounding box center [233, 302] width 29 height 29
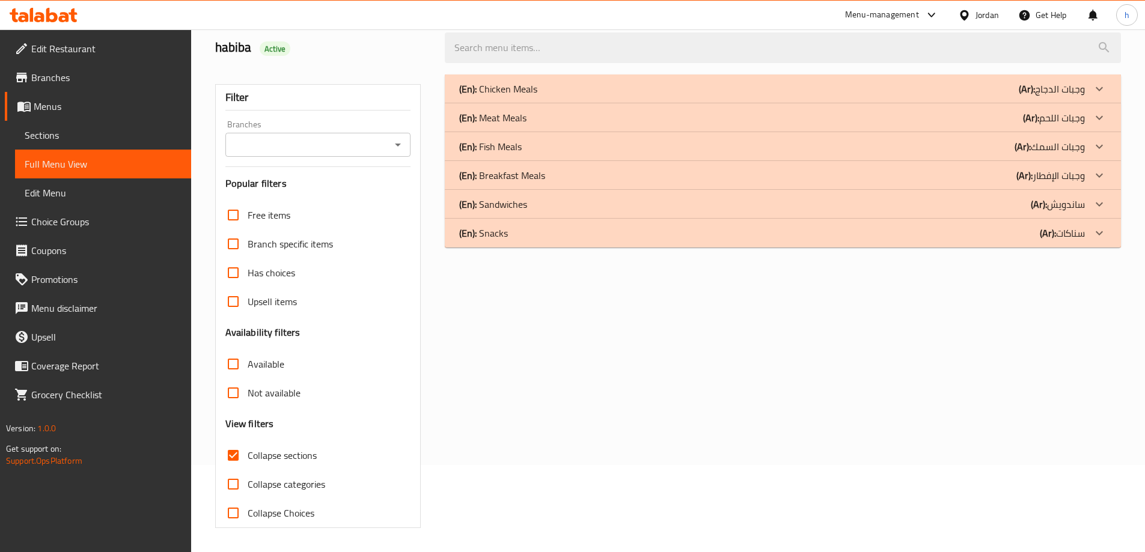
scroll to position [87, 0]
click at [236, 453] on input "Collapse sections" at bounding box center [233, 455] width 29 height 29
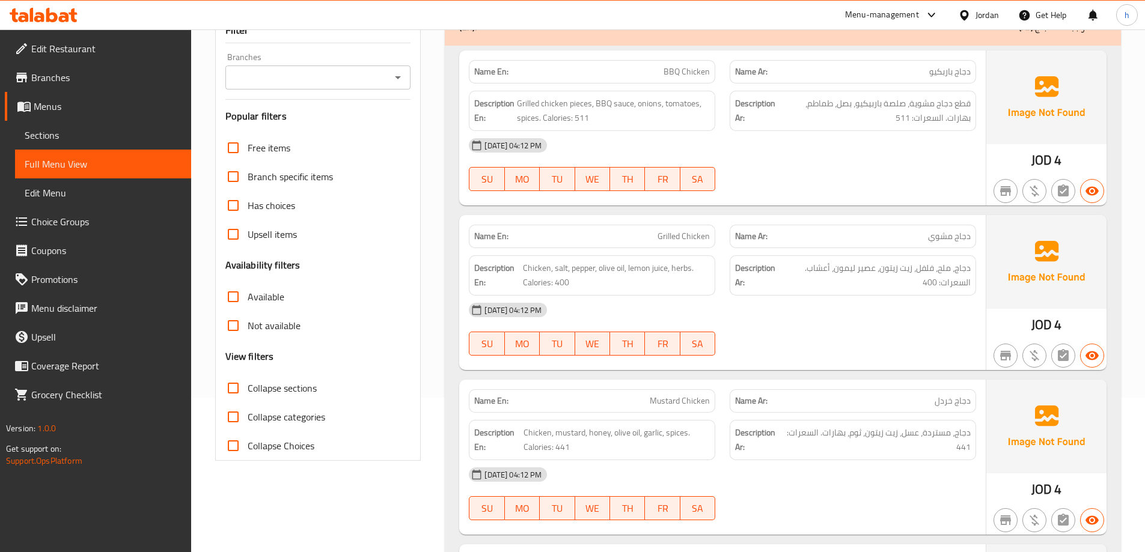
scroll to position [301, 0]
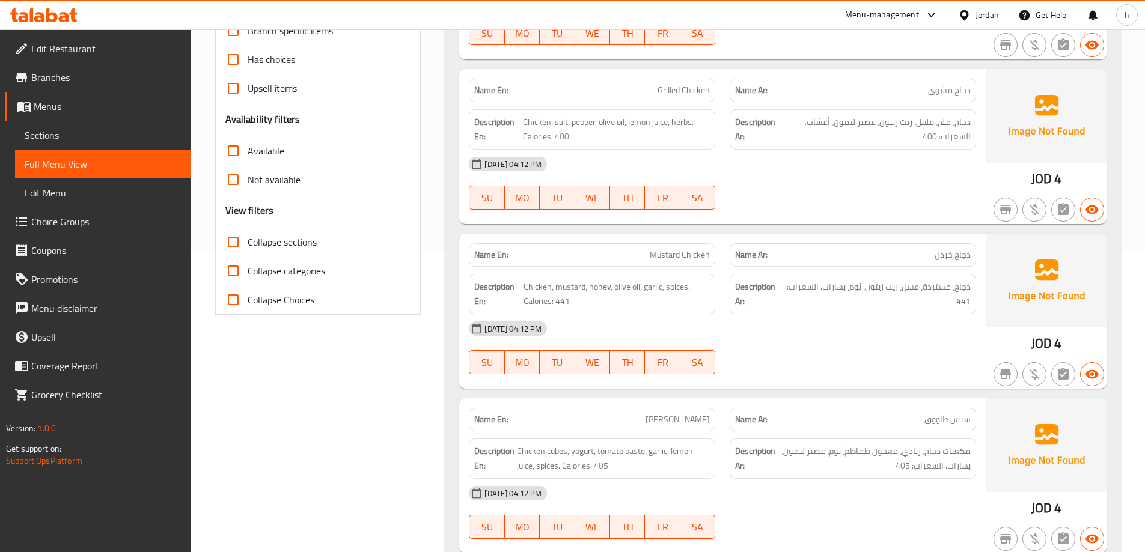
click at [243, 236] on input "Collapse sections" at bounding box center [233, 242] width 29 height 29
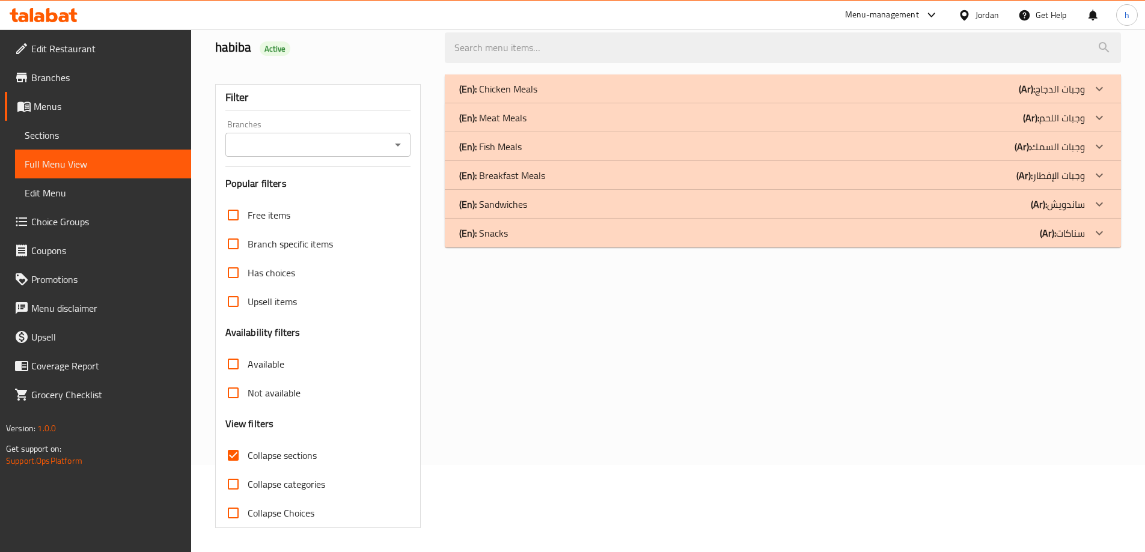
scroll to position [87, 0]
click at [240, 457] on input "Collapse sections" at bounding box center [233, 455] width 29 height 29
checkbox input "false"
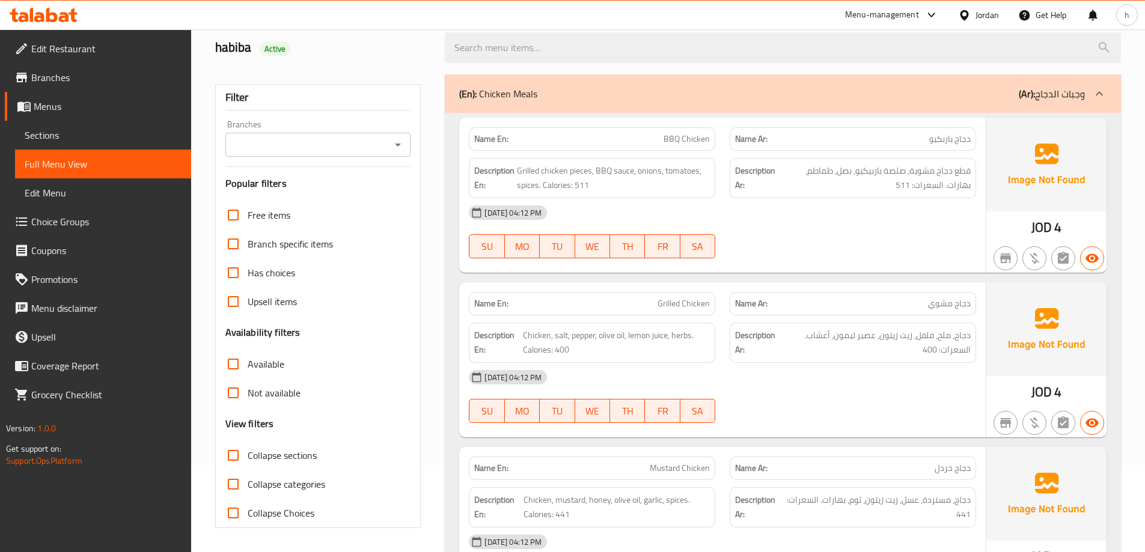
scroll to position [301, 0]
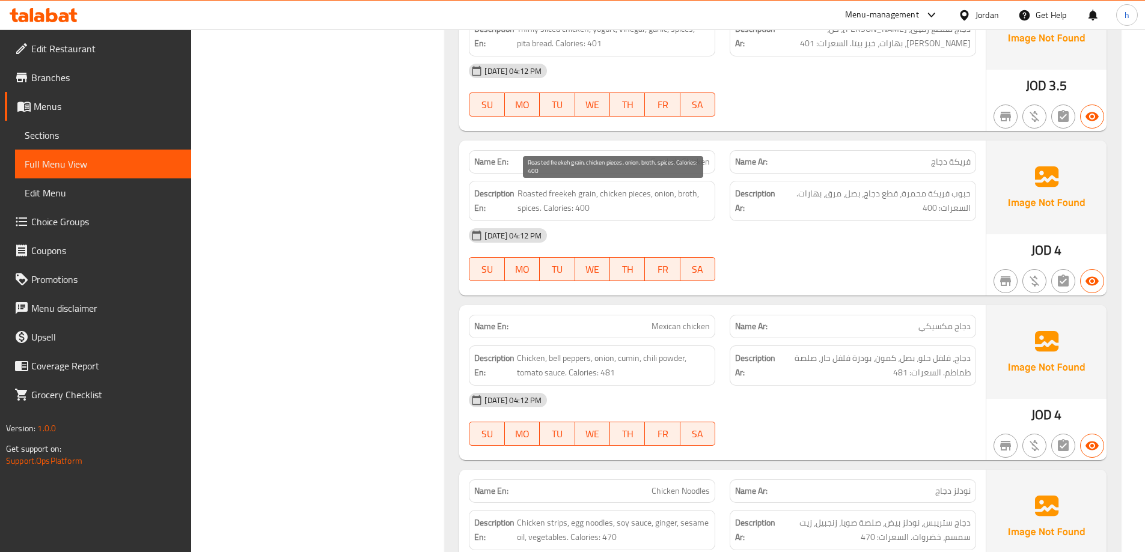
scroll to position [1383, 0]
click at [673, 321] on span "Mexican chicken" at bounding box center [681, 326] width 58 height 13
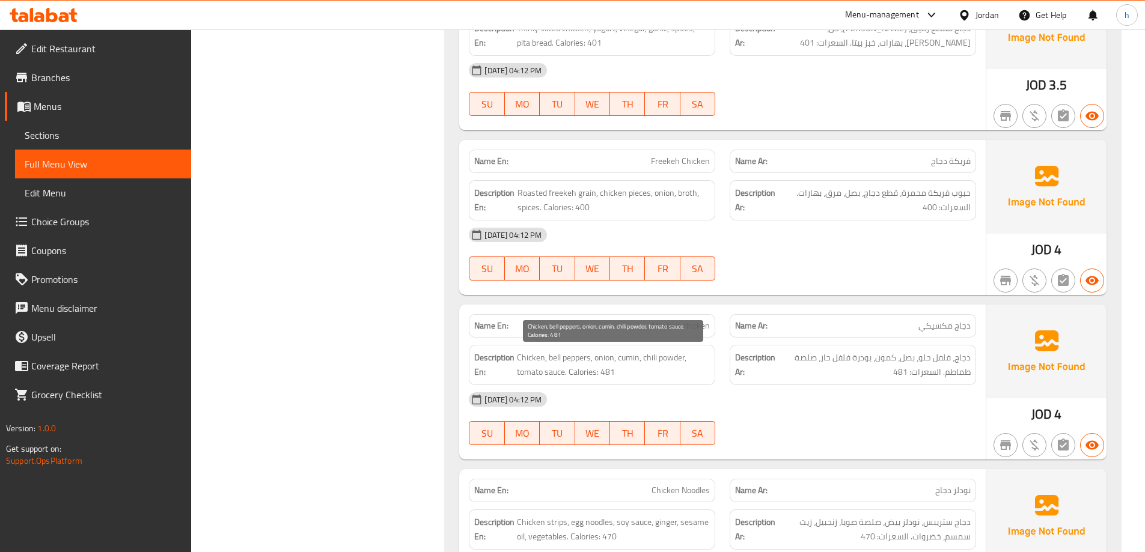
click at [634, 356] on span "Chicken, bell peppers, onion, cumin, chili powder, tomato sauce. Calories: 481" at bounding box center [613, 364] width 193 height 29
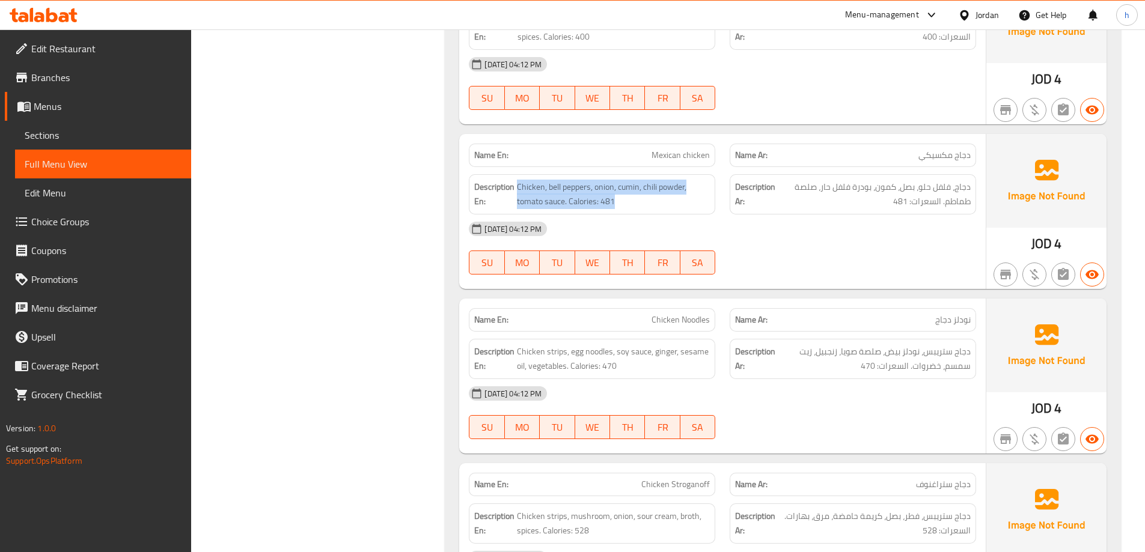
scroll to position [1623, 0]
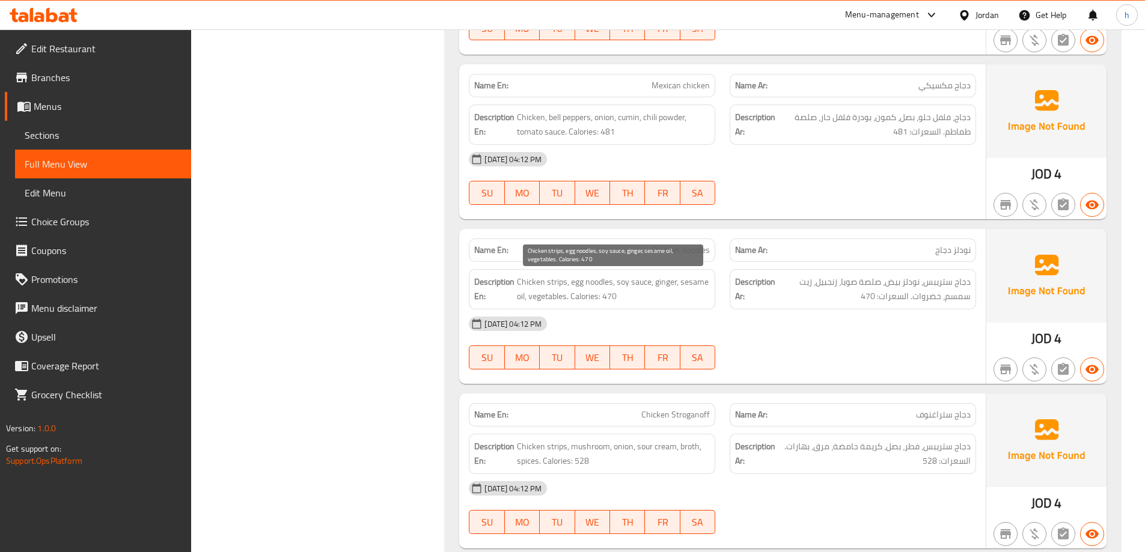
click at [694, 289] on span "Chicken strips, egg noodles, soy sauce, ginger, sesame oil, vegetables. Calorie…" at bounding box center [613, 289] width 193 height 29
click at [690, 418] on span "Chicken Stroganoff" at bounding box center [675, 415] width 69 height 13
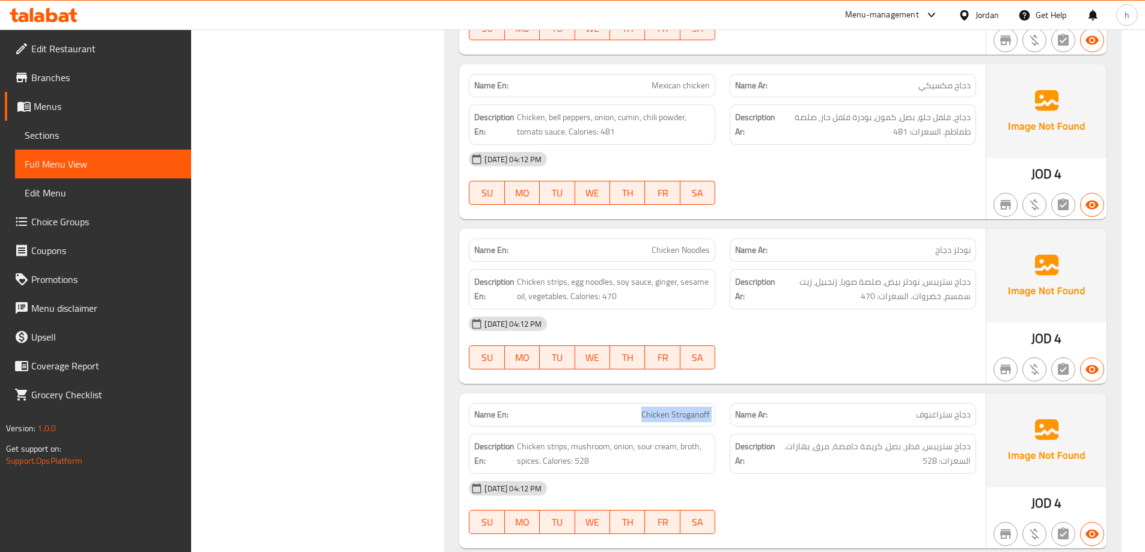
click at [690, 418] on span "Chicken Stroganoff" at bounding box center [675, 415] width 69 height 13
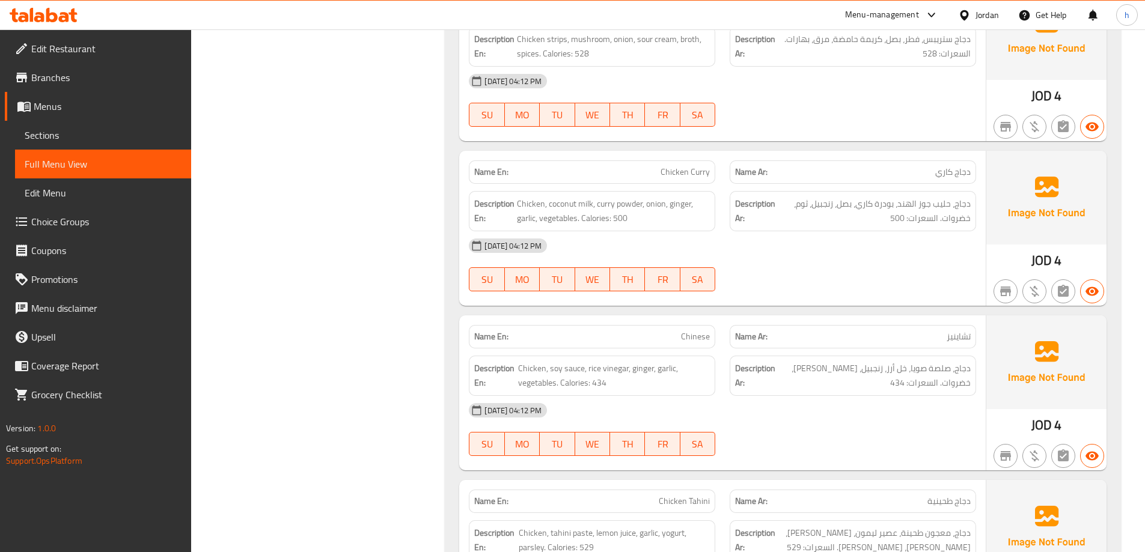
scroll to position [2044, 0]
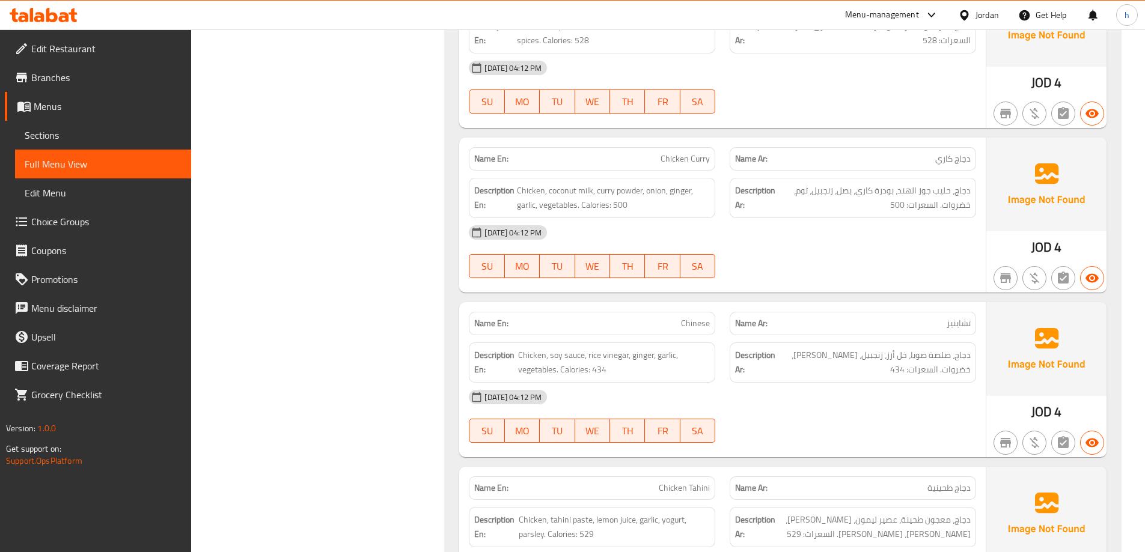
click at [694, 160] on span "Chicken Curry" at bounding box center [685, 159] width 49 height 13
click at [724, 319] on div "Name Ar: تشاينيز" at bounding box center [853, 324] width 261 height 38
click at [701, 321] on span "Chinese" at bounding box center [695, 323] width 29 height 13
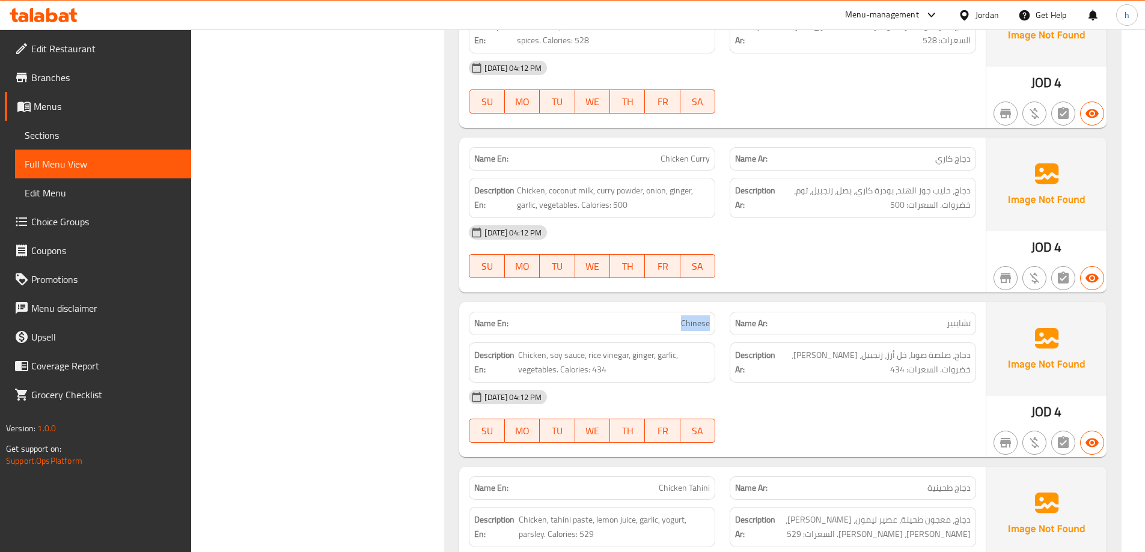
click at [701, 321] on span "Chinese" at bounding box center [695, 323] width 29 height 13
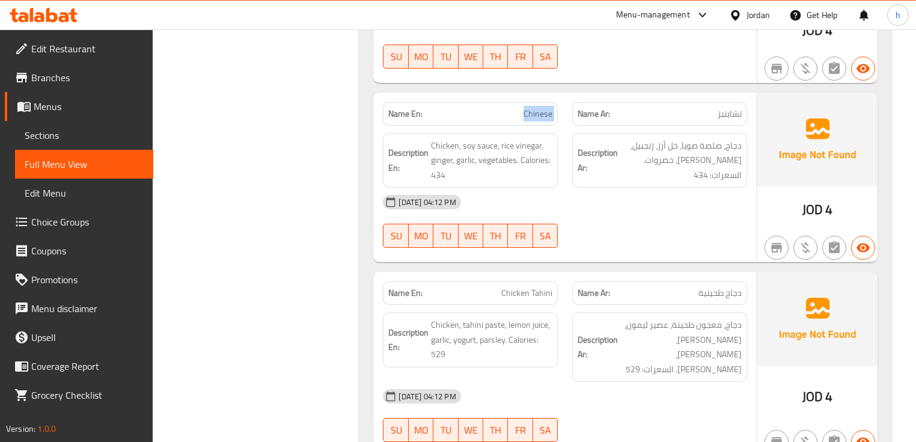
scroll to position [2517, 0]
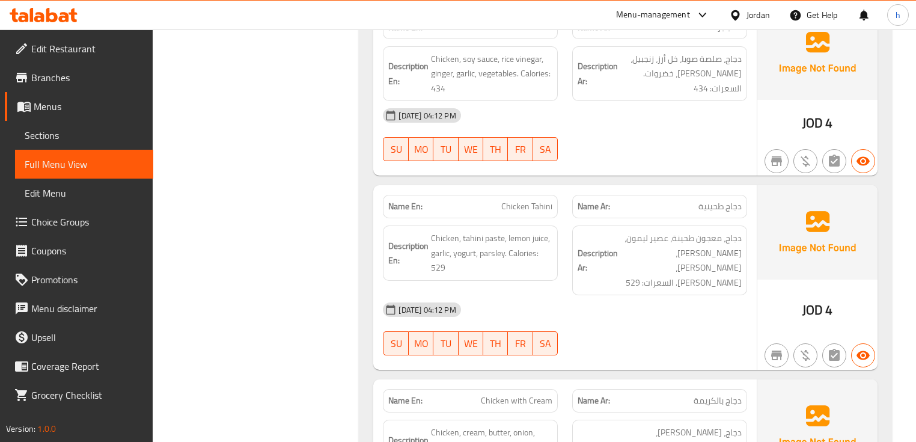
click at [524, 394] on span "Chicken with Cream" at bounding box center [517, 400] width 72 height 13
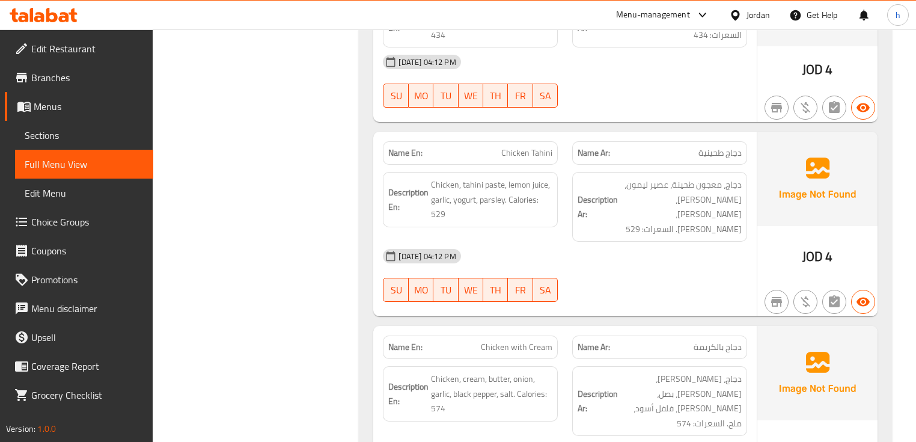
scroll to position [2661, 0]
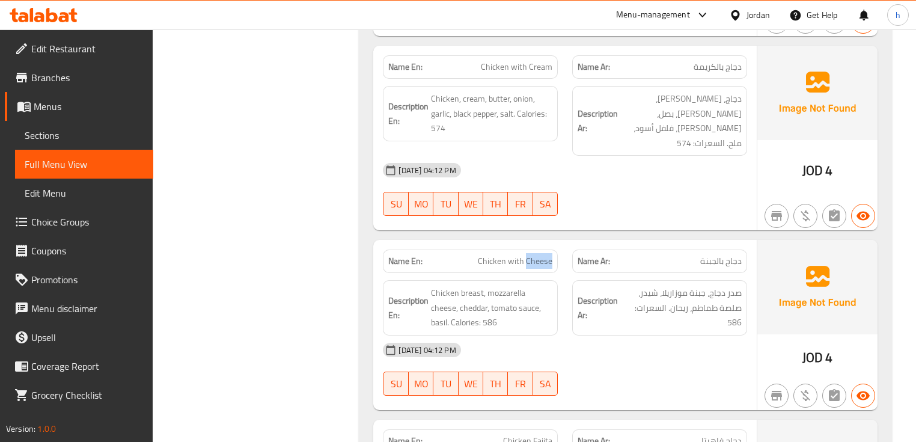
scroll to position [2854, 0]
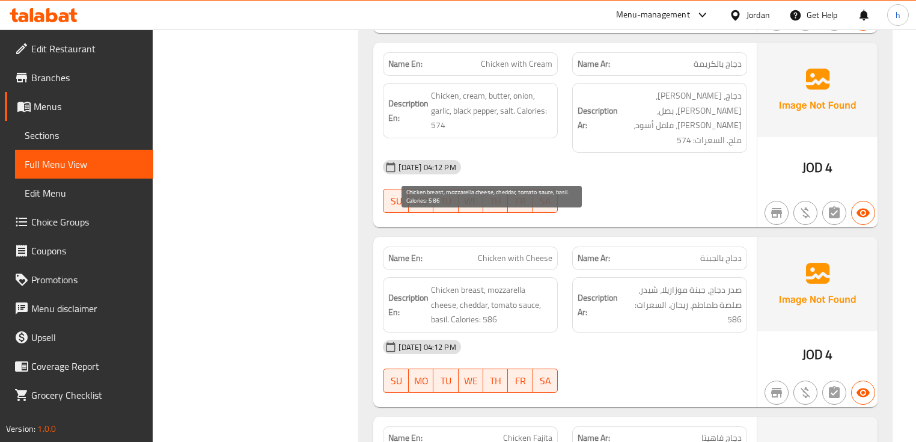
click at [459, 283] on span "Chicken breast, mozzarella cheese, cheddar, tomato sauce, basil. Calories: 586" at bounding box center [491, 305] width 121 height 44
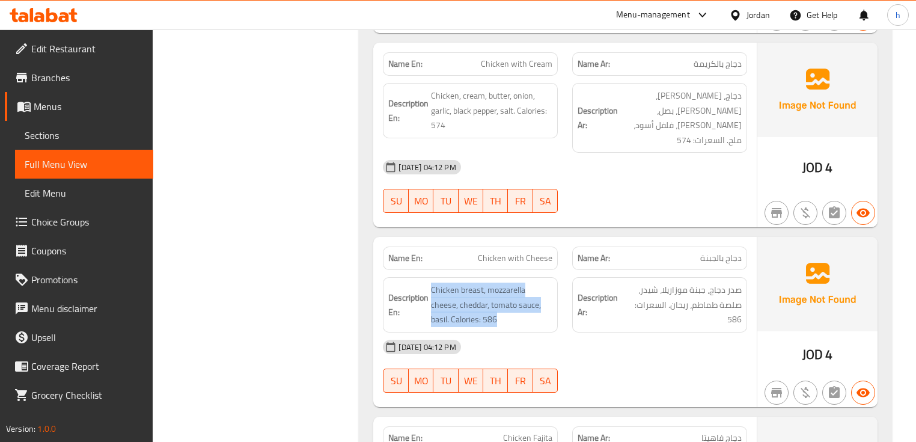
scroll to position [2998, 0]
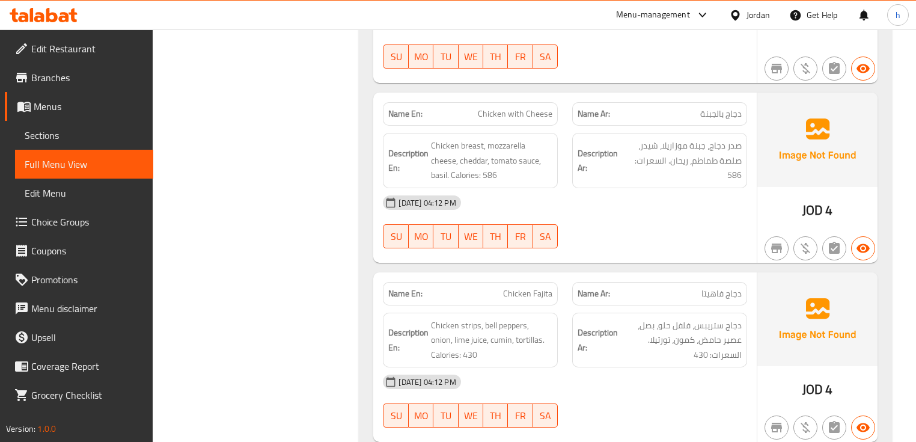
click at [519, 287] on span "Chicken Fajita" at bounding box center [527, 293] width 49 height 13
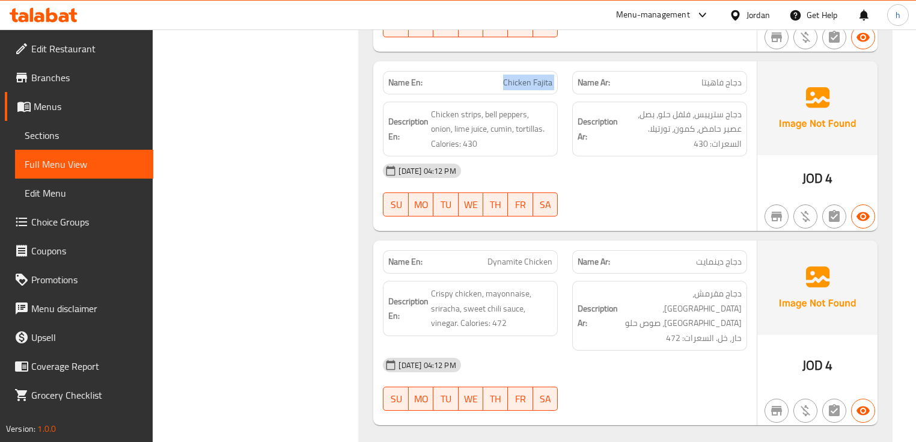
scroll to position [3287, 0]
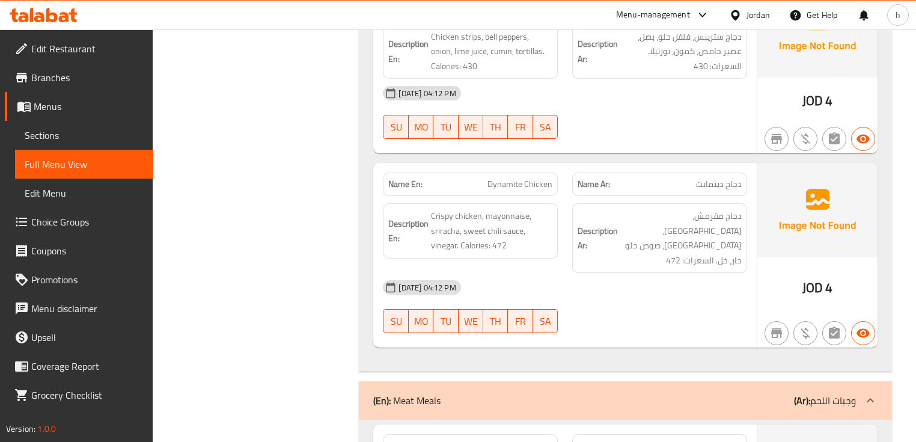
click at [538, 173] on div "Name En: Dynamite Chicken" at bounding box center [470, 184] width 175 height 23
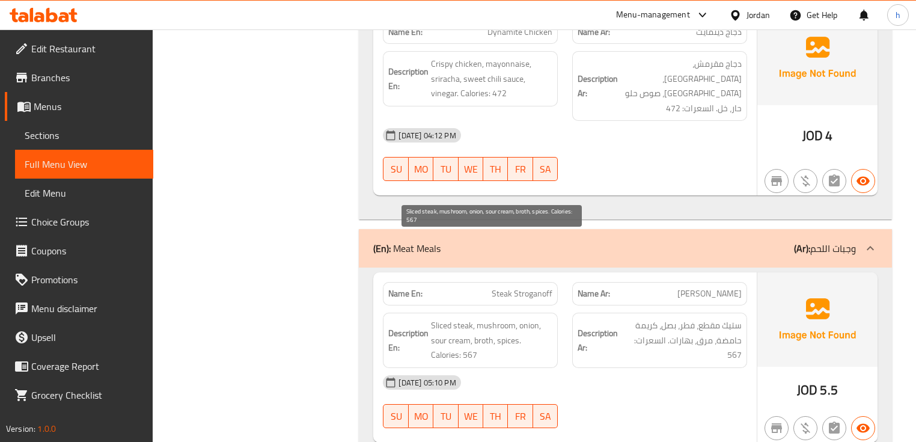
scroll to position [3527, 0]
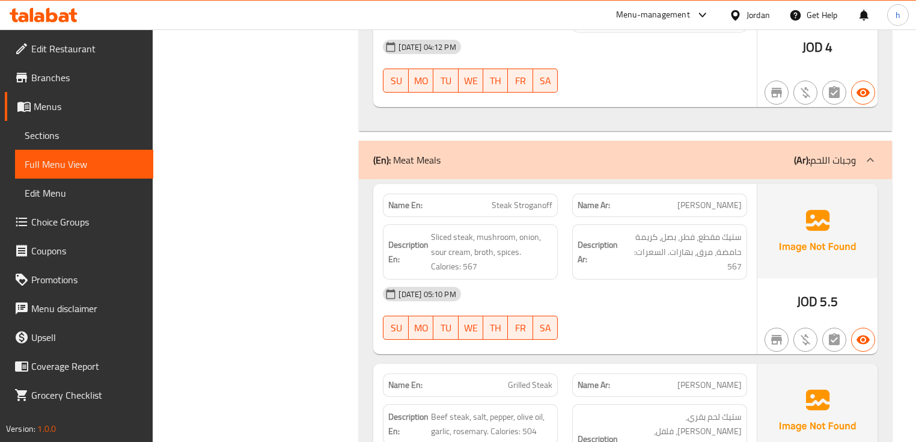
click at [533, 379] on span "Grilled Steak" at bounding box center [530, 385] width 44 height 13
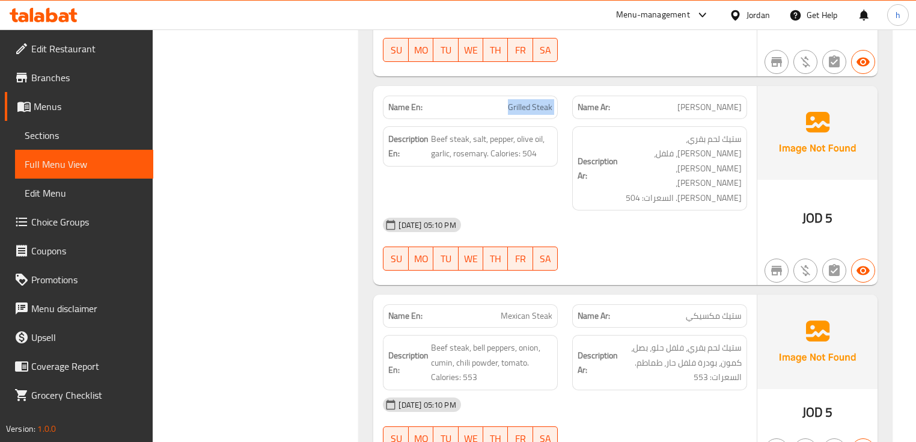
scroll to position [3816, 0]
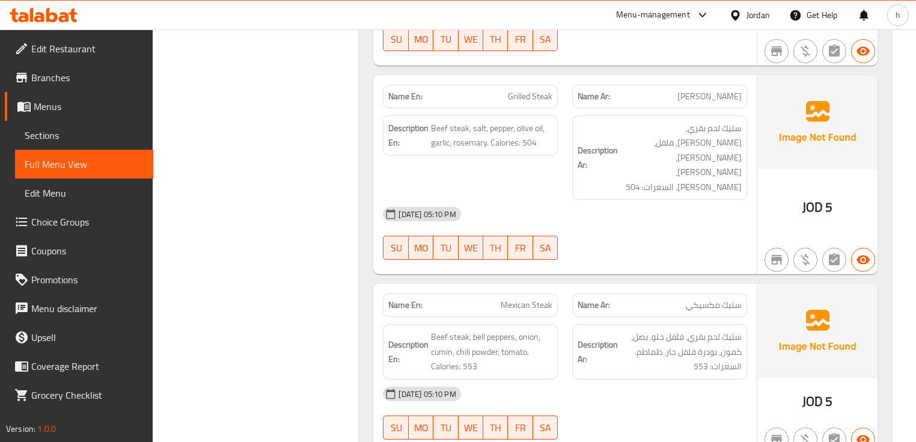
click at [546, 299] on span "Mexican Steak" at bounding box center [527, 305] width 52 height 13
click at [667, 299] on p "Name Ar: ستيك مكسيكي" at bounding box center [660, 305] width 164 height 13
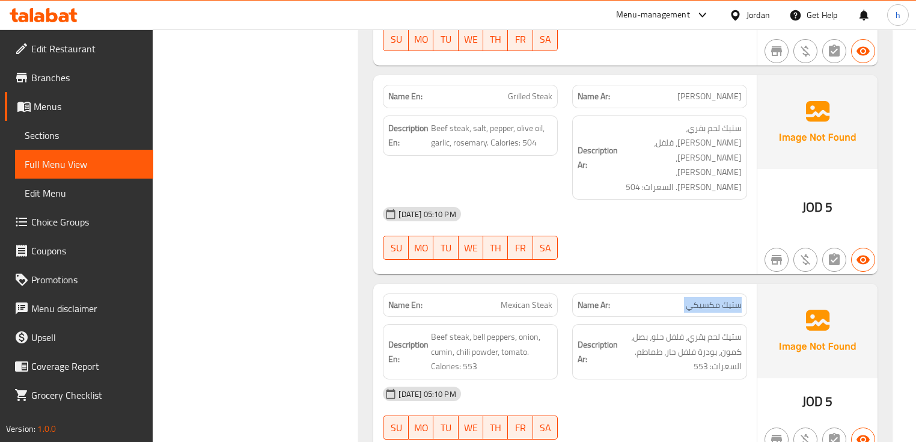
click at [667, 299] on p "Name Ar: ستيك مكسيكي" at bounding box center [660, 305] width 164 height 13
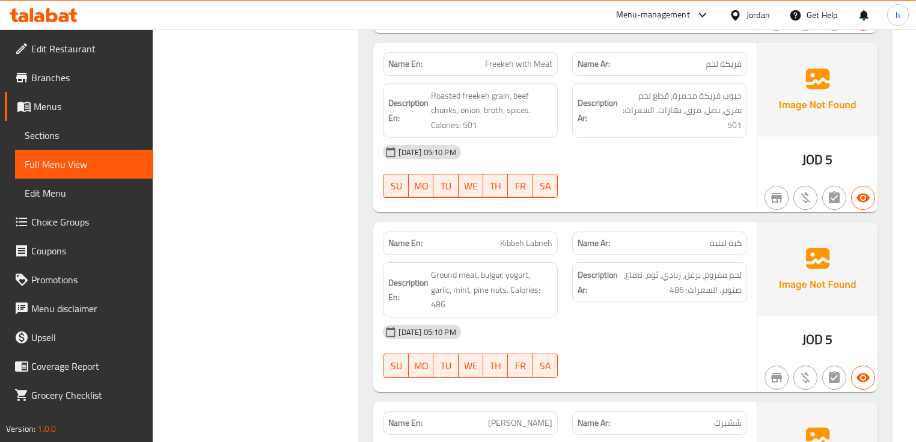
scroll to position [4249, 0]
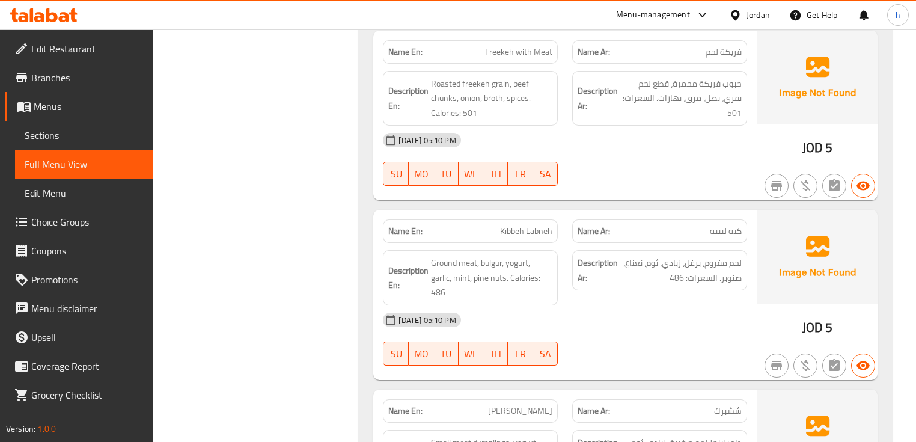
drag, startPoint x: 426, startPoint y: 459, endPoint x: 609, endPoint y: 333, distance: 222.3
click at [609, 435] on strong "Description Ar:" at bounding box center [598, 449] width 40 height 29
click at [517, 405] on span "[PERSON_NAME]" at bounding box center [520, 411] width 64 height 13
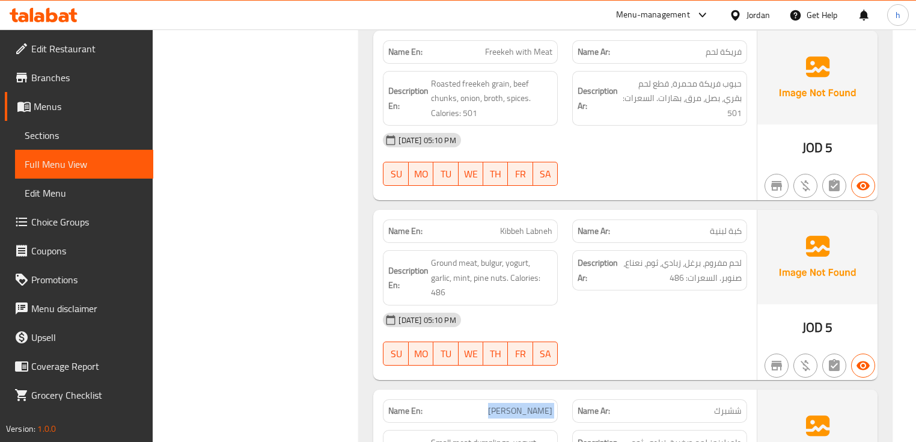
copy span "[PERSON_NAME]"
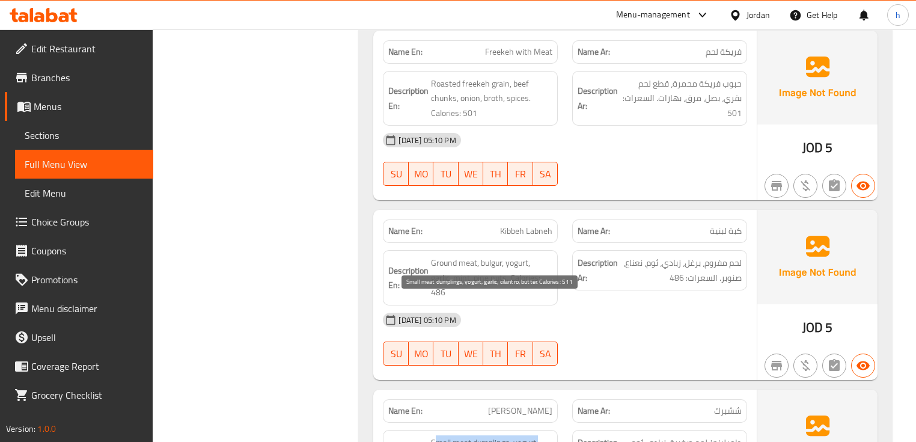
drag, startPoint x: 434, startPoint y: 311, endPoint x: 515, endPoint y: 328, distance: 82.4
drag, startPoint x: 431, startPoint y: 307, endPoint x: 503, endPoint y: 332, distance: 76.6
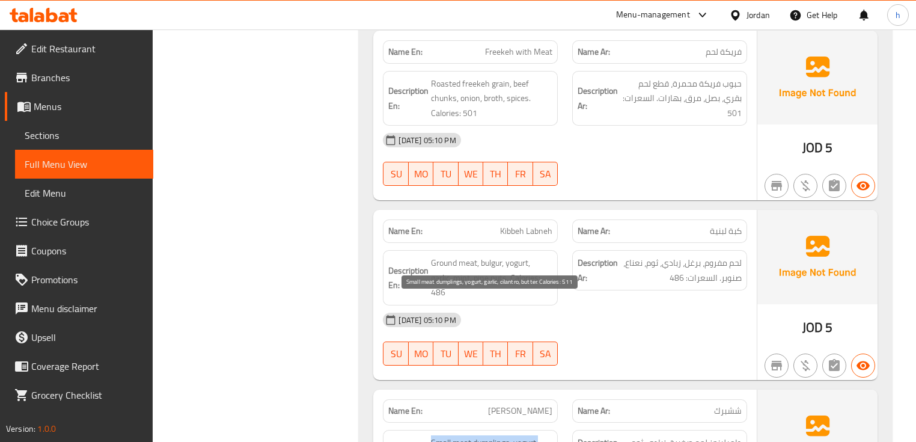
copy span "Small meat dumplings, yogurt, garlic, cilantro, butter"
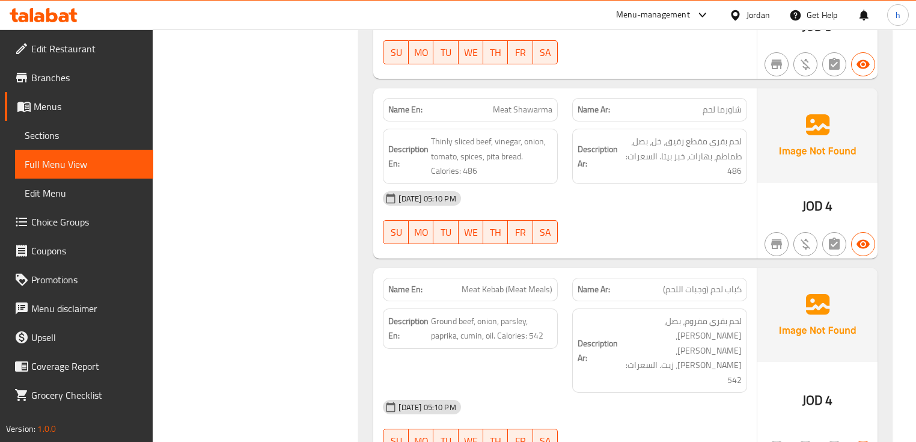
scroll to position [4730, 0]
click at [492, 313] on span "Ground beef, onion, parsley, paprika, cumin, oil. Calories: 542" at bounding box center [491, 327] width 121 height 29
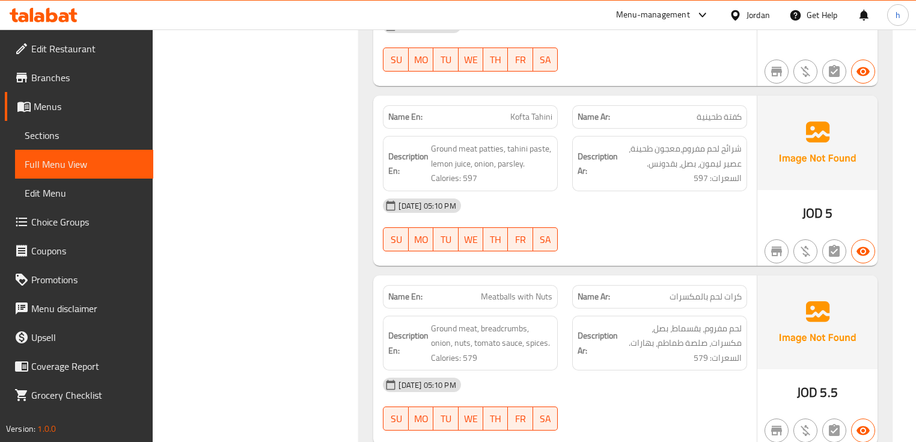
scroll to position [5114, 0]
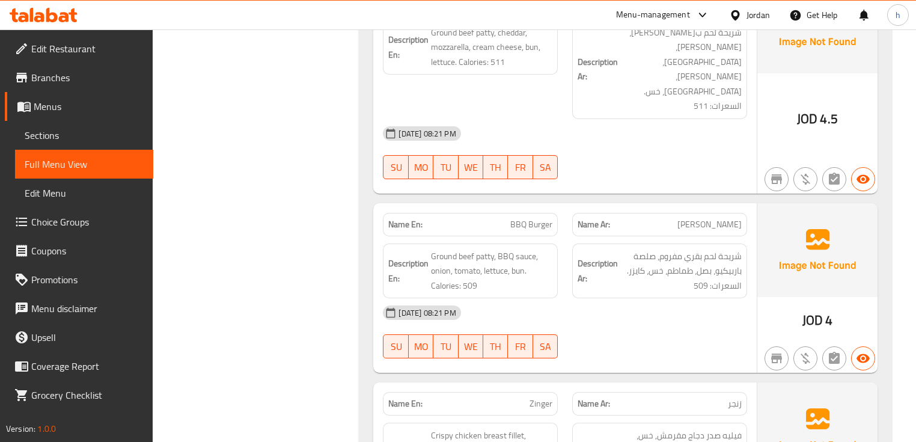
scroll to position [11624, 0]
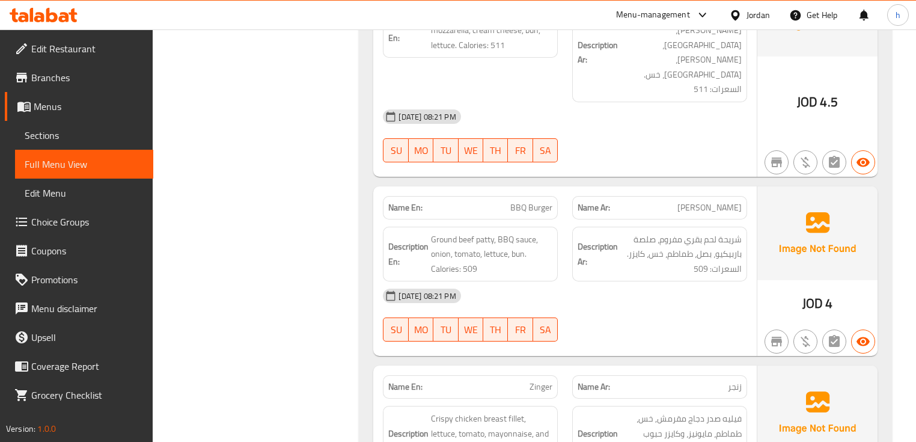
click at [108, 53] on span "Edit Restaurant" at bounding box center [87, 48] width 112 height 14
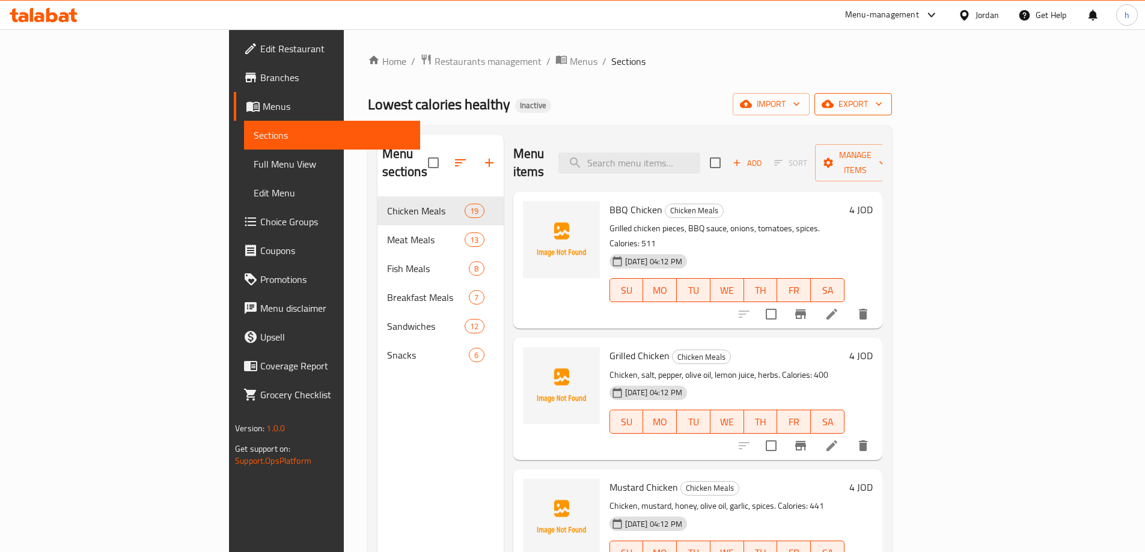
click at [883, 101] on span "export" at bounding box center [853, 104] width 58 height 15
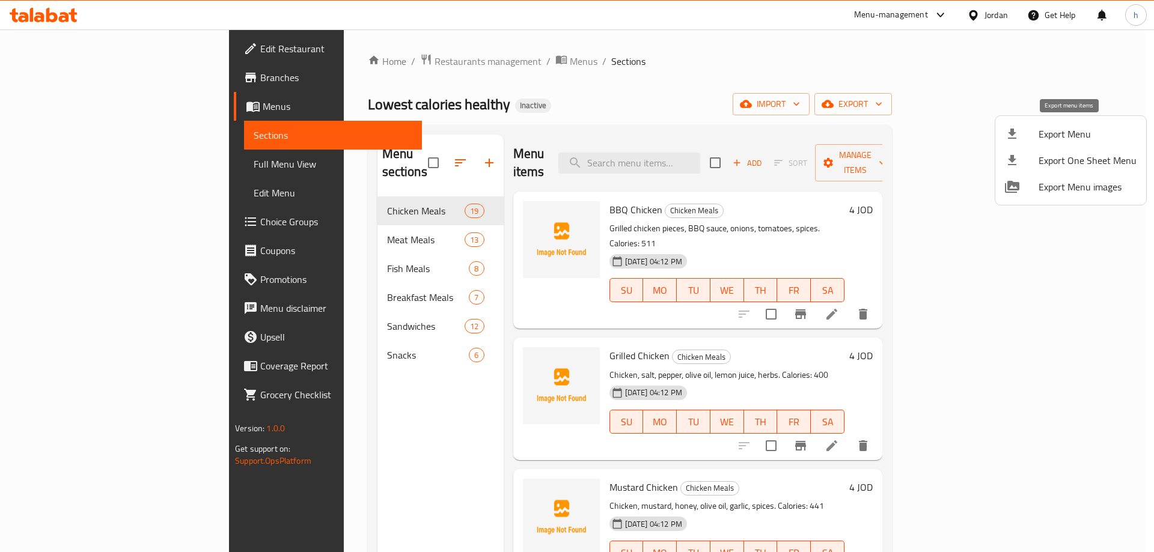
click at [916, 131] on div at bounding box center [1022, 134] width 34 height 14
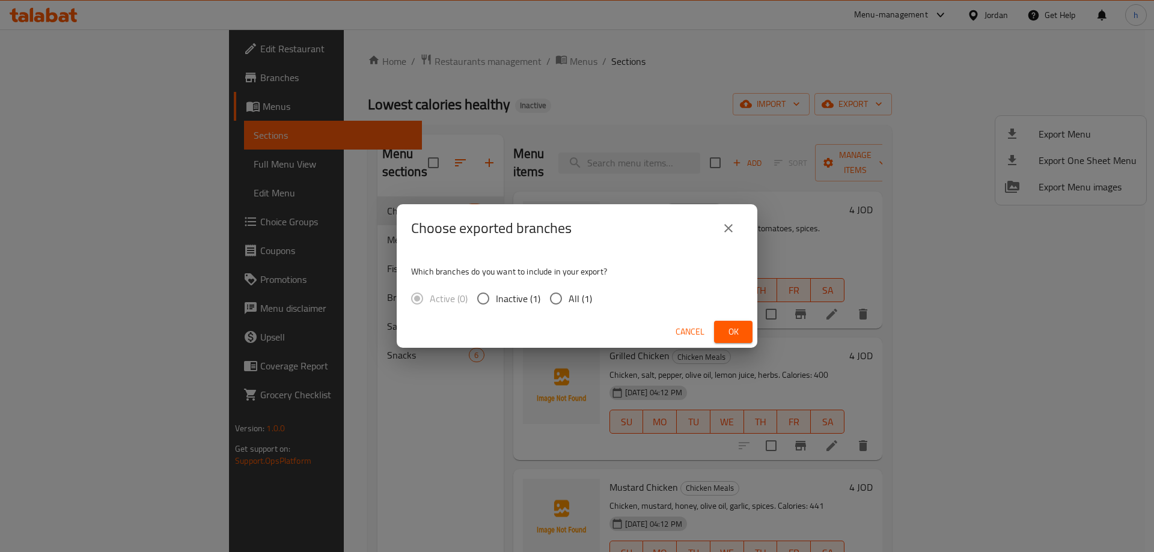
click at [555, 297] on input "All (1)" at bounding box center [555, 298] width 25 height 25
radio input "true"
click at [739, 336] on span "Ok" at bounding box center [733, 332] width 19 height 15
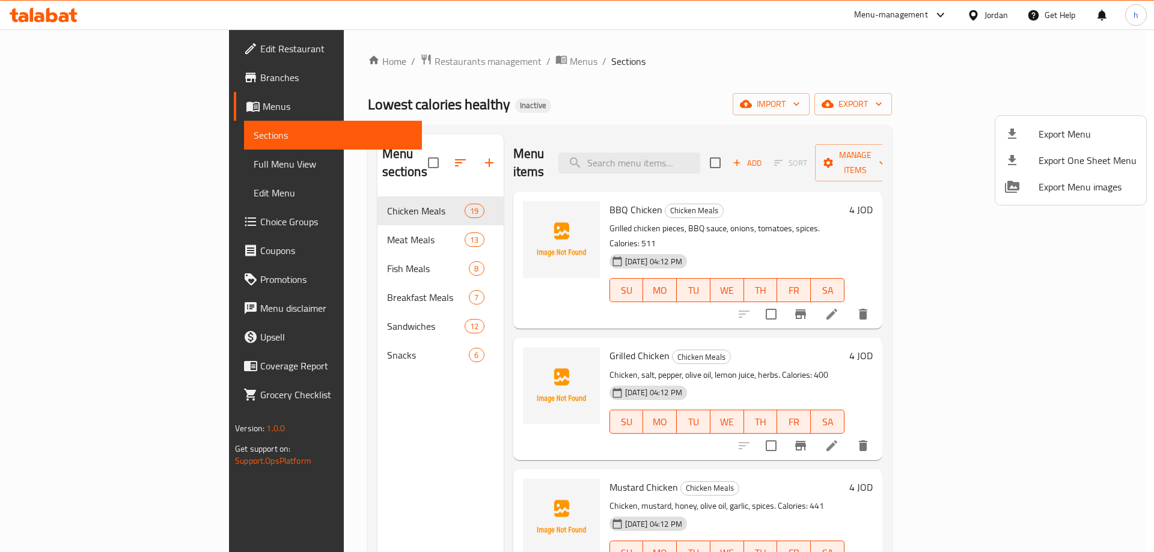
click at [327, 423] on div at bounding box center [577, 276] width 1154 height 552
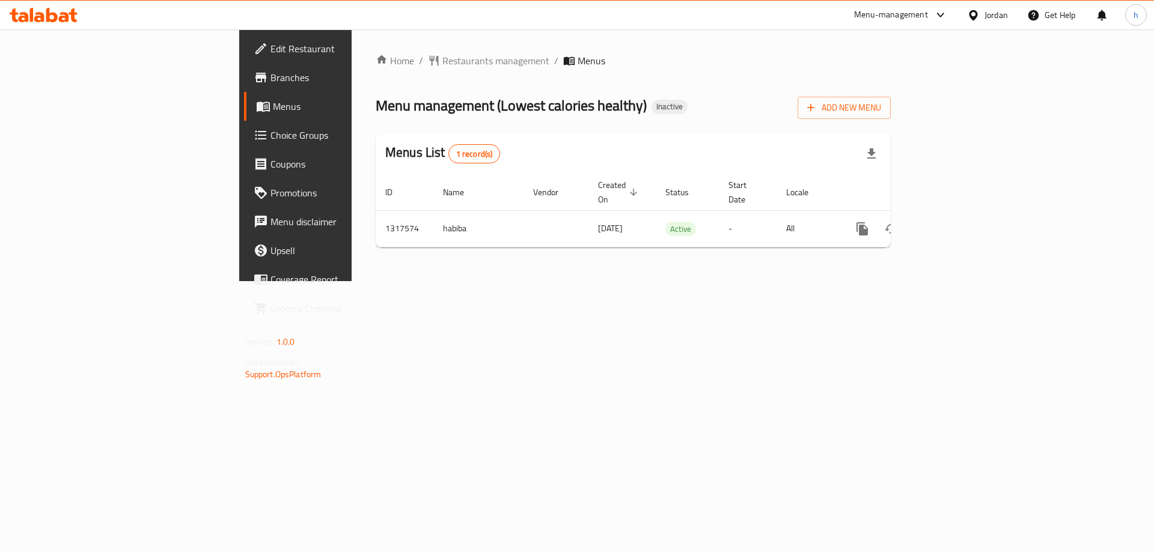
click at [271, 41] on span "Edit Restaurant" at bounding box center [347, 48] width 152 height 14
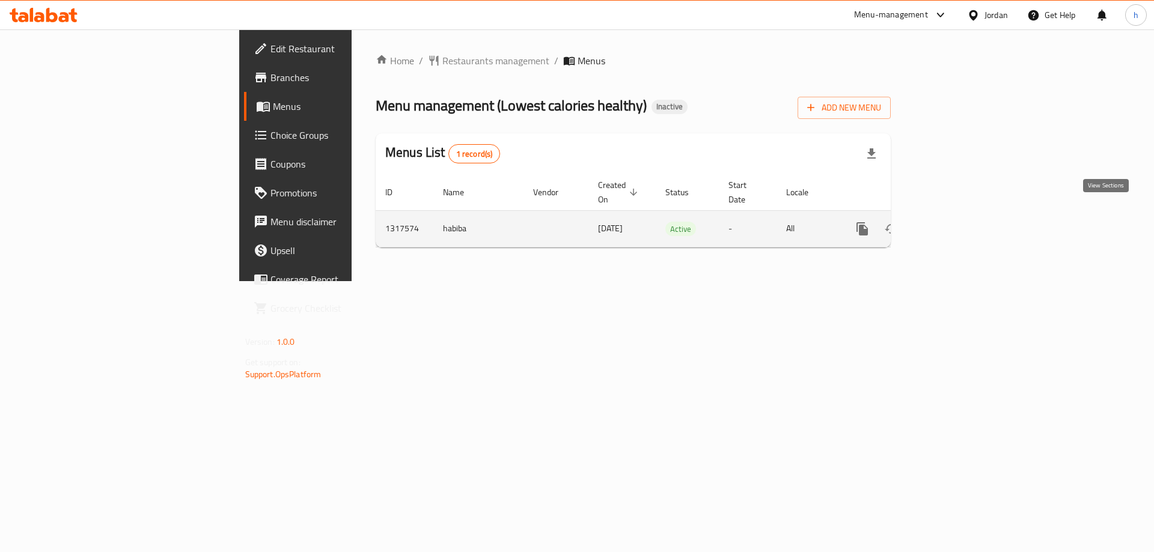
click at [956, 222] on icon "enhanced table" at bounding box center [949, 229] width 14 height 14
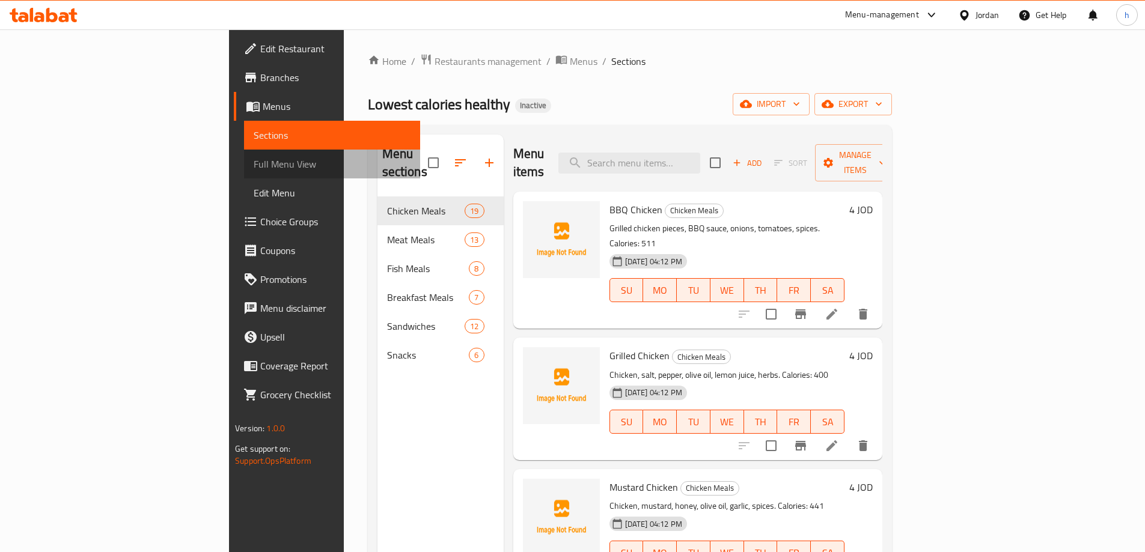
click at [254, 164] on span "Full Menu View" at bounding box center [332, 164] width 157 height 14
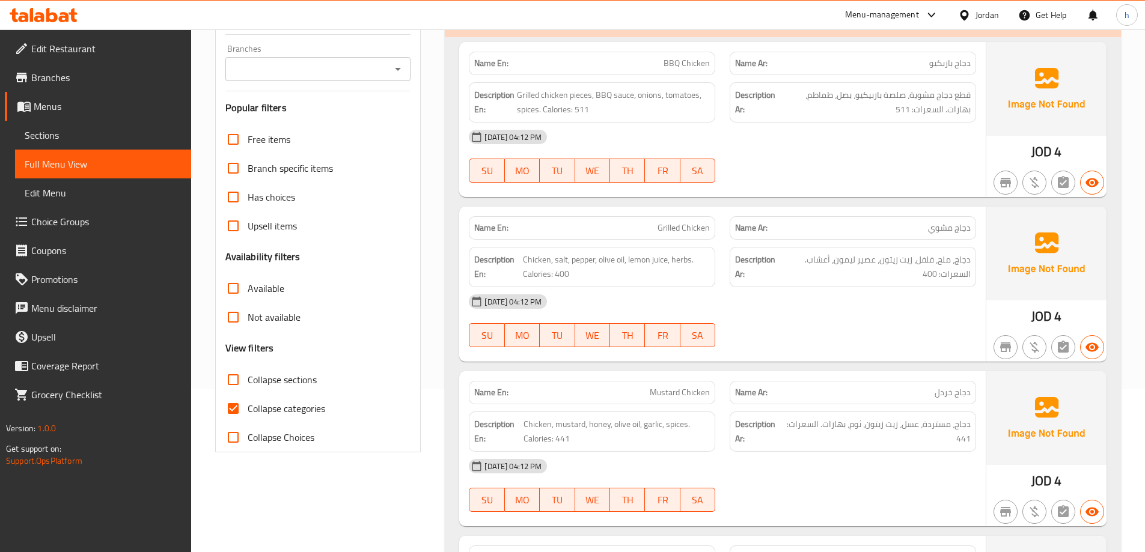
scroll to position [180, 0]
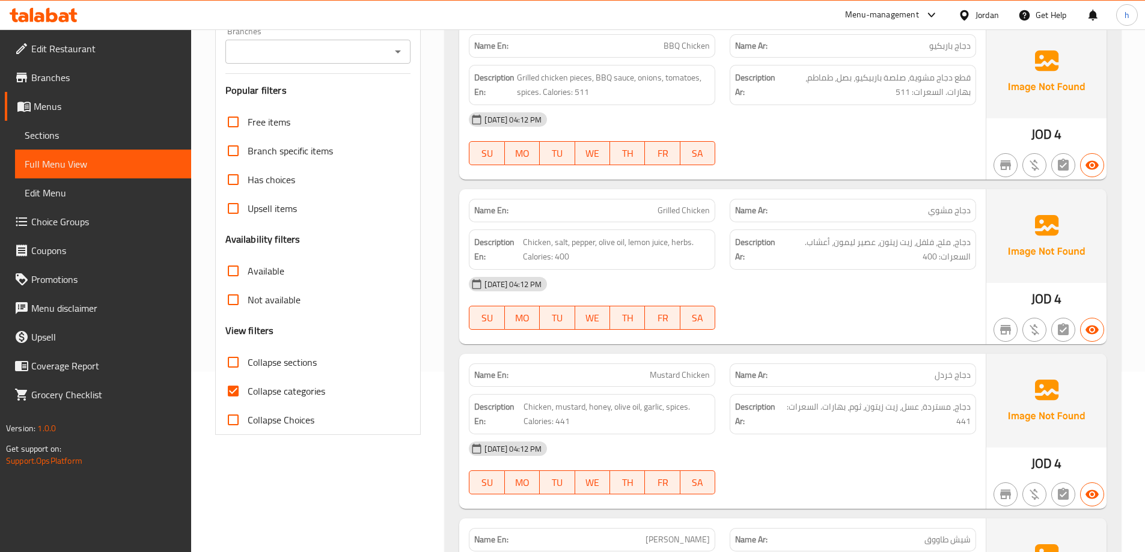
click at [237, 393] on input "Collapse categories" at bounding box center [233, 391] width 29 height 29
checkbox input "false"
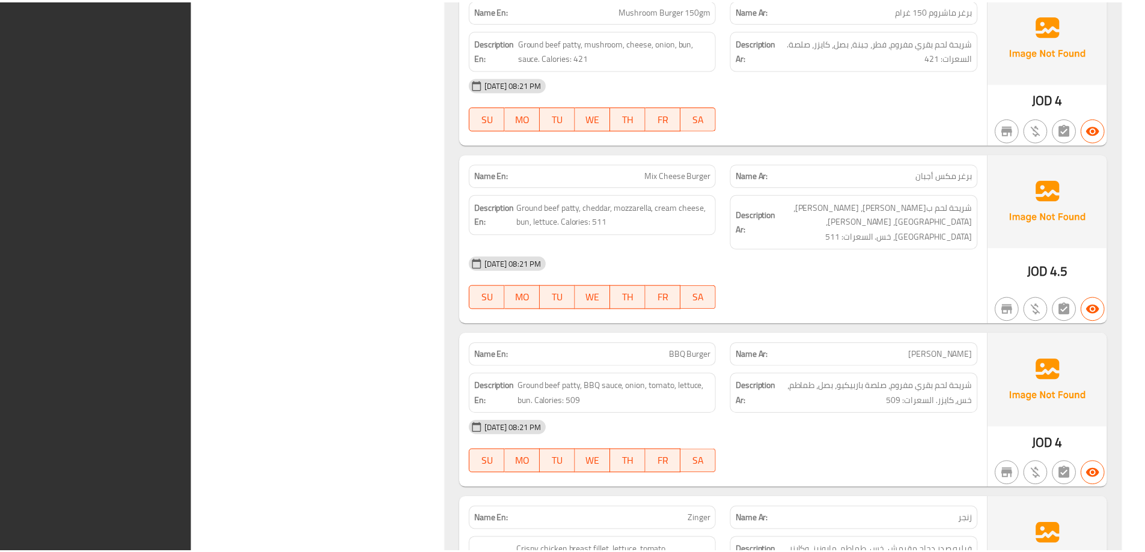
scroll to position [10749, 0]
